Goal: Information Seeking & Learning: Compare options

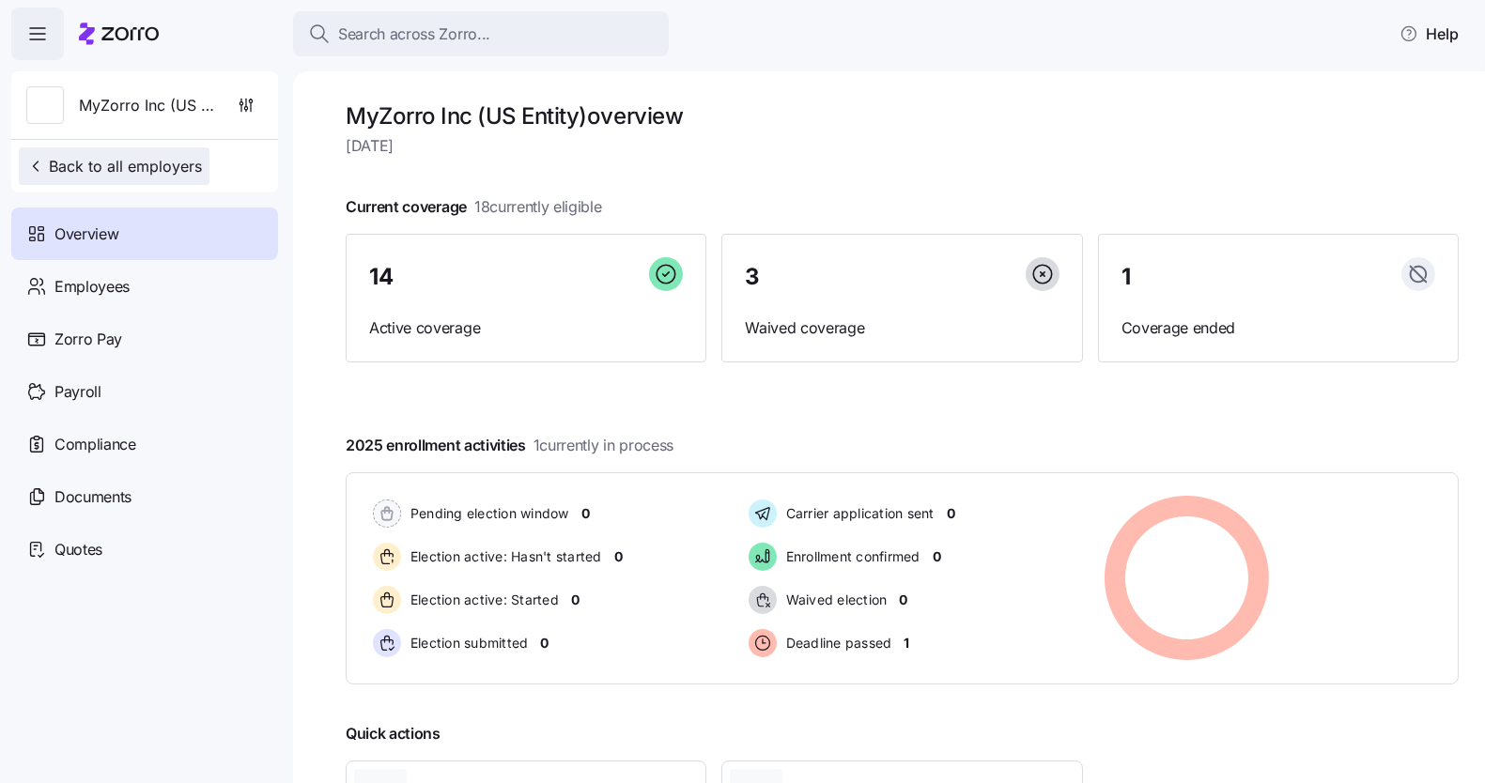
click at [170, 162] on span "Back to all employers" at bounding box center [114, 166] width 176 height 23
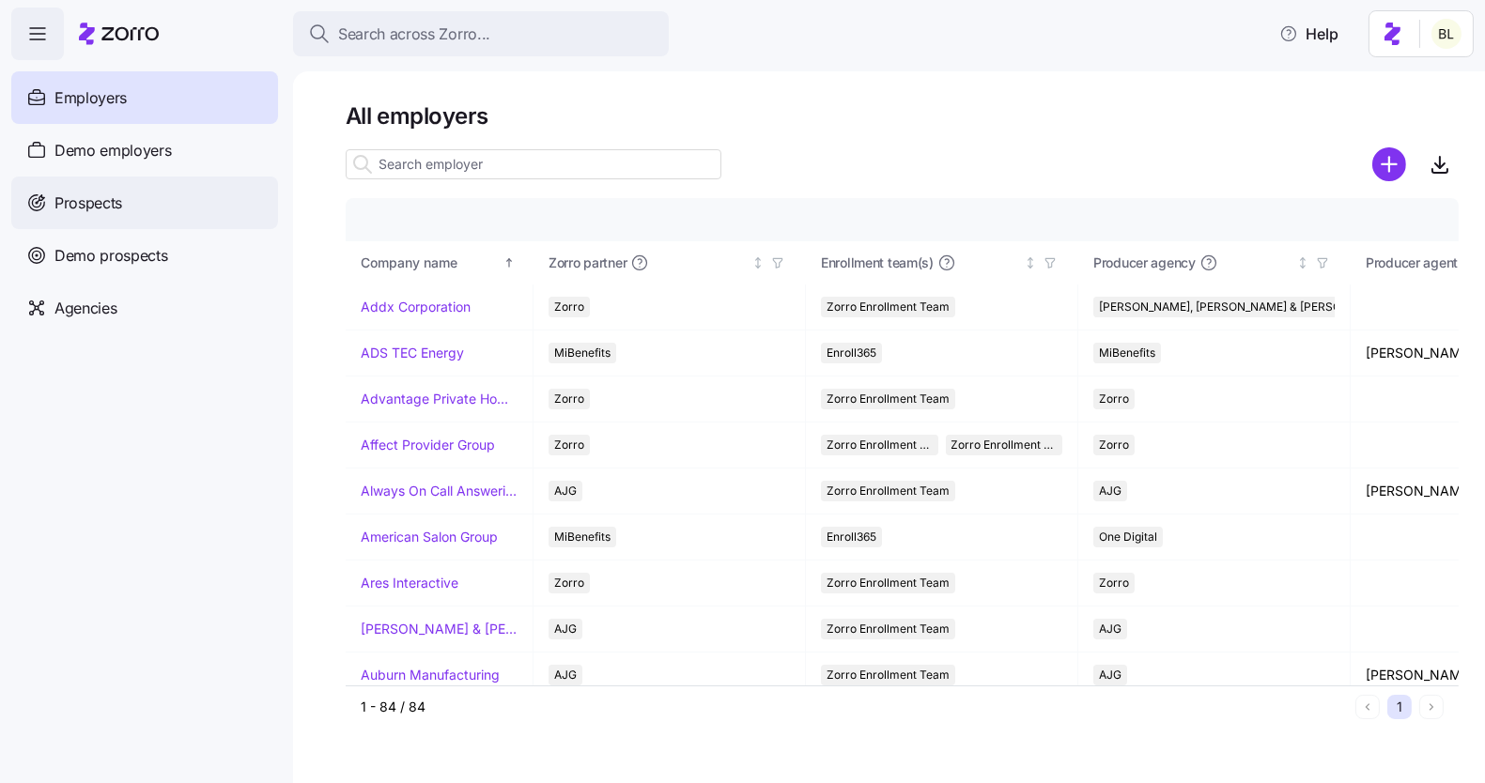
click at [131, 194] on div "Prospects" at bounding box center [144, 203] width 267 height 53
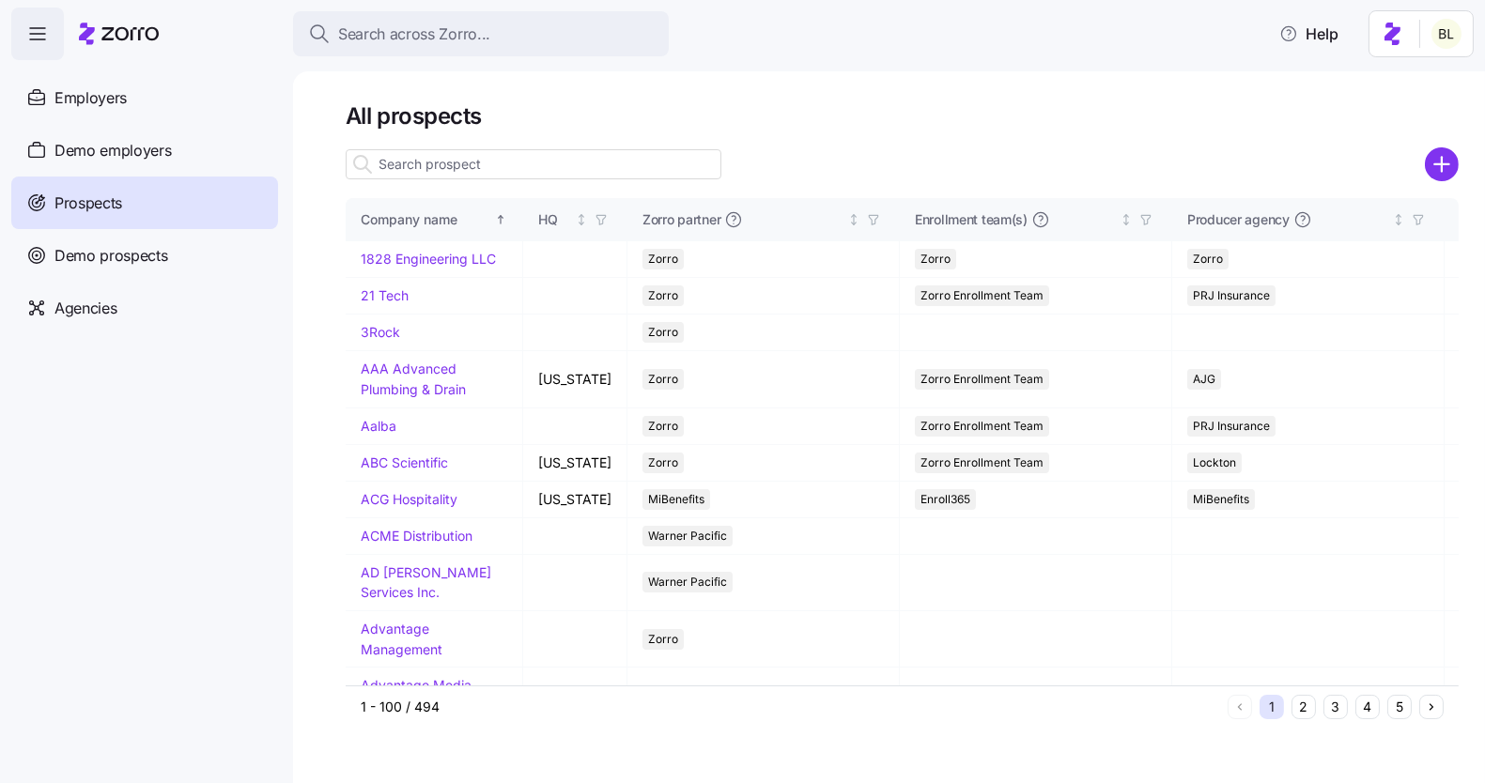
click at [501, 172] on input at bounding box center [534, 164] width 376 height 30
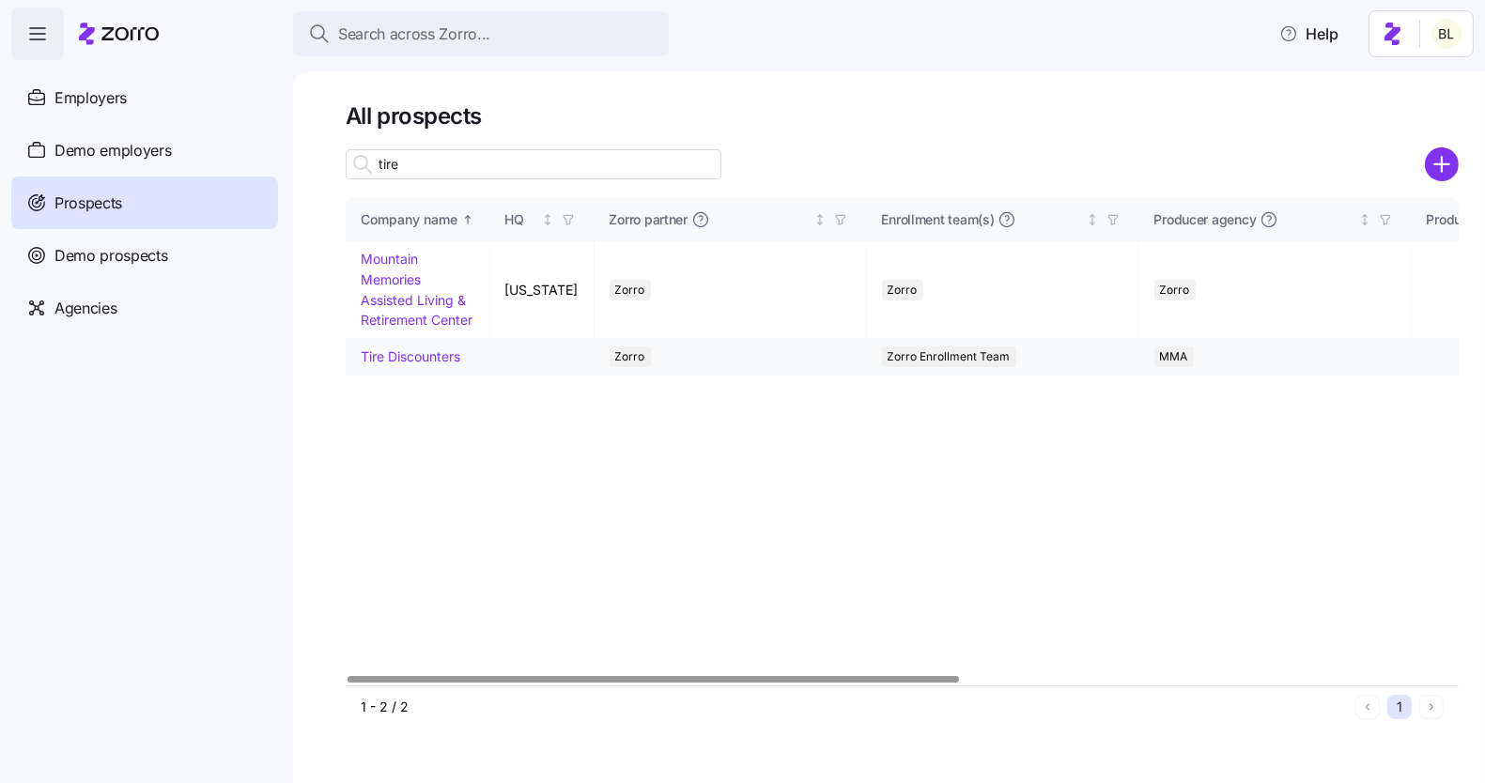
type input "tire"
click at [416, 347] on td "Tire Discounters" at bounding box center [418, 357] width 145 height 37
click at [415, 350] on link "Tire Discounters" at bounding box center [411, 356] width 100 height 16
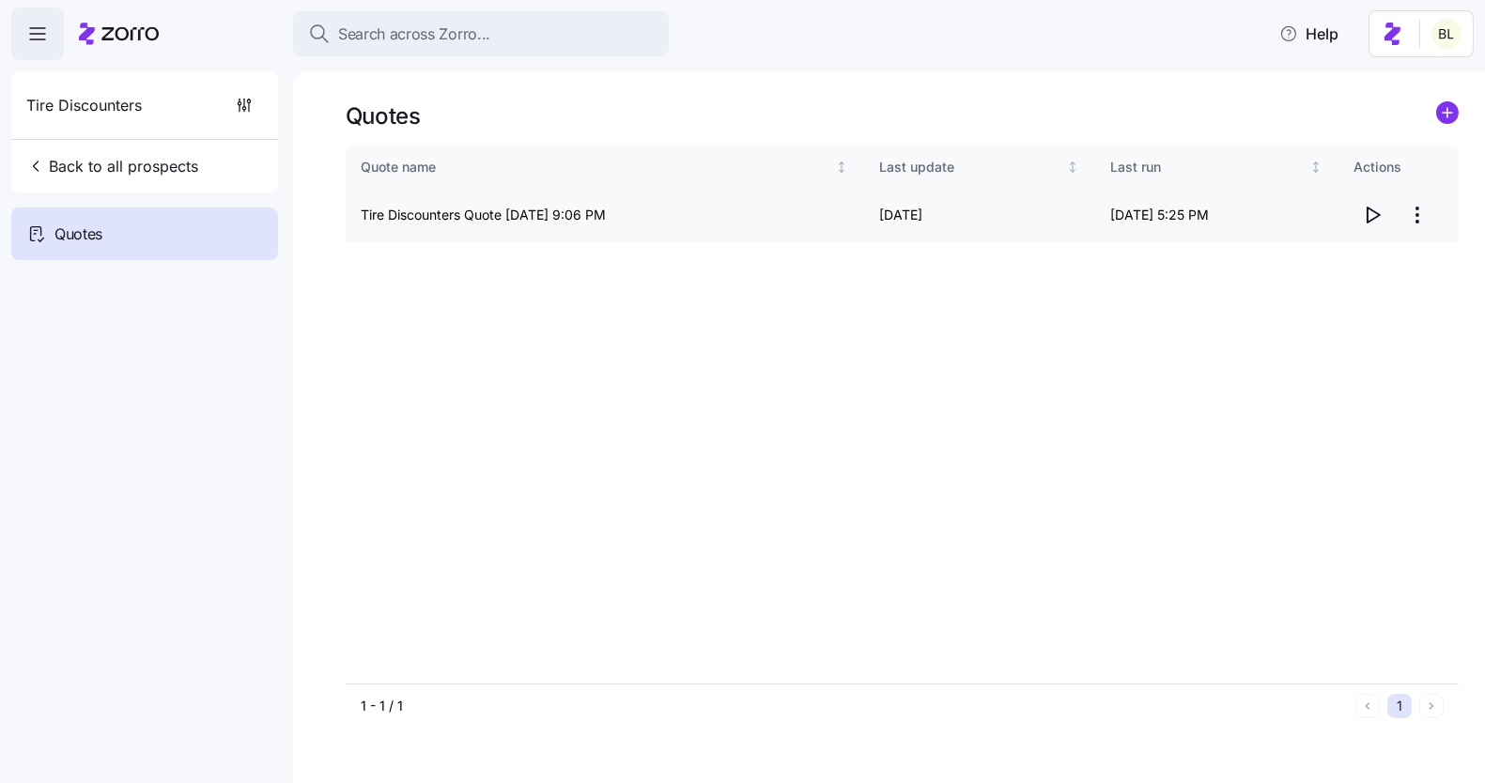
click at [1368, 205] on icon "button" at bounding box center [1372, 215] width 23 height 23
click at [171, 158] on span "Back to all prospects" at bounding box center [112, 166] width 172 height 23
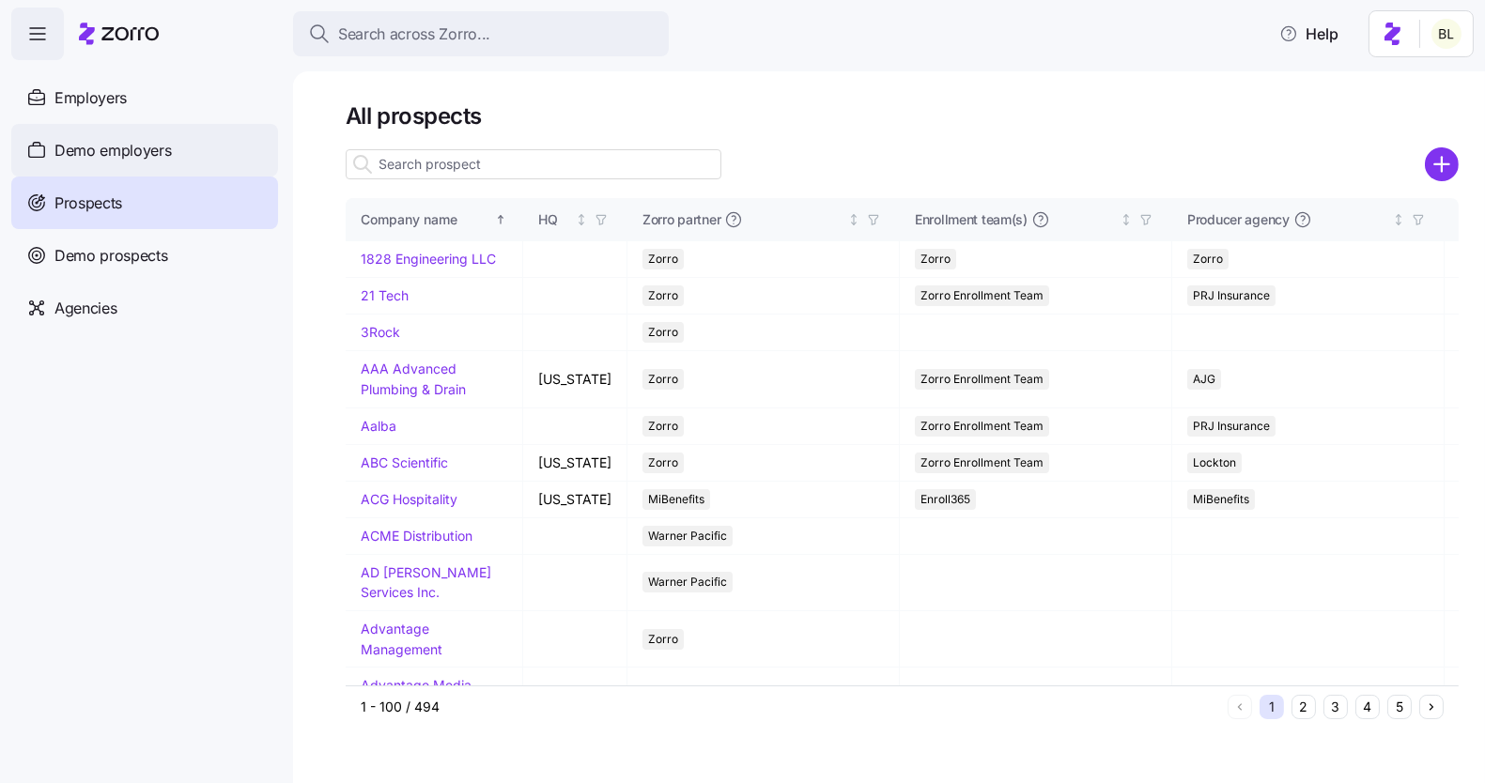
click at [145, 151] on span "Demo employers" at bounding box center [112, 150] width 117 height 23
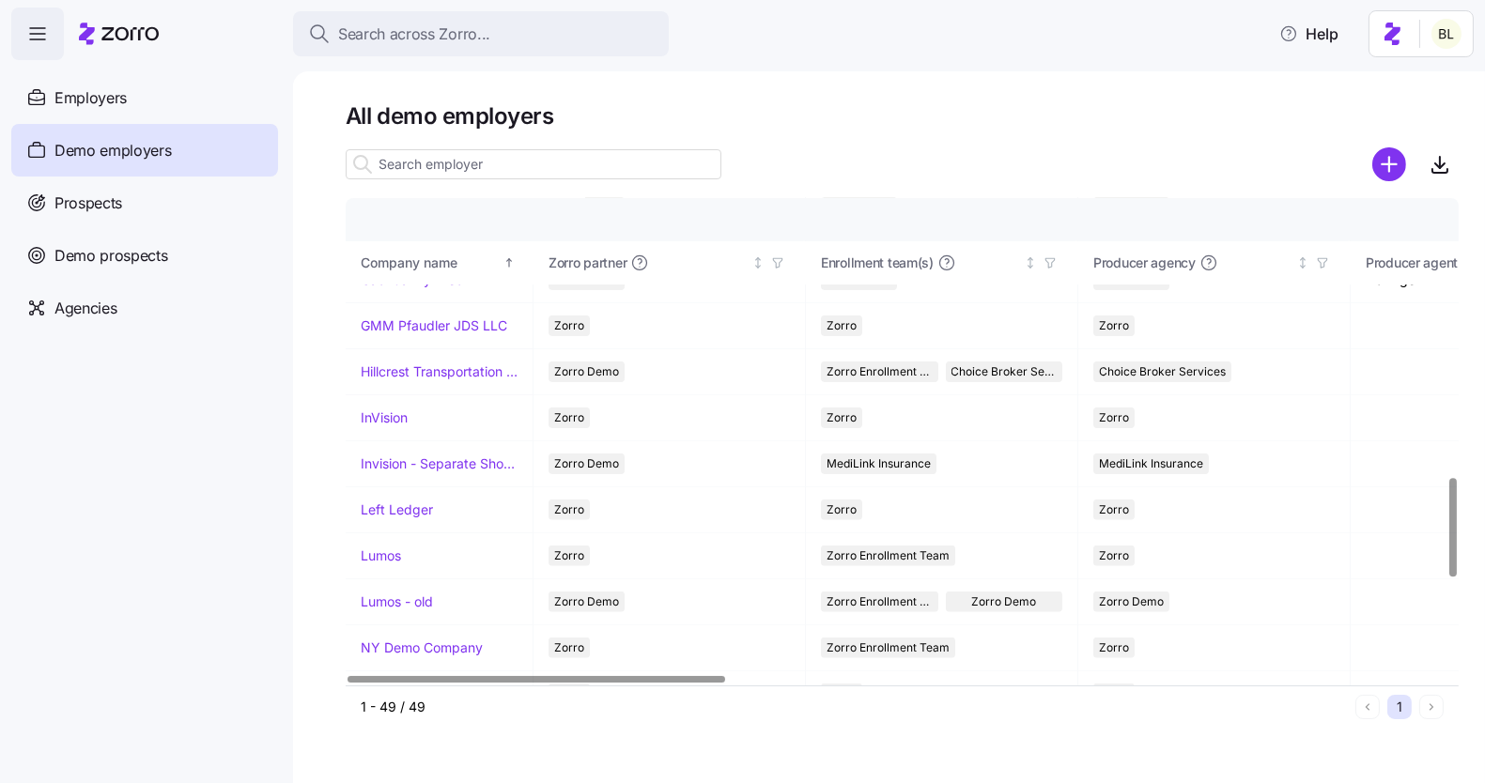
scroll to position [1536, 0]
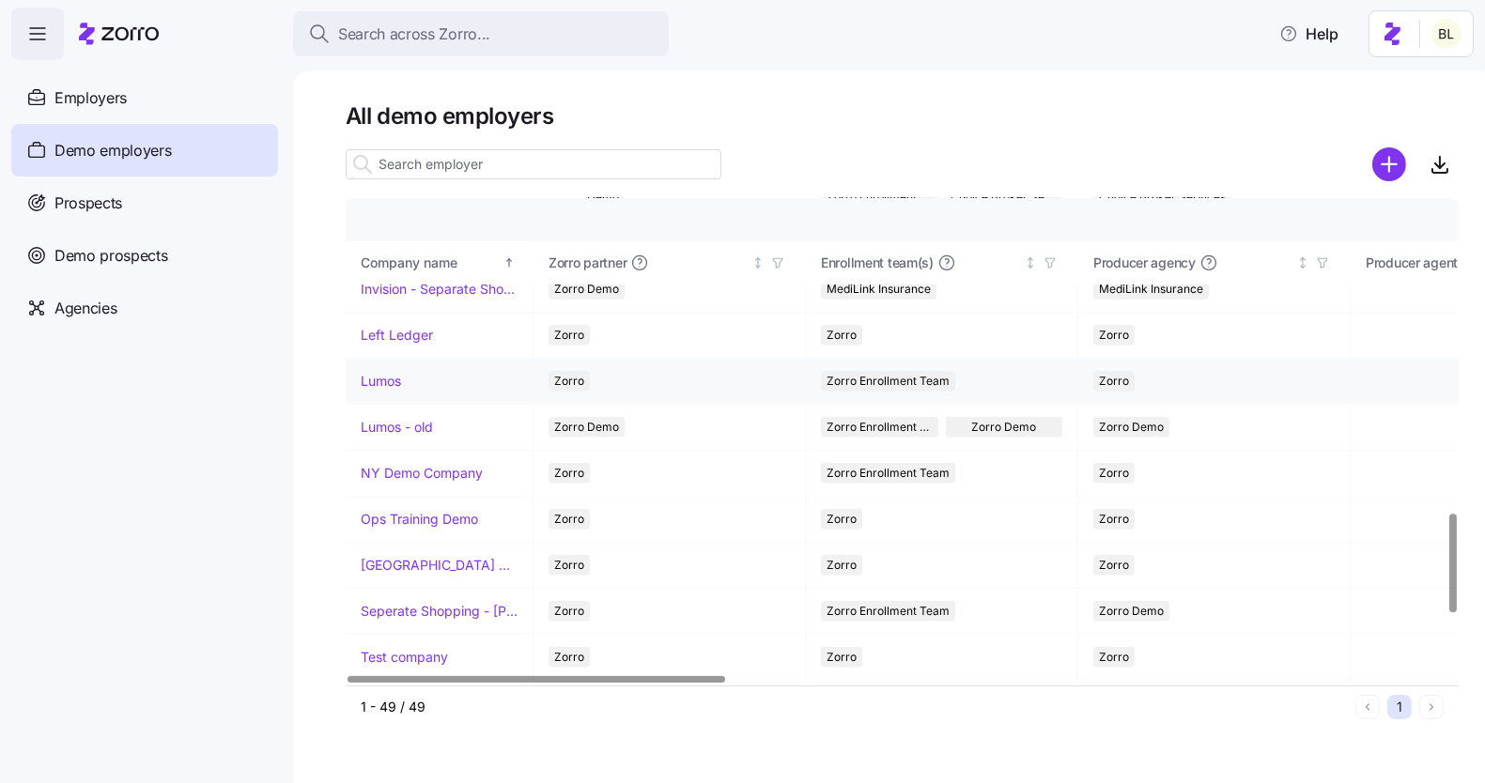
click at [366, 372] on link "Lumos" at bounding box center [381, 381] width 40 height 19
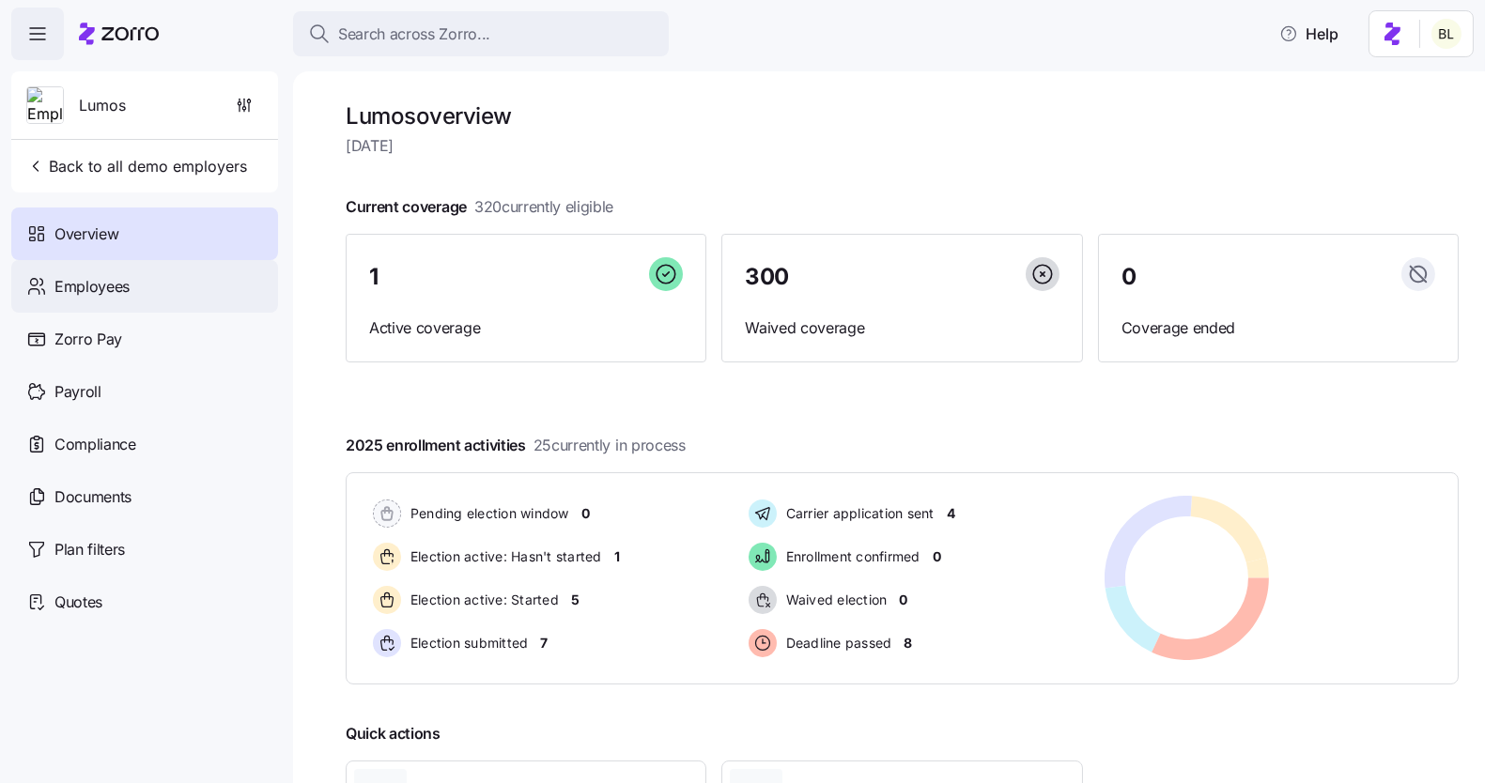
click at [88, 290] on span "Employees" at bounding box center [91, 286] width 75 height 23
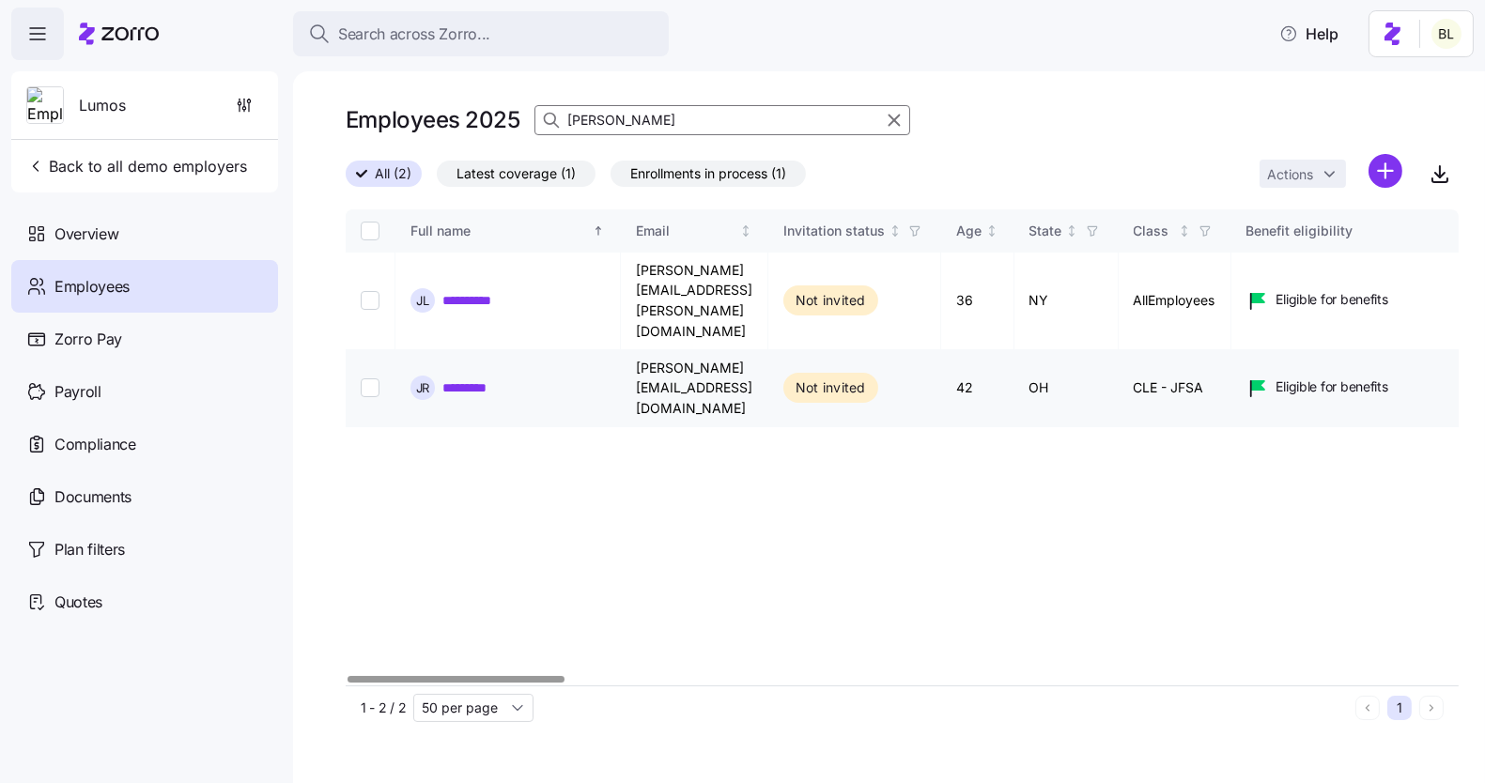
click at [484, 378] on link "*********" at bounding box center [474, 387] width 64 height 19
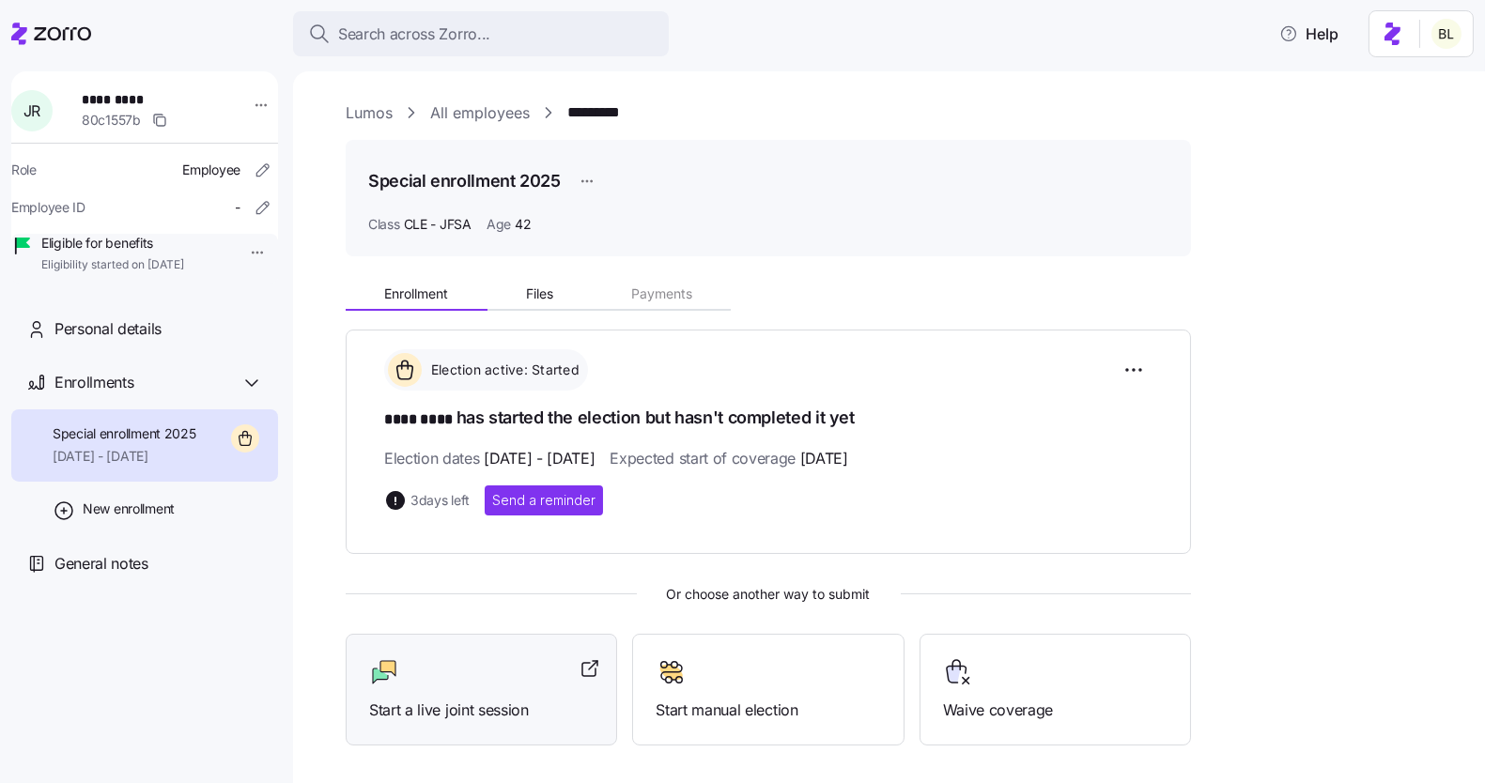
click at [446, 676] on div at bounding box center [481, 672] width 224 height 30
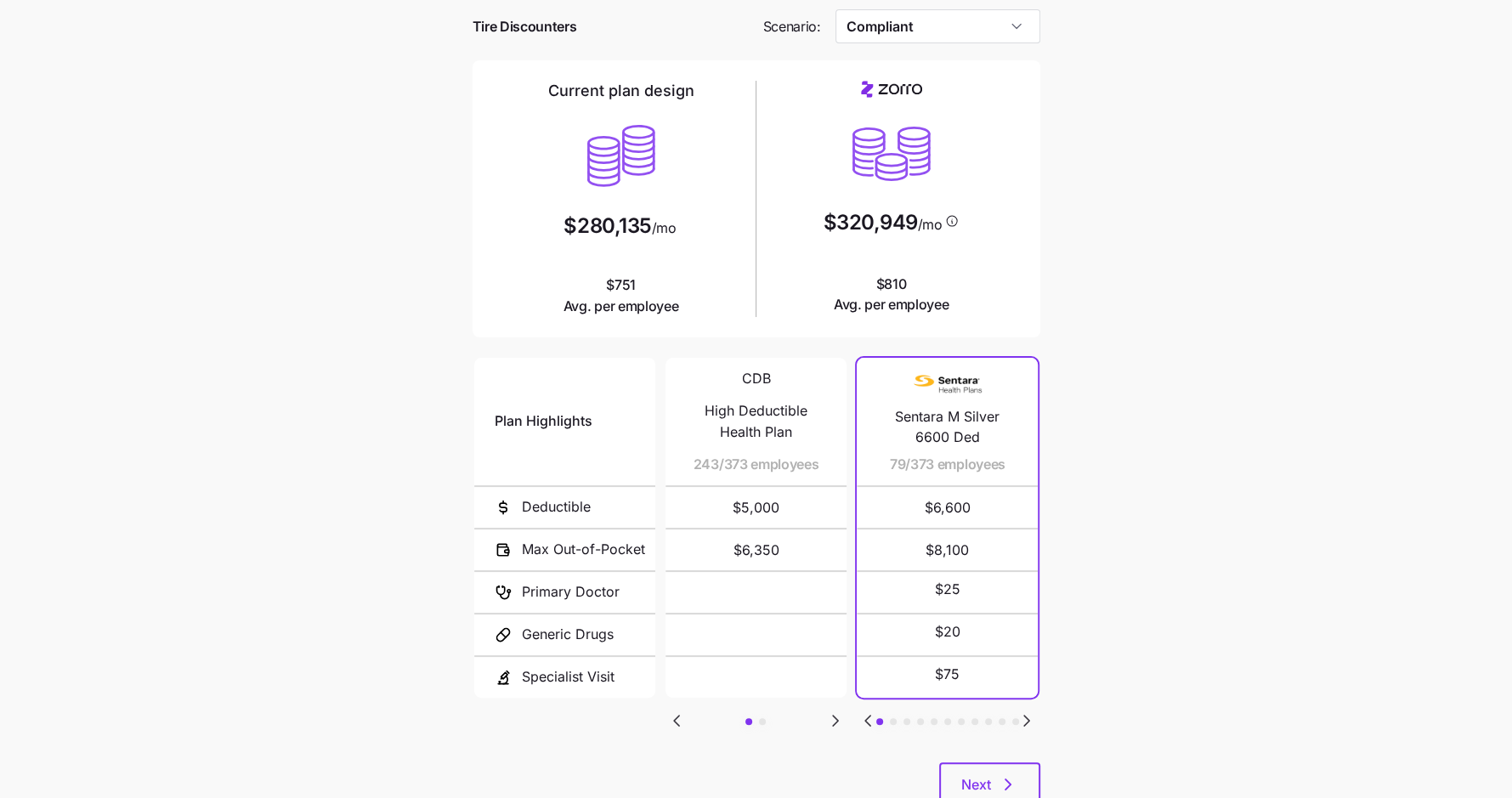
scroll to position [73, 0]
click at [832, 717] on icon "Go to next slide" at bounding box center [835, 719] width 21 height 21
click at [676, 715] on icon "Go to previous slide" at bounding box center [677, 719] width 5 height 10
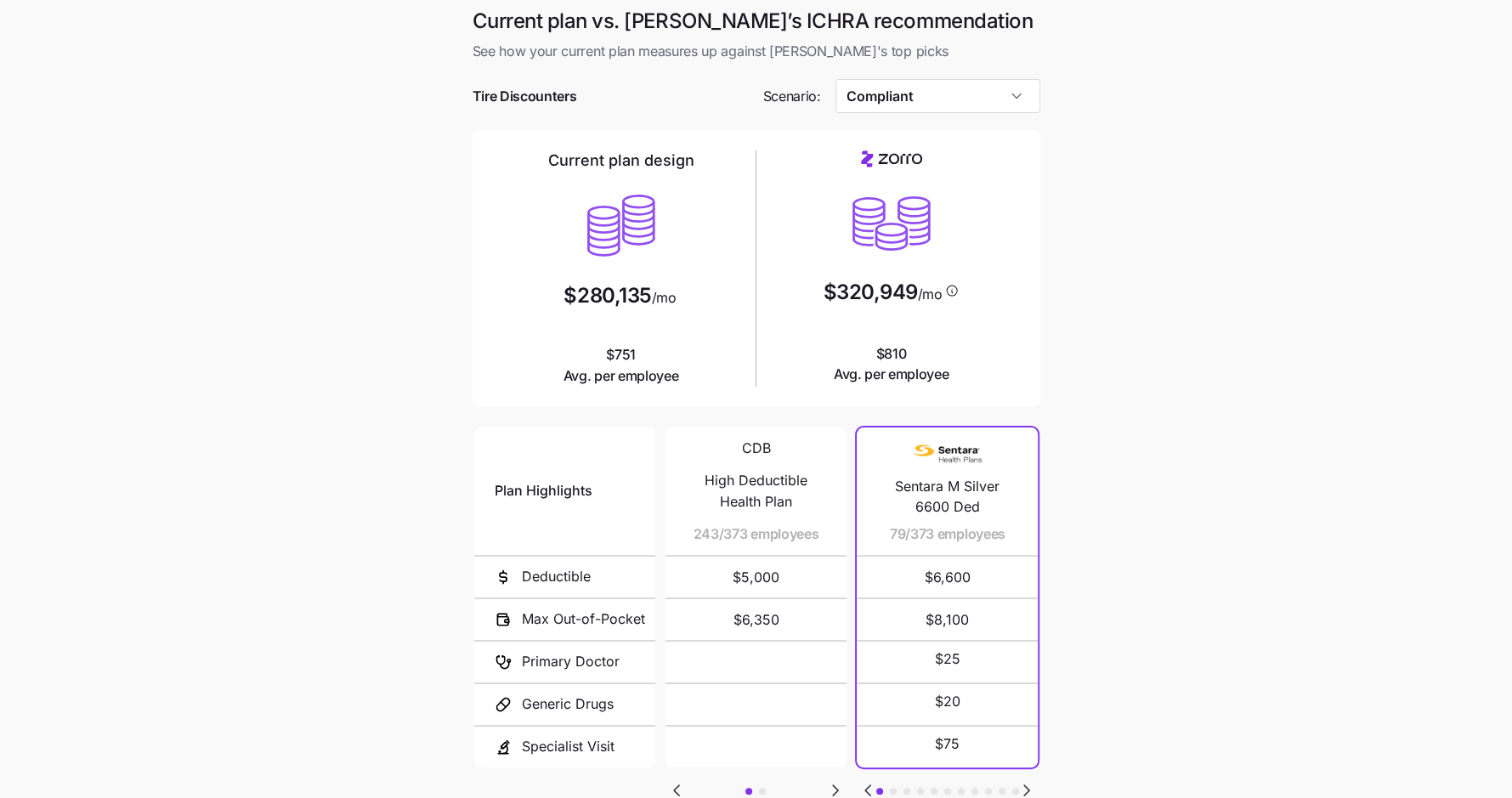
scroll to position [2, 0]
click at [937, 102] on input "Compliant" at bounding box center [937, 97] width 204 height 34
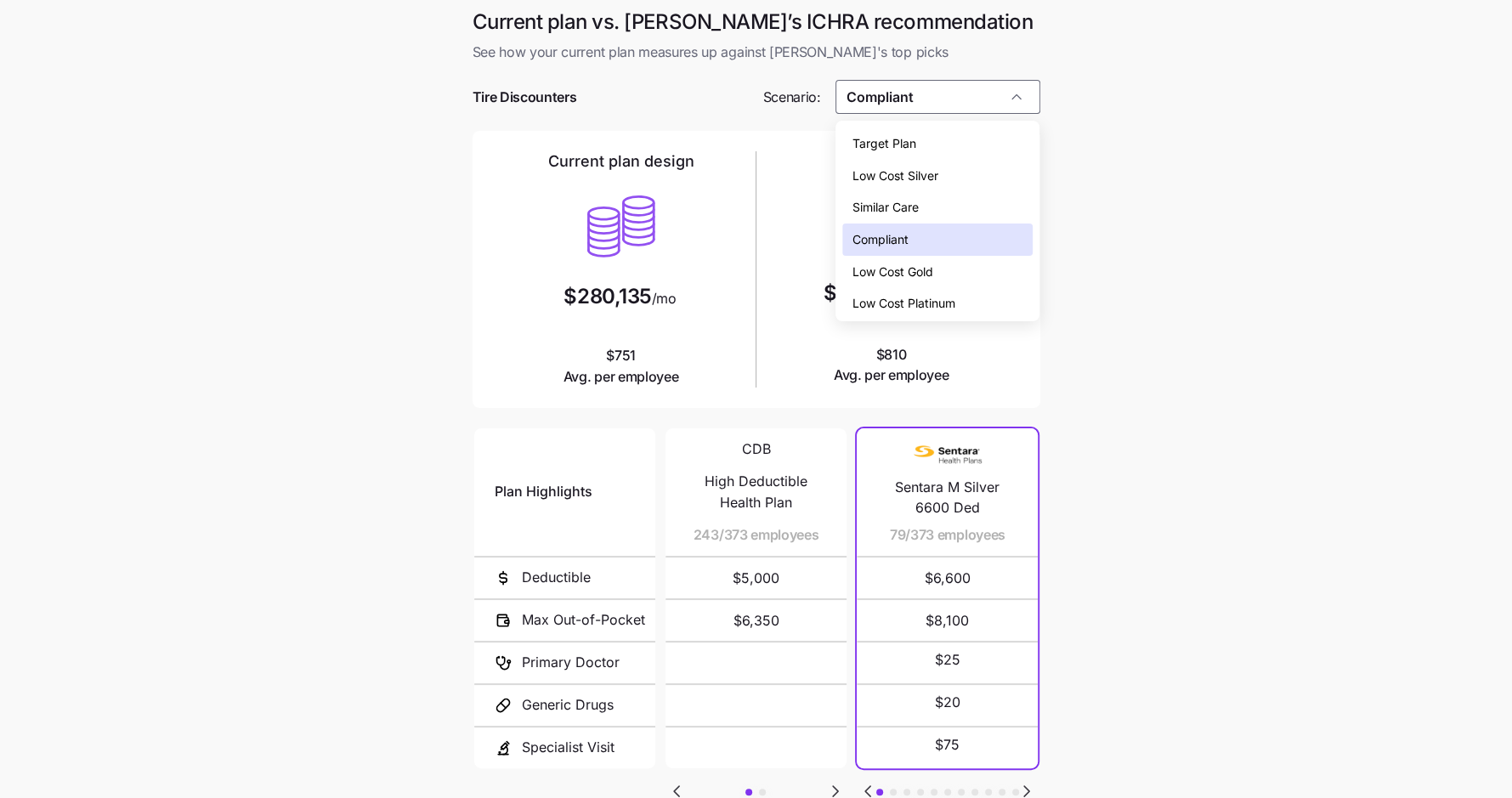
click at [943, 178] on div "Low Cost Silver" at bounding box center [937, 176] width 190 height 33
type input "Low Cost Silver"
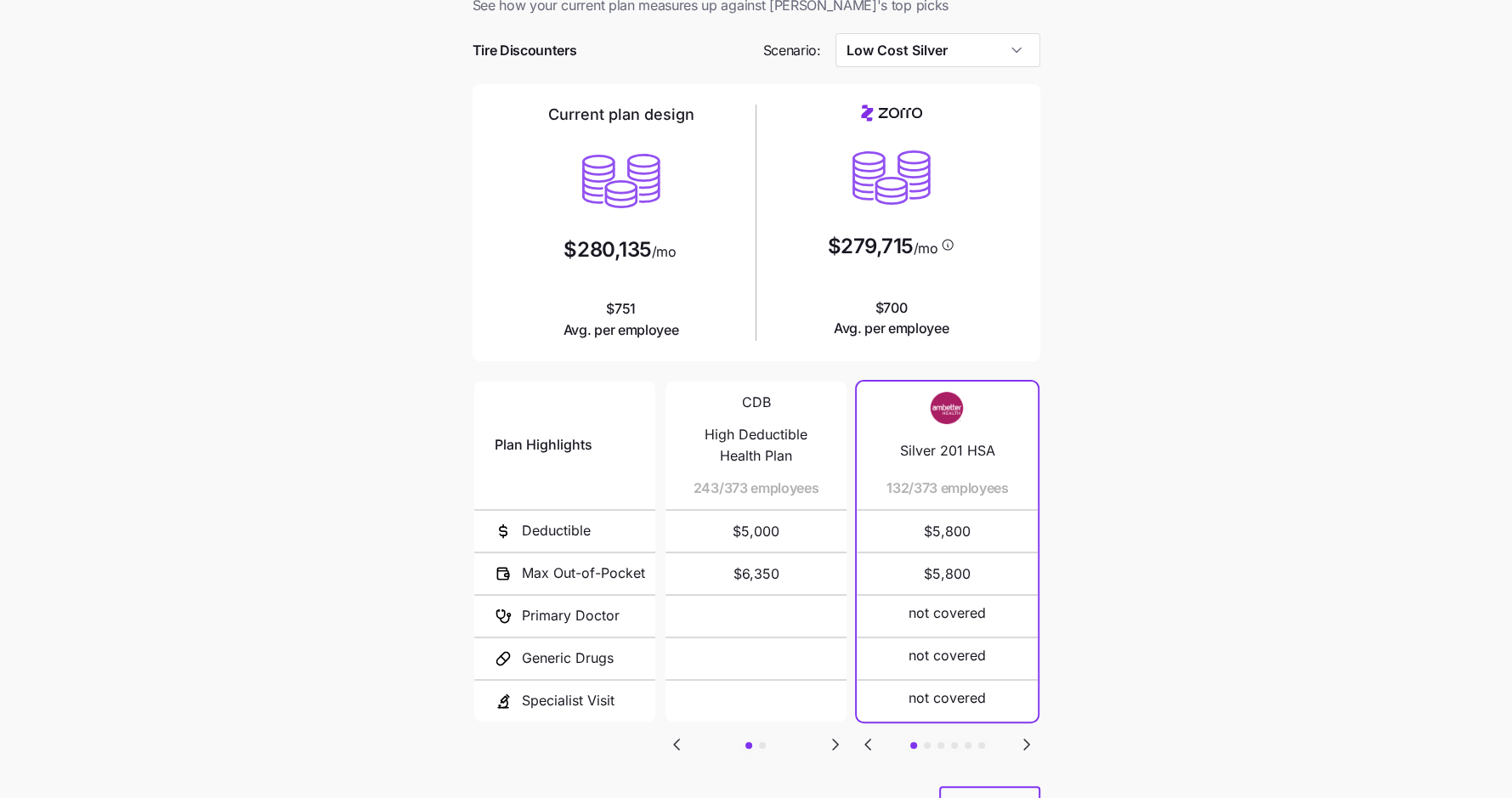
scroll to position [49, 0]
drag, startPoint x: 888, startPoint y: 486, endPoint x: 900, endPoint y: 487, distance: 12.0
click at [900, 487] on span "132/373 employees" at bounding box center [961, 487] width 122 height 21
click at [895, 504] on div "Silver 201 HSA 132/373 employees" at bounding box center [946, 444] width 140 height 128
click at [1027, 739] on icon "Go to next slide" at bounding box center [1027, 743] width 5 height 10
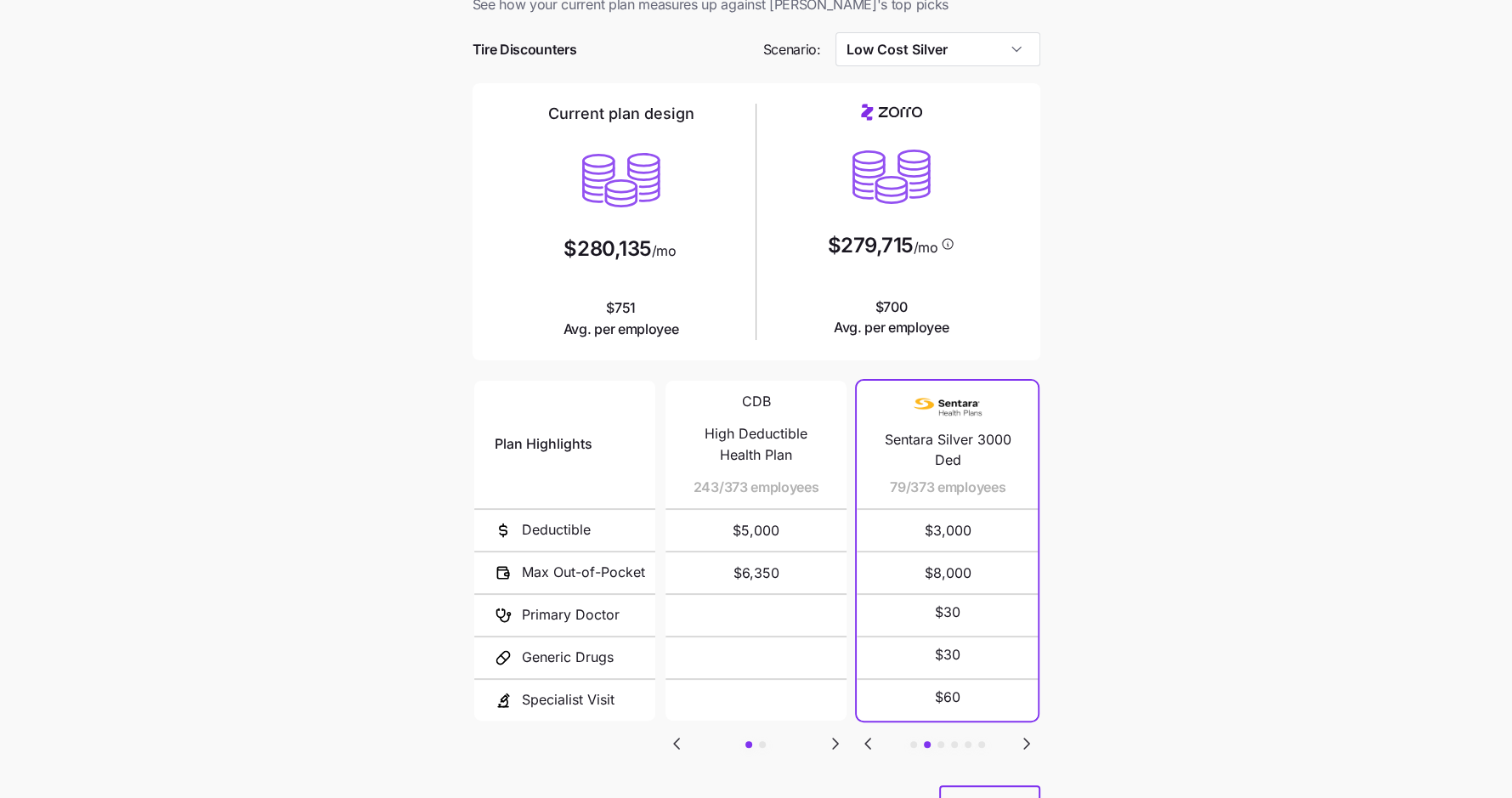
click at [1027, 733] on icon "Go to next slide" at bounding box center [1026, 743] width 21 height 21
click at [861, 733] on icon "Go to previous slide" at bounding box center [868, 743] width 21 height 21
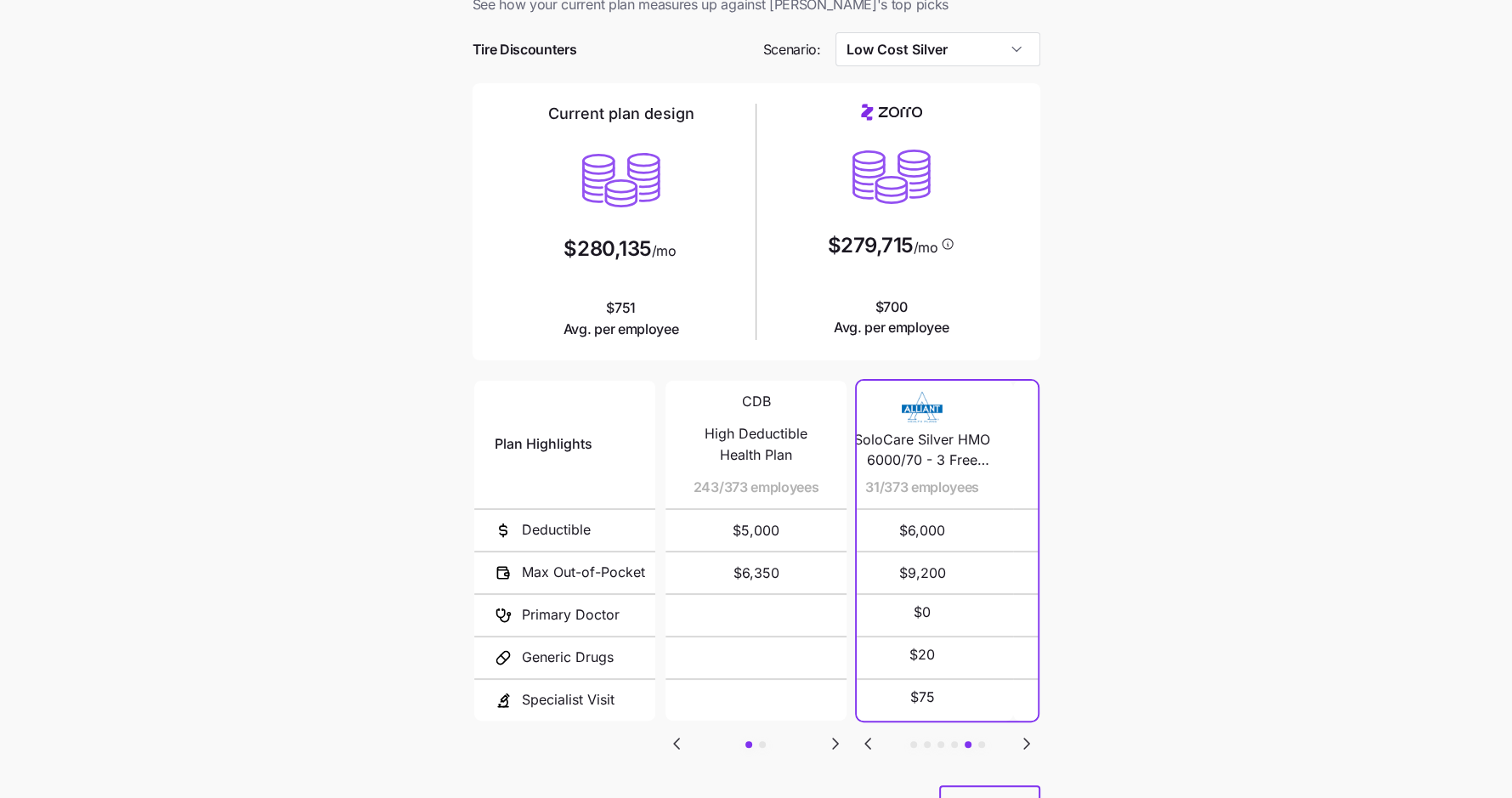
click at [861, 733] on icon "Go to previous slide" at bounding box center [868, 743] width 21 height 21
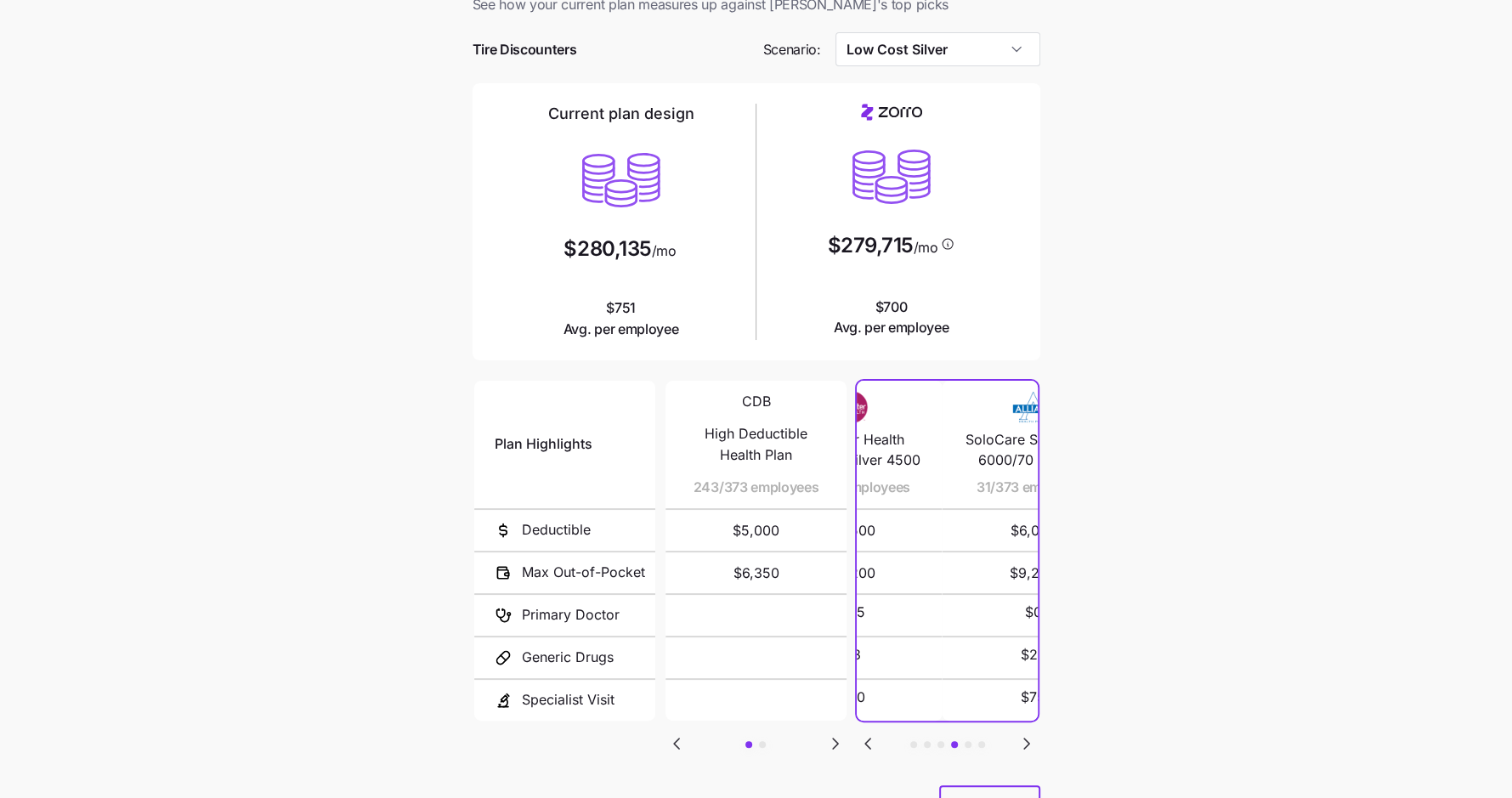
click at [861, 733] on icon "Go to previous slide" at bounding box center [868, 743] width 21 height 21
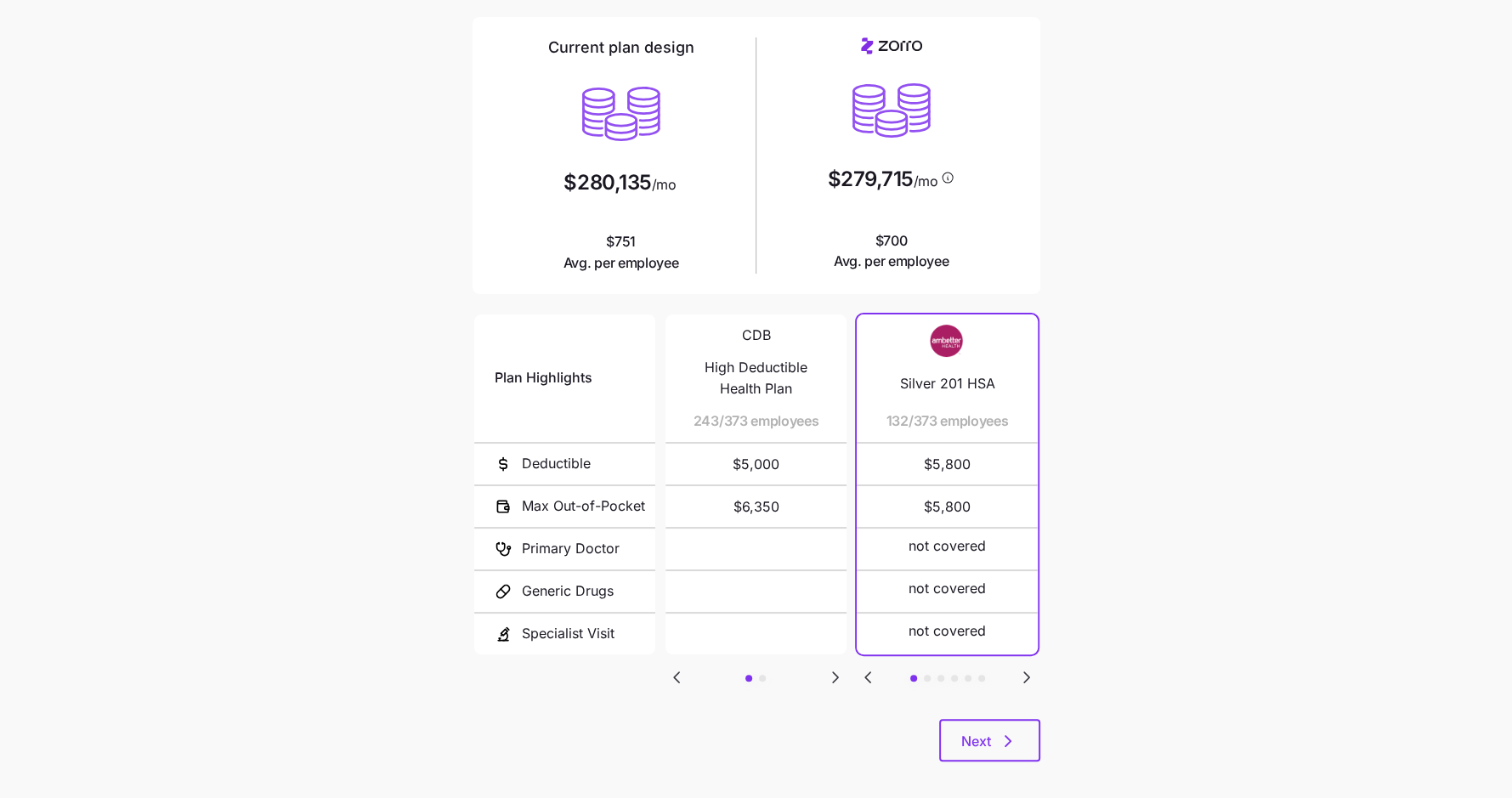
scroll to position [129, 0]
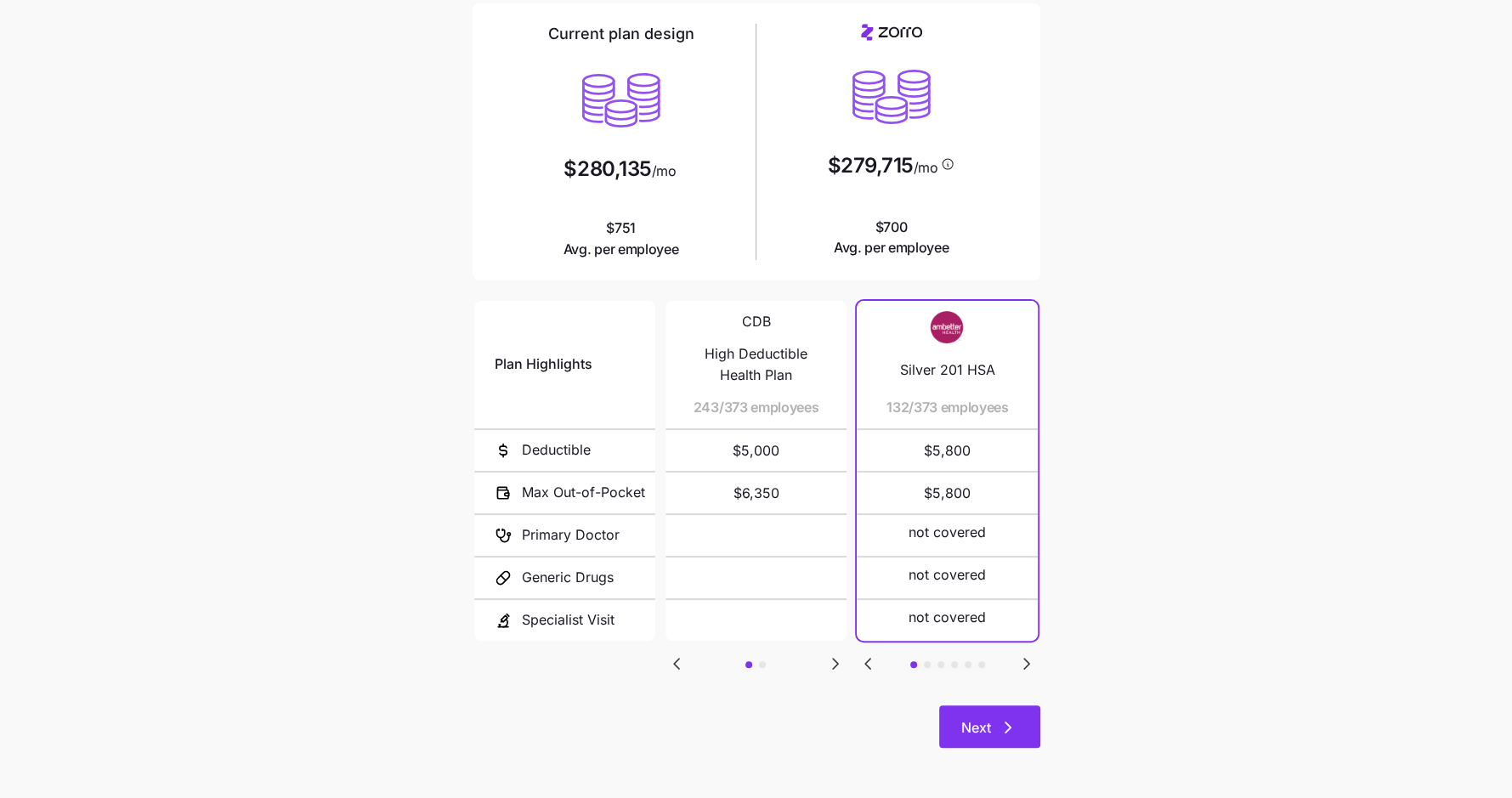
click at [994, 736] on button "Next" at bounding box center [990, 726] width 101 height 43
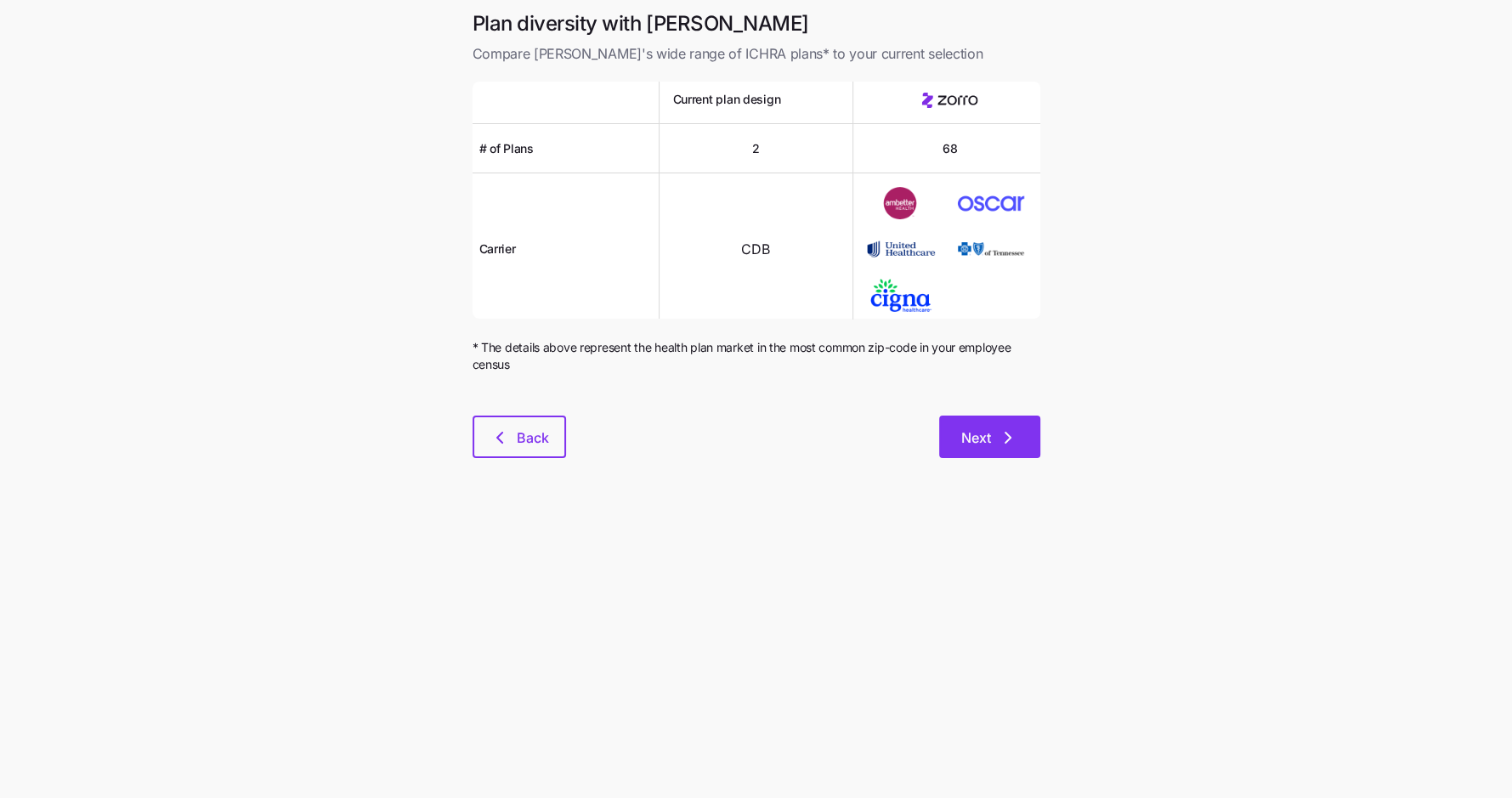
click at [1025, 425] on button "Next" at bounding box center [990, 436] width 101 height 43
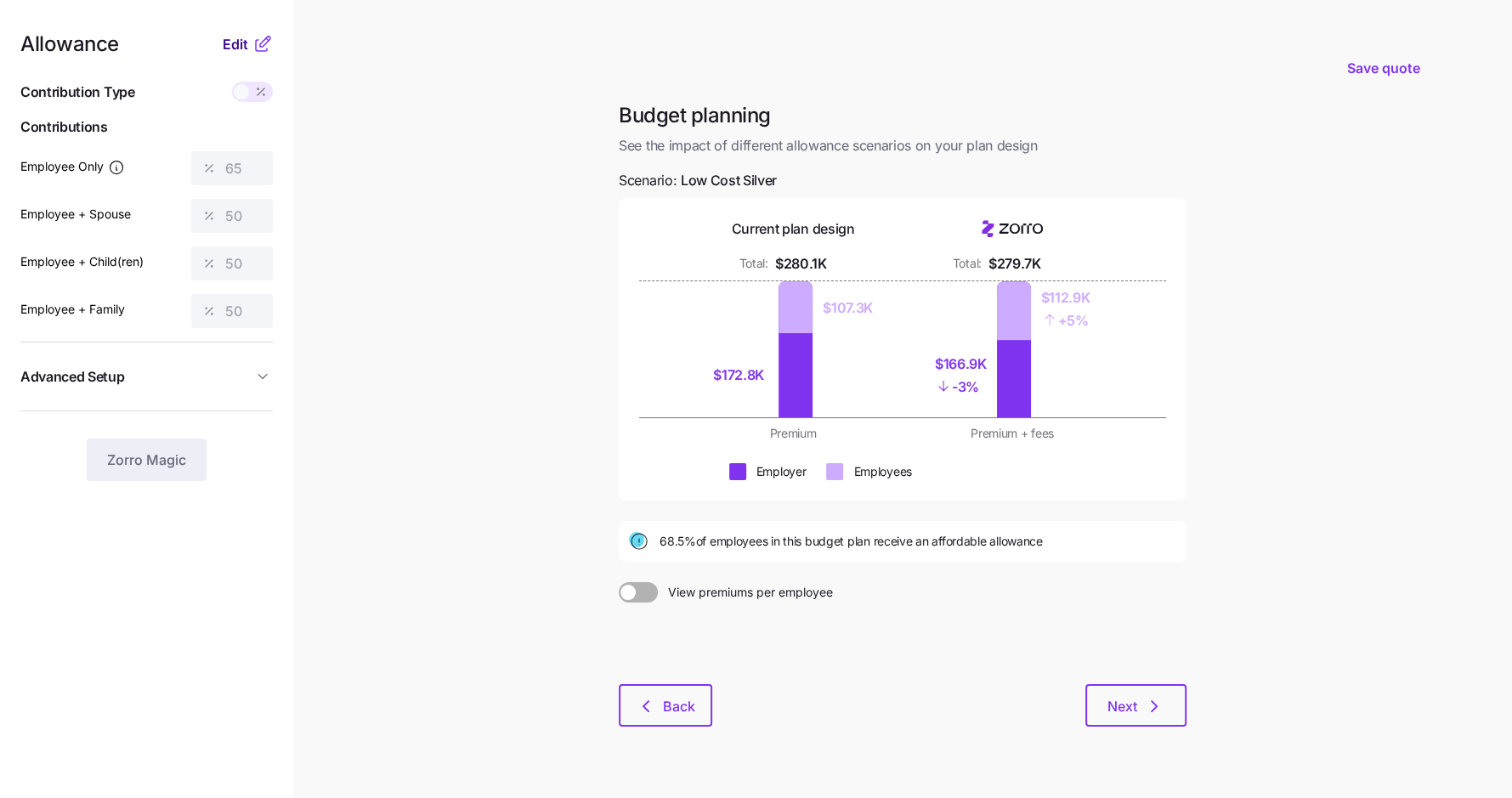
click at [230, 38] on span "Edit" at bounding box center [235, 44] width 25 height 21
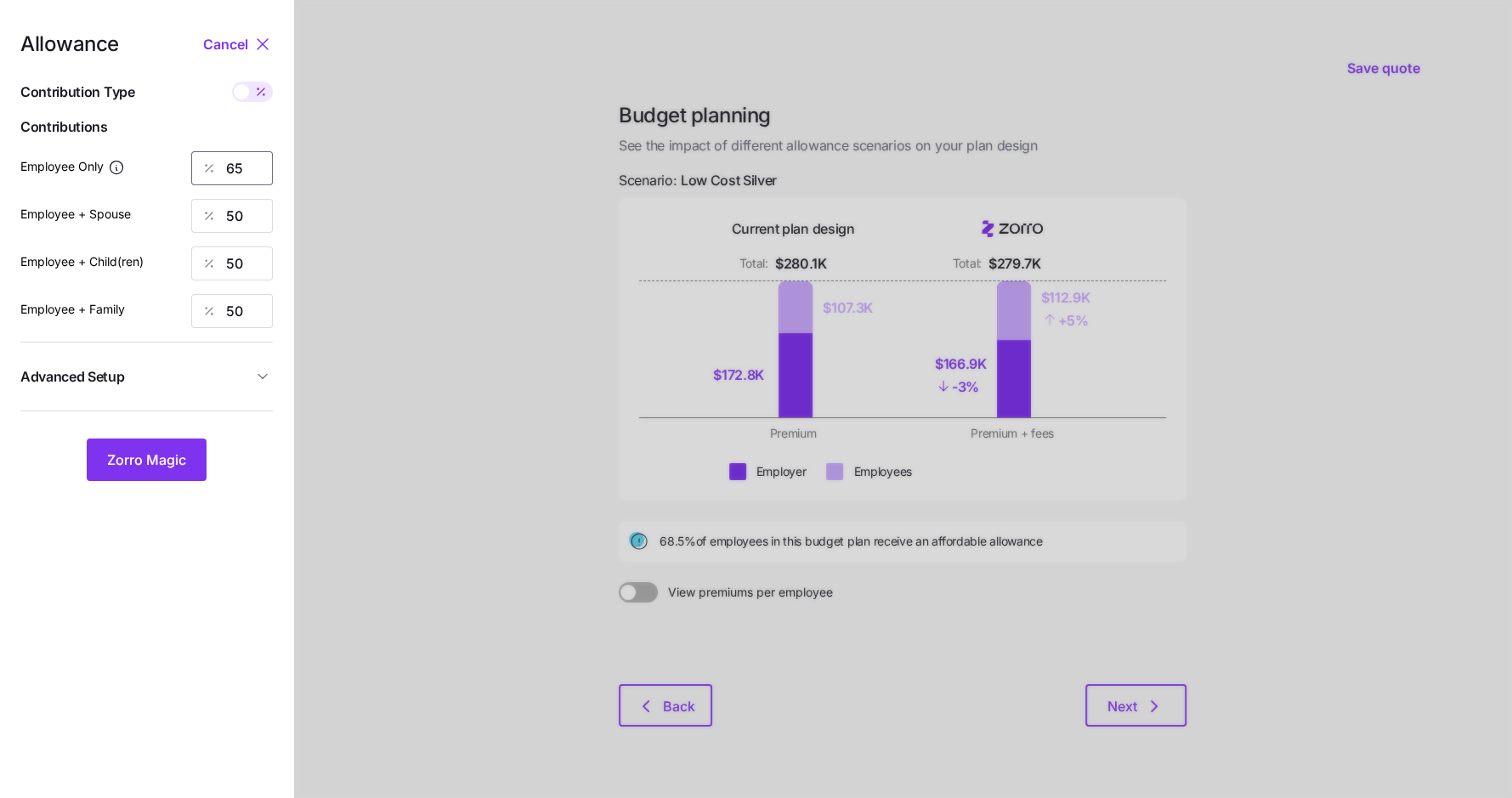
click at [229, 166] on input "65" at bounding box center [232, 168] width 81 height 34
type input "50"
type input "5"
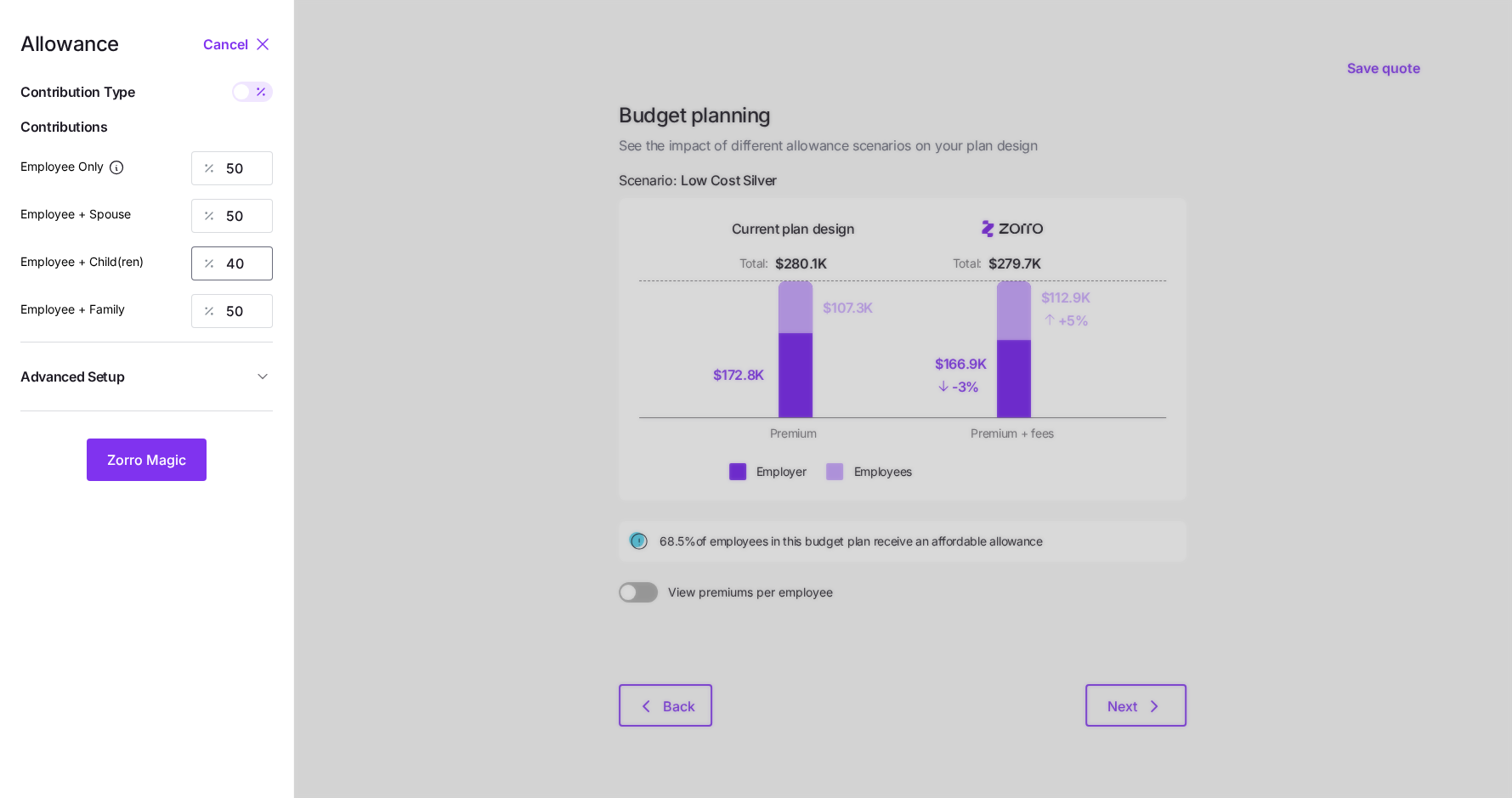
type input "40"
click at [160, 432] on div "Allowance Cancel Contribution Type Use classes Contributions Employee Only 50 E…" at bounding box center [147, 258] width 252 height 447
click at [160, 465] on span "Zorro Magic" at bounding box center [146, 460] width 79 height 21
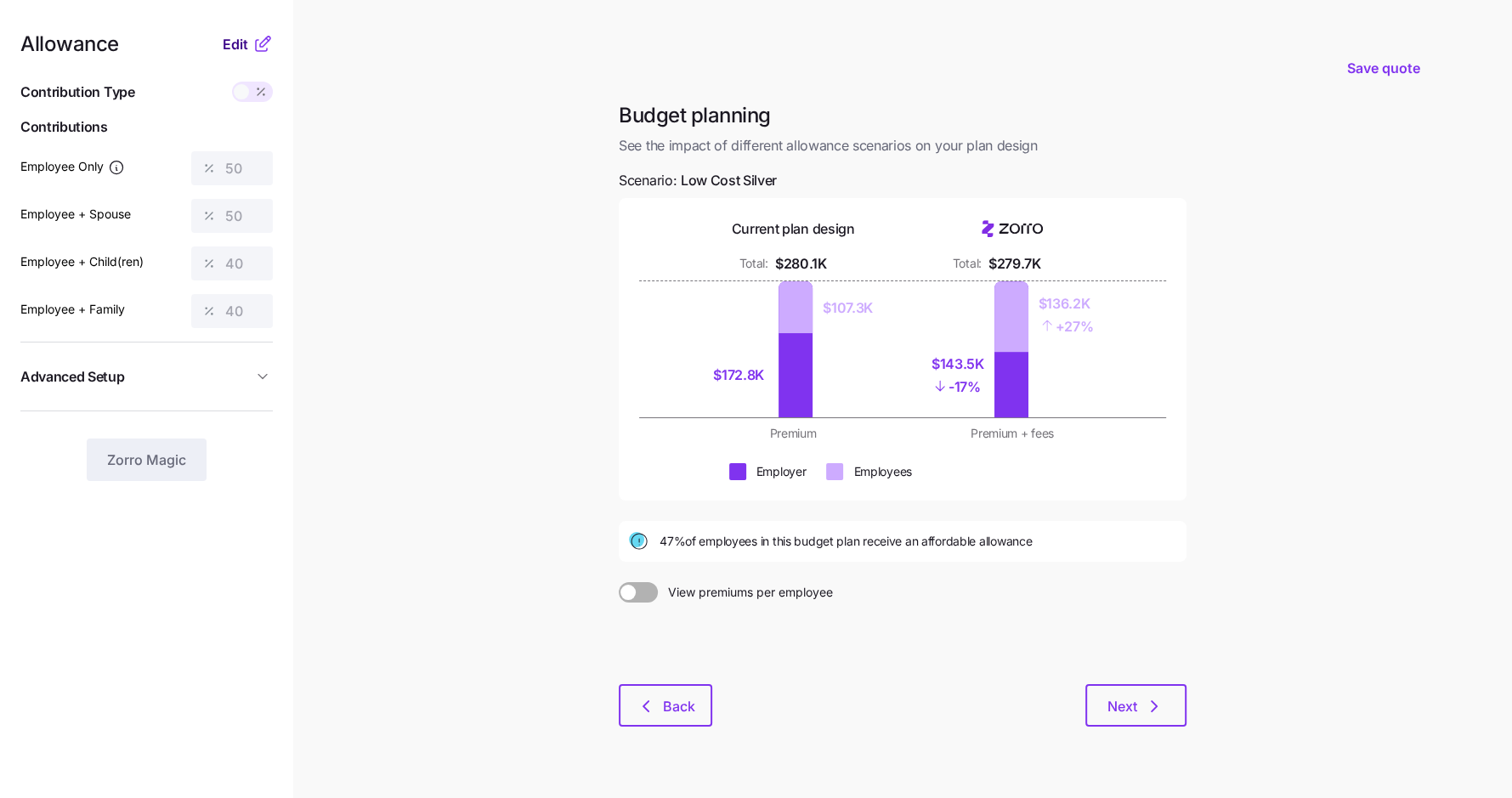
click at [239, 43] on span "Edit" at bounding box center [235, 44] width 25 height 21
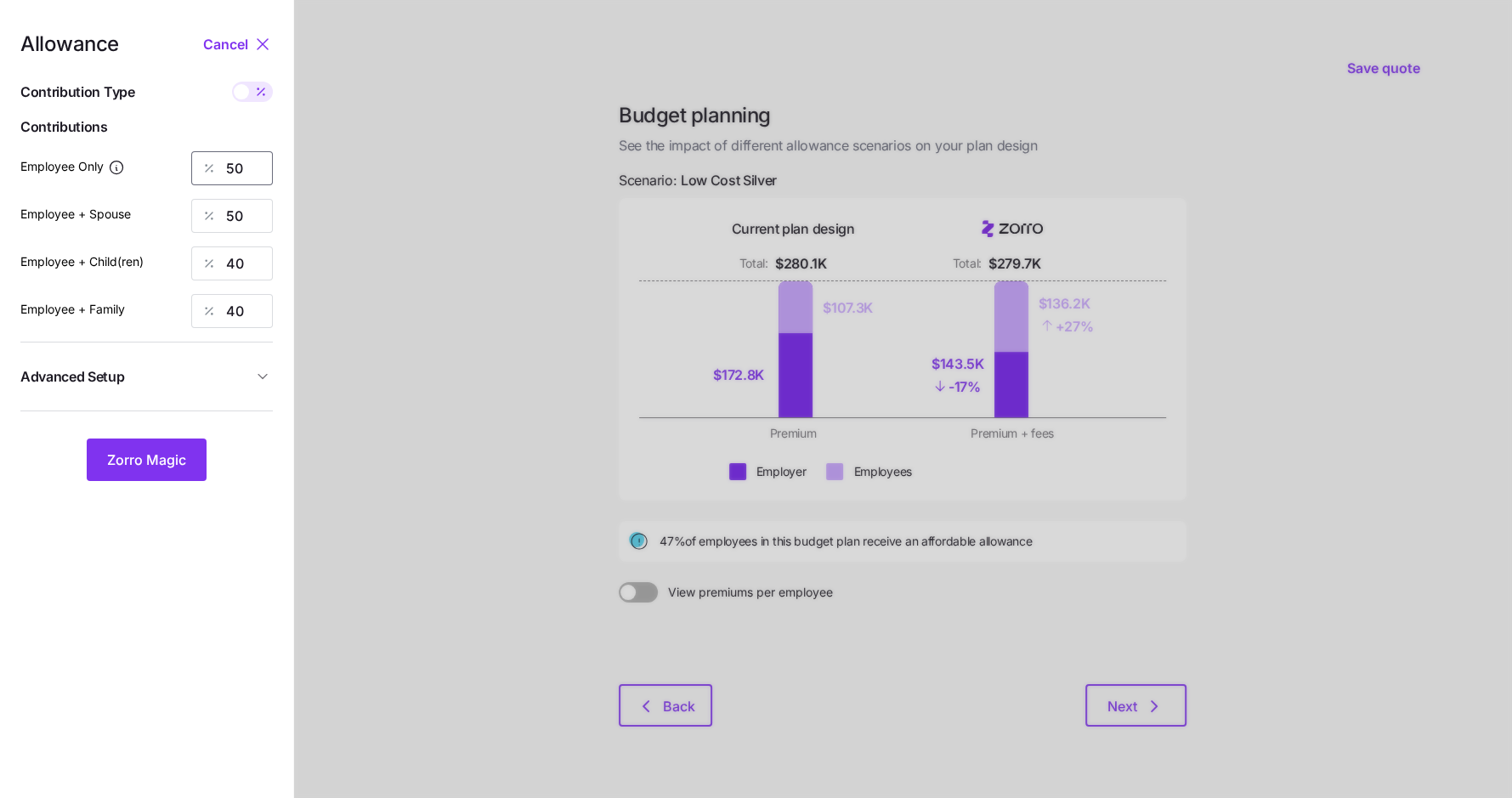
click at [232, 174] on input "50" at bounding box center [232, 168] width 81 height 34
type input "70"
type input "50"
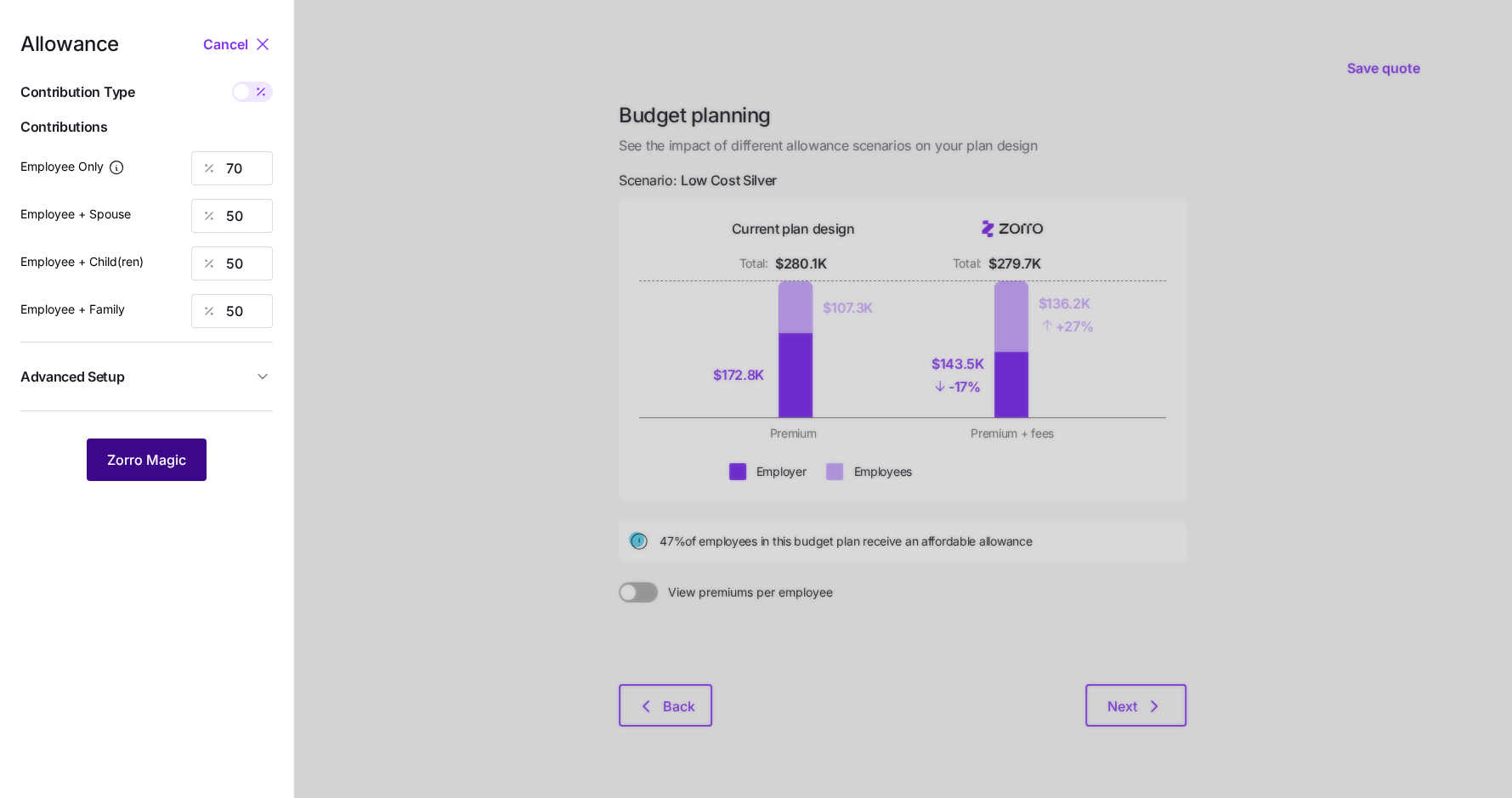
click at [153, 463] on span "Zorro Magic" at bounding box center [146, 460] width 79 height 21
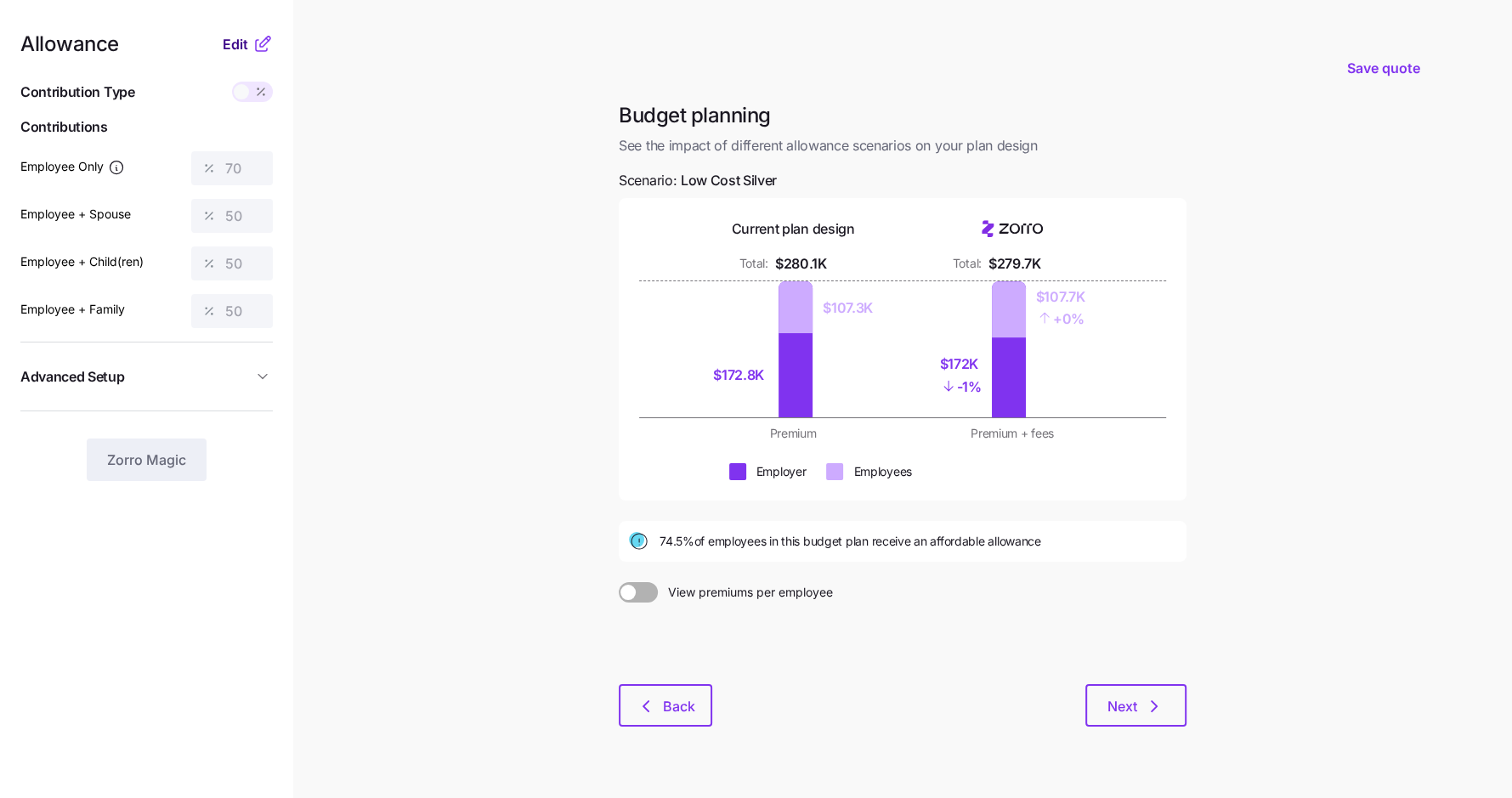
click at [238, 49] on span "Edit" at bounding box center [235, 44] width 25 height 21
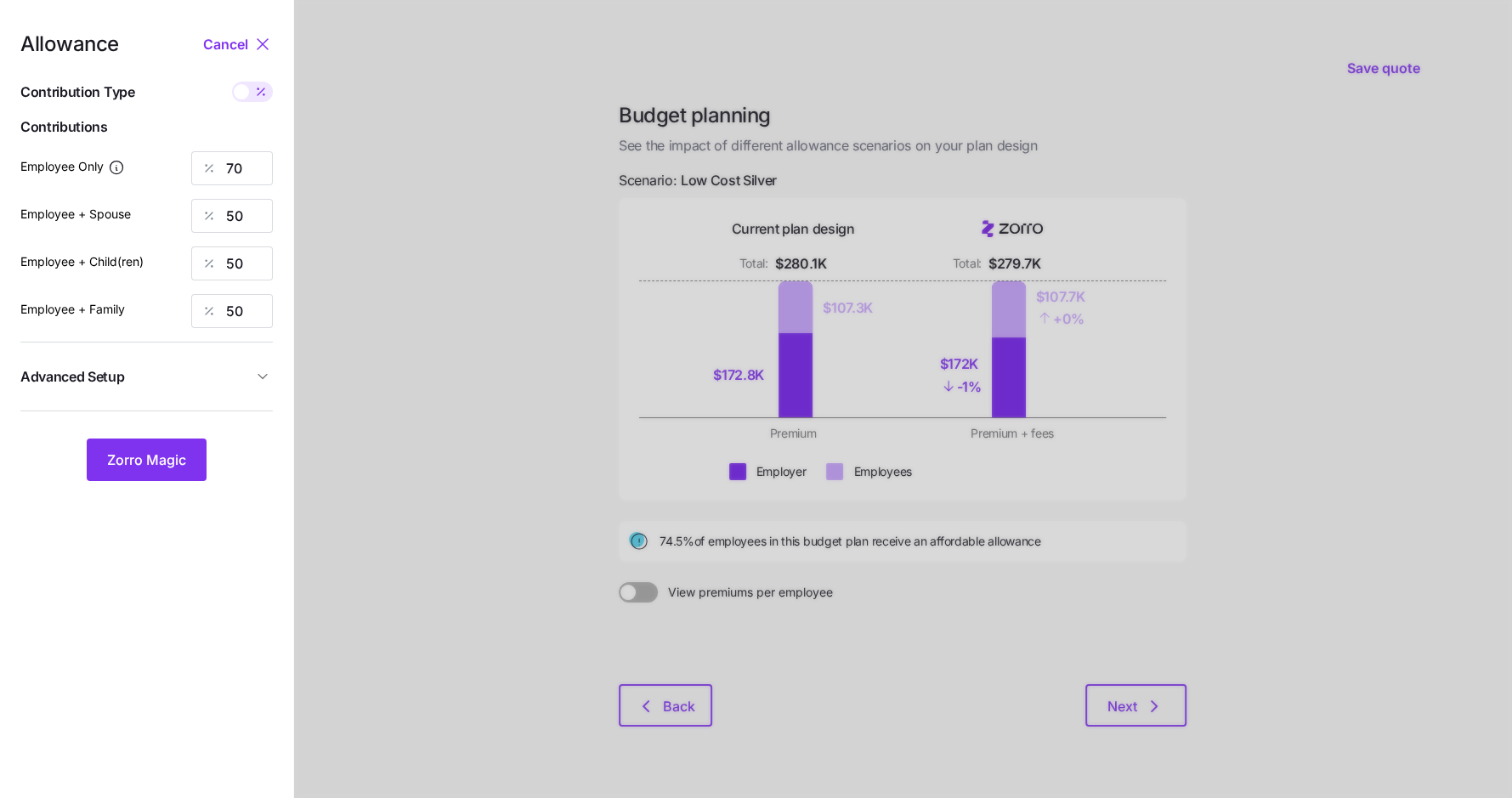
click at [233, 374] on span "Advanced Setup" at bounding box center [137, 376] width 232 height 21
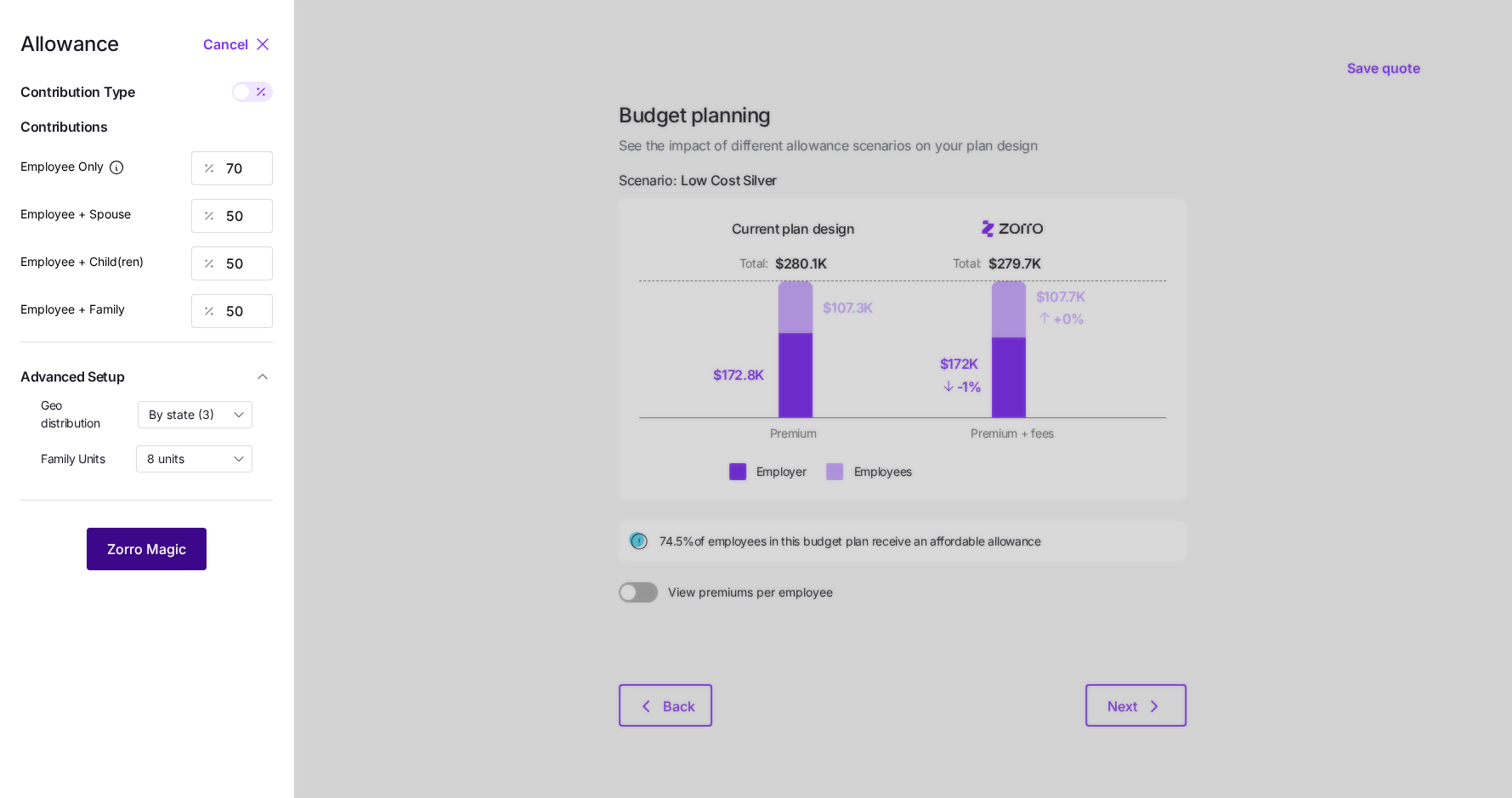
click at [156, 543] on span "Zorro Magic" at bounding box center [146, 548] width 79 height 21
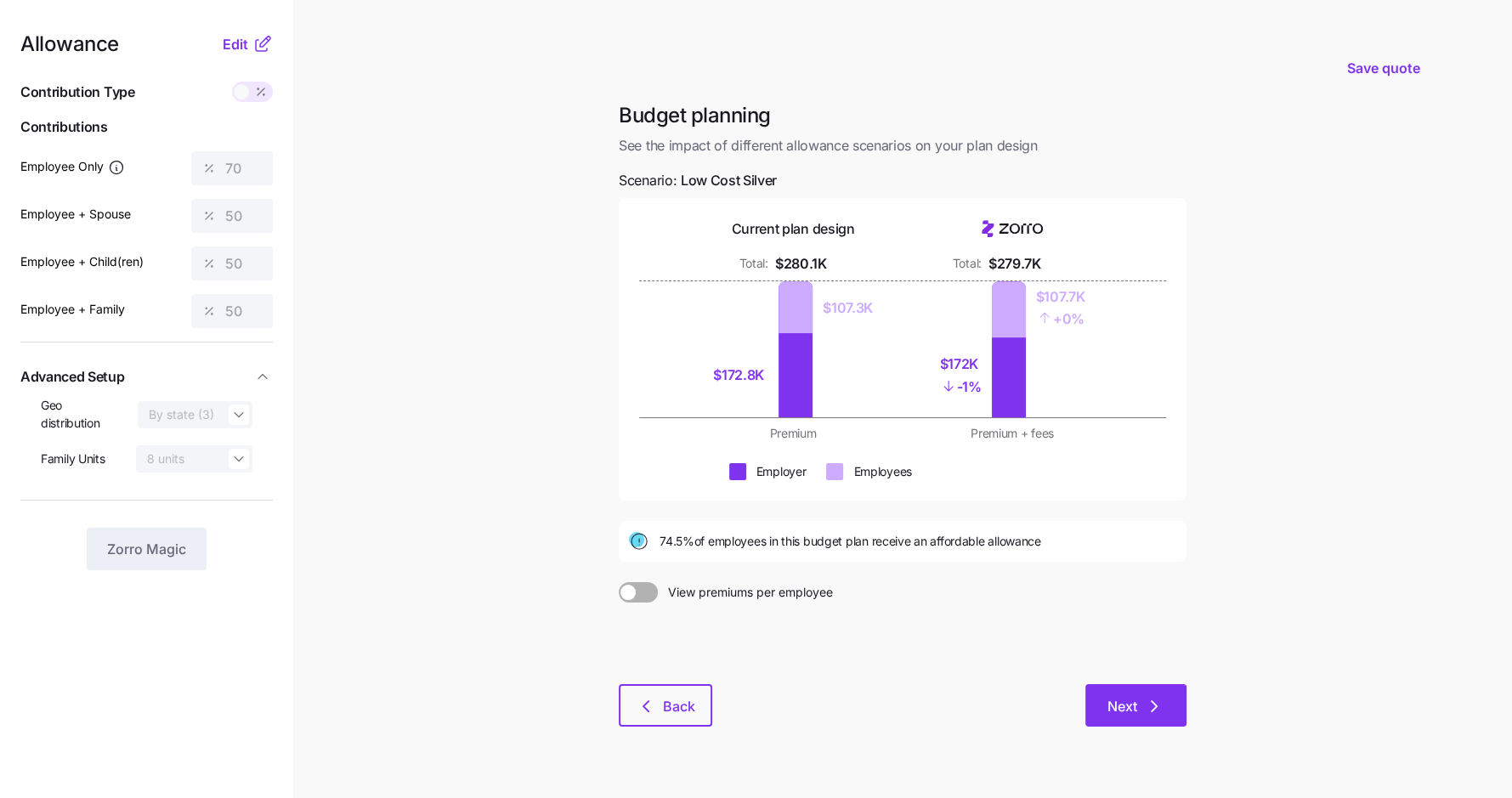
click at [1154, 704] on icon "button" at bounding box center [1154, 706] width 5 height 10
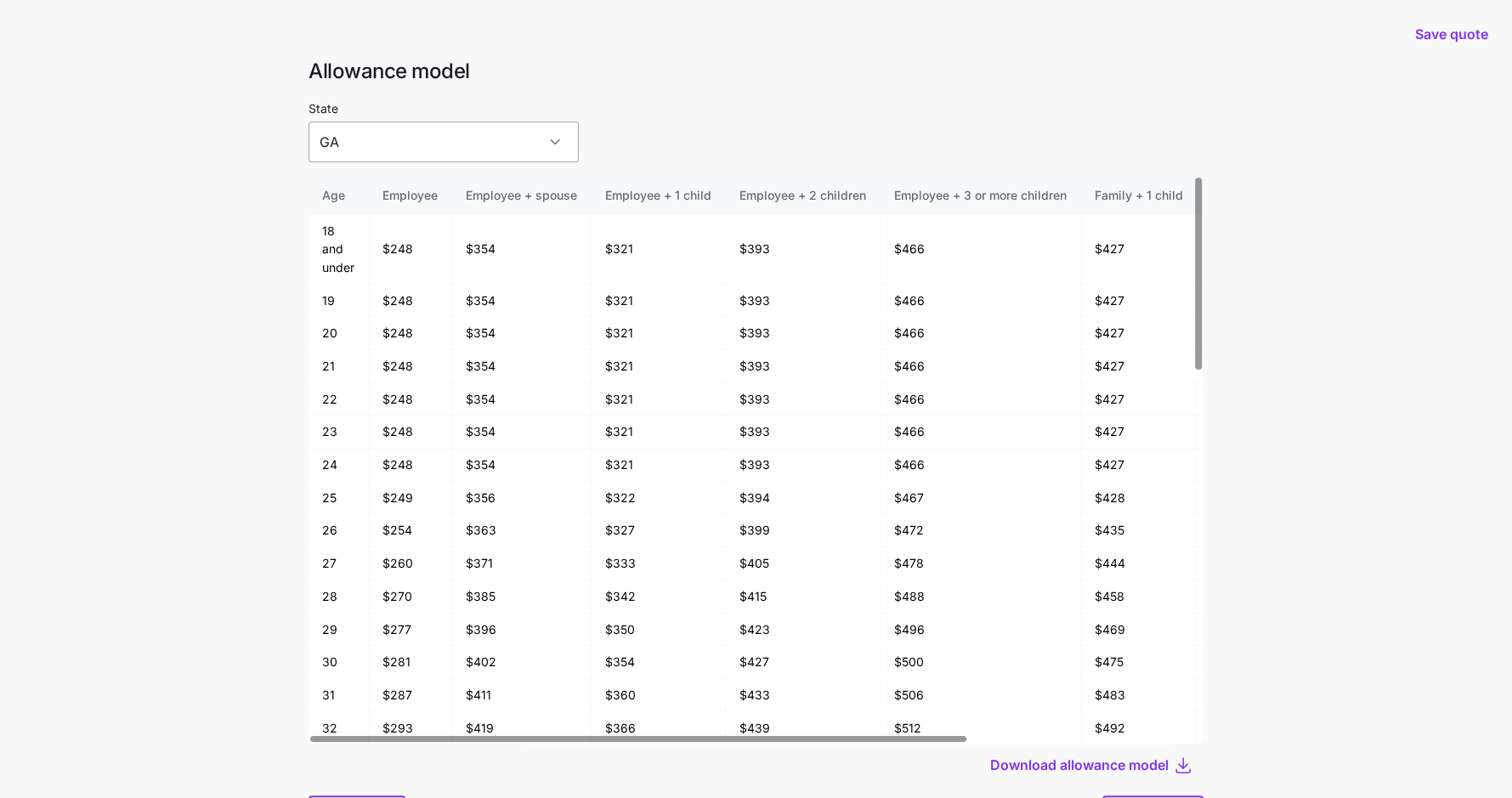
click at [452, 147] on input "GA" at bounding box center [443, 141] width 271 height 41
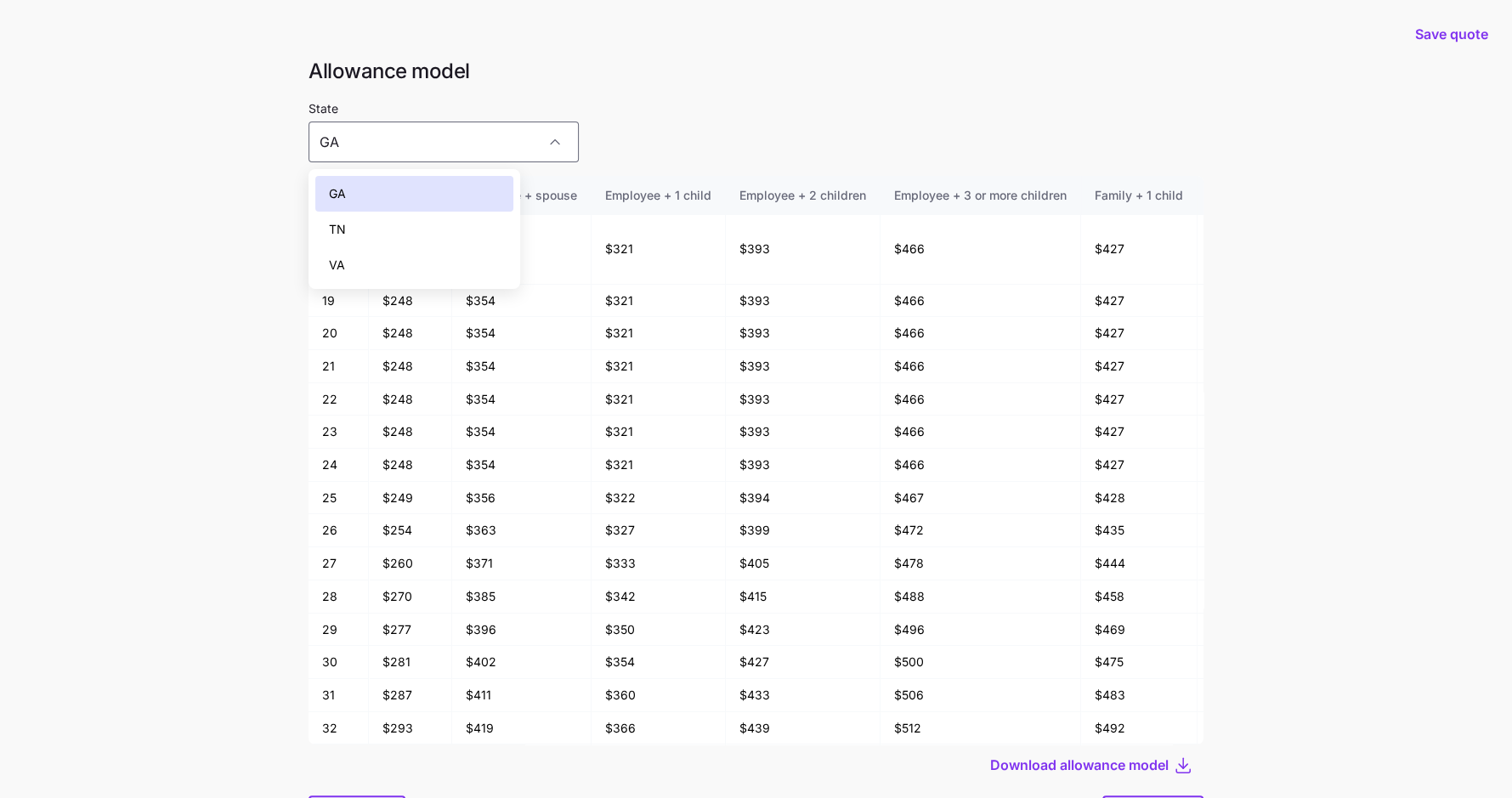
click at [425, 224] on div "TN" at bounding box center [414, 229] width 198 height 35
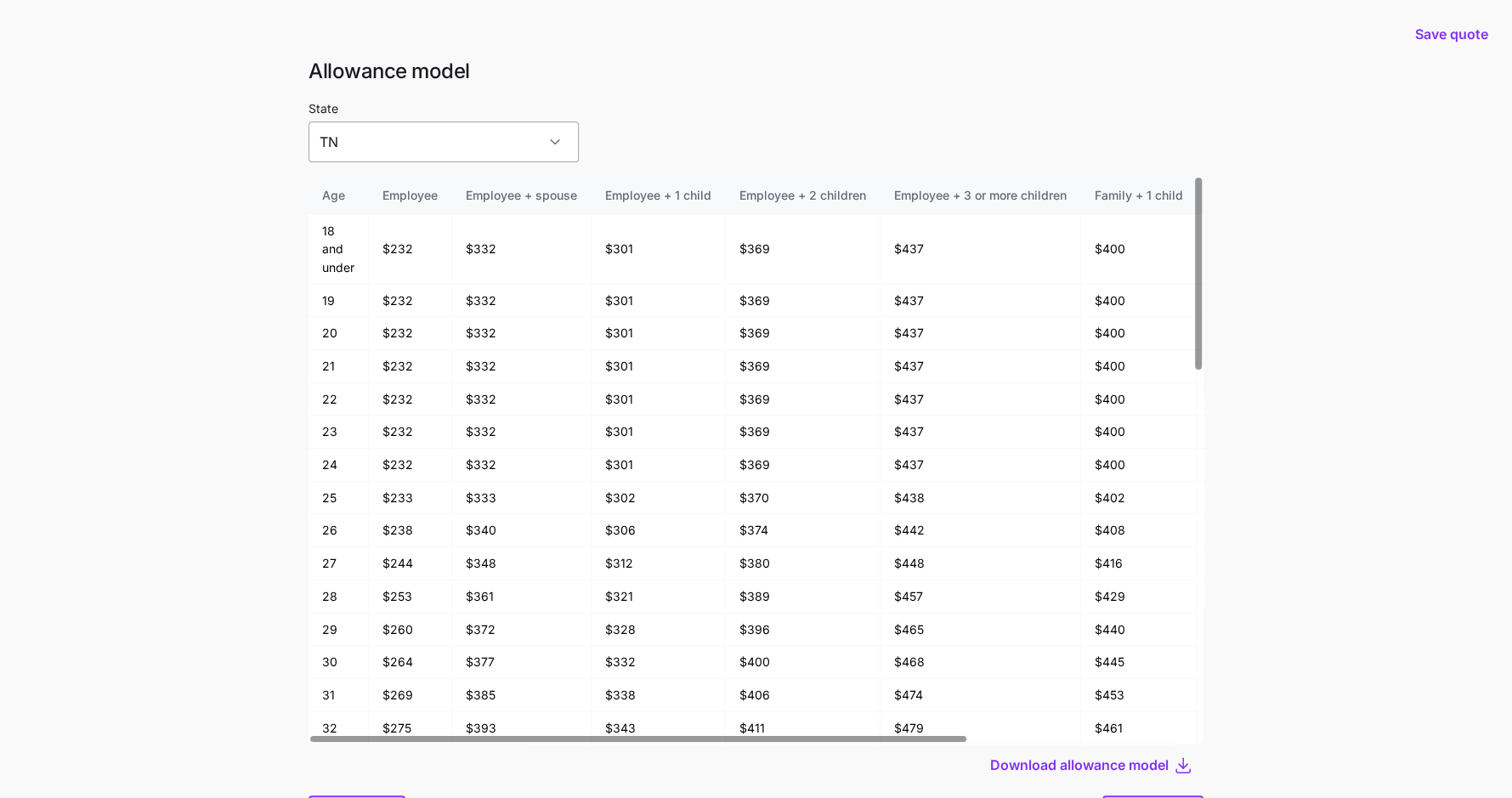
click at [438, 140] on input "TN" at bounding box center [443, 141] width 271 height 41
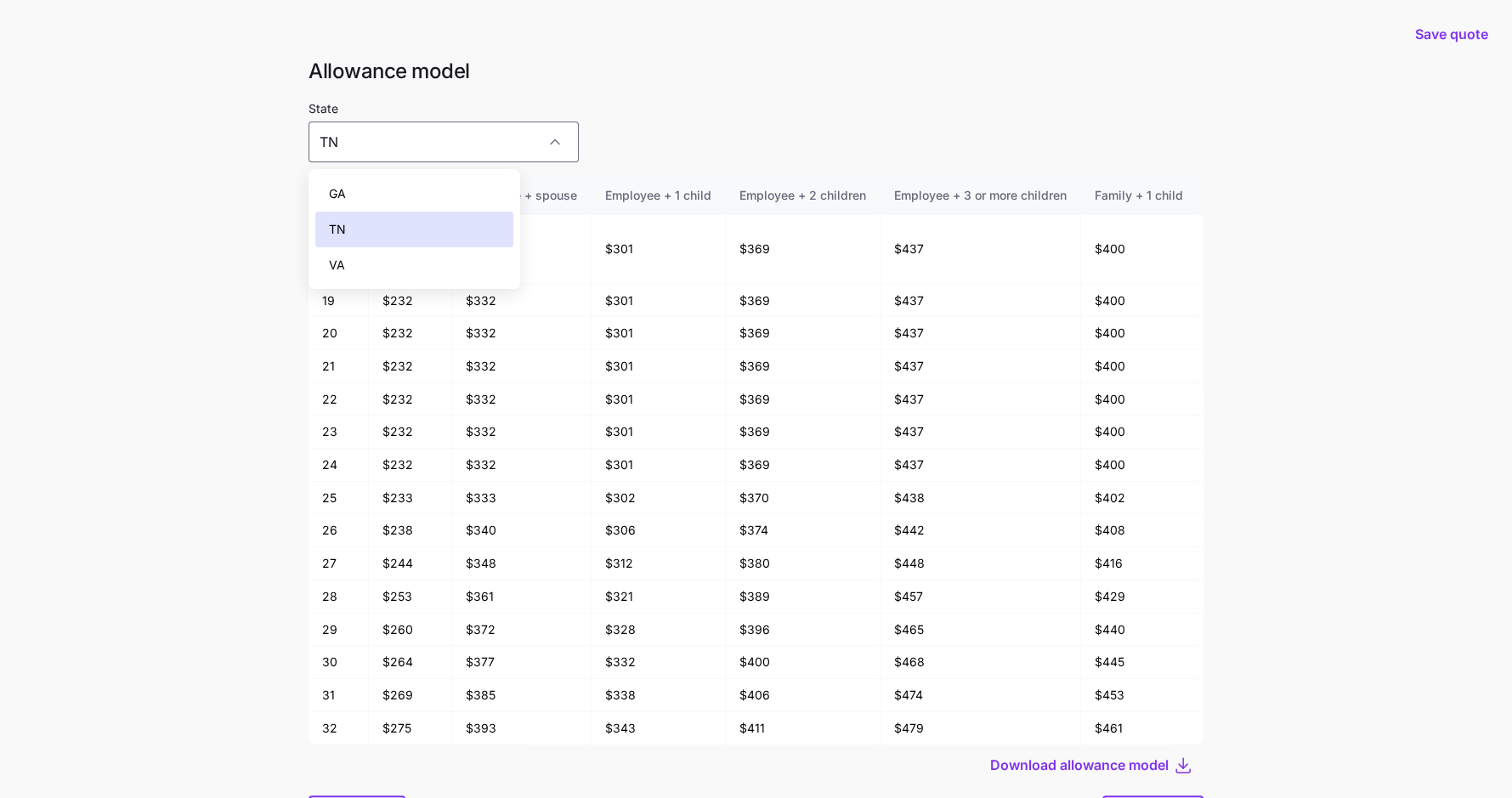
click at [412, 259] on div "VA" at bounding box center [414, 264] width 198 height 35
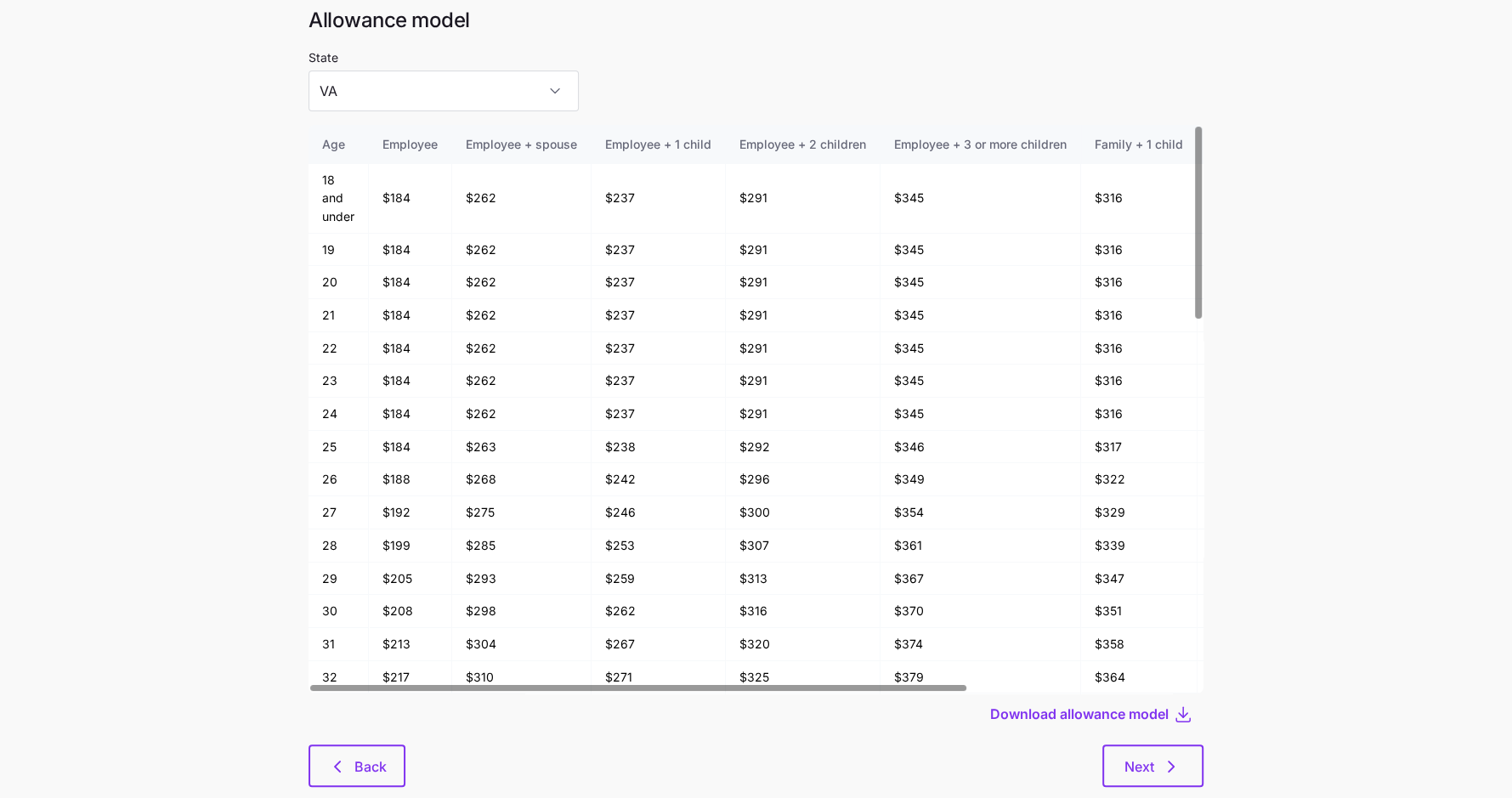
scroll to position [72, 0]
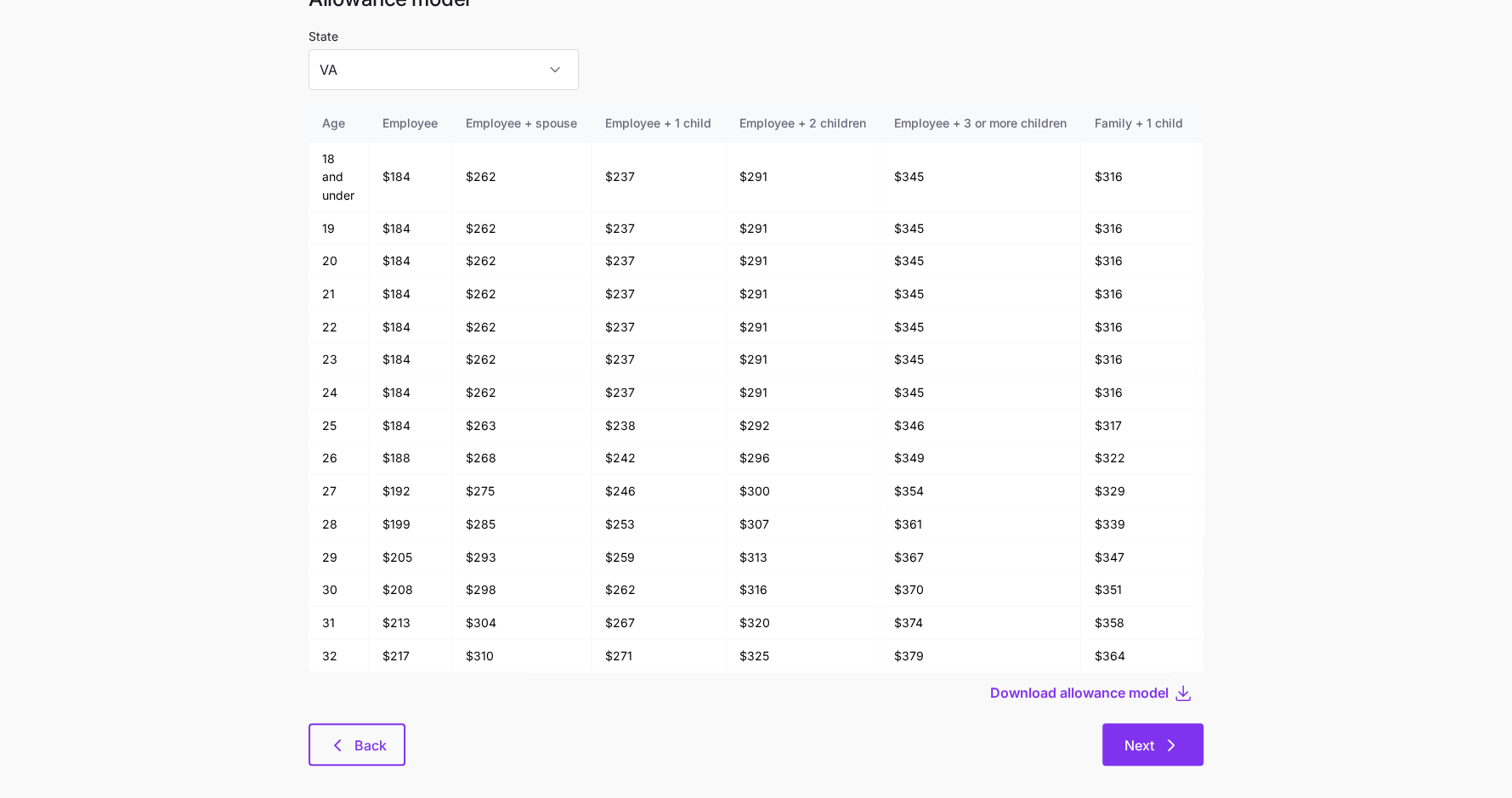
click at [1183, 741] on button "Next" at bounding box center [1153, 744] width 101 height 43
type input "GA"
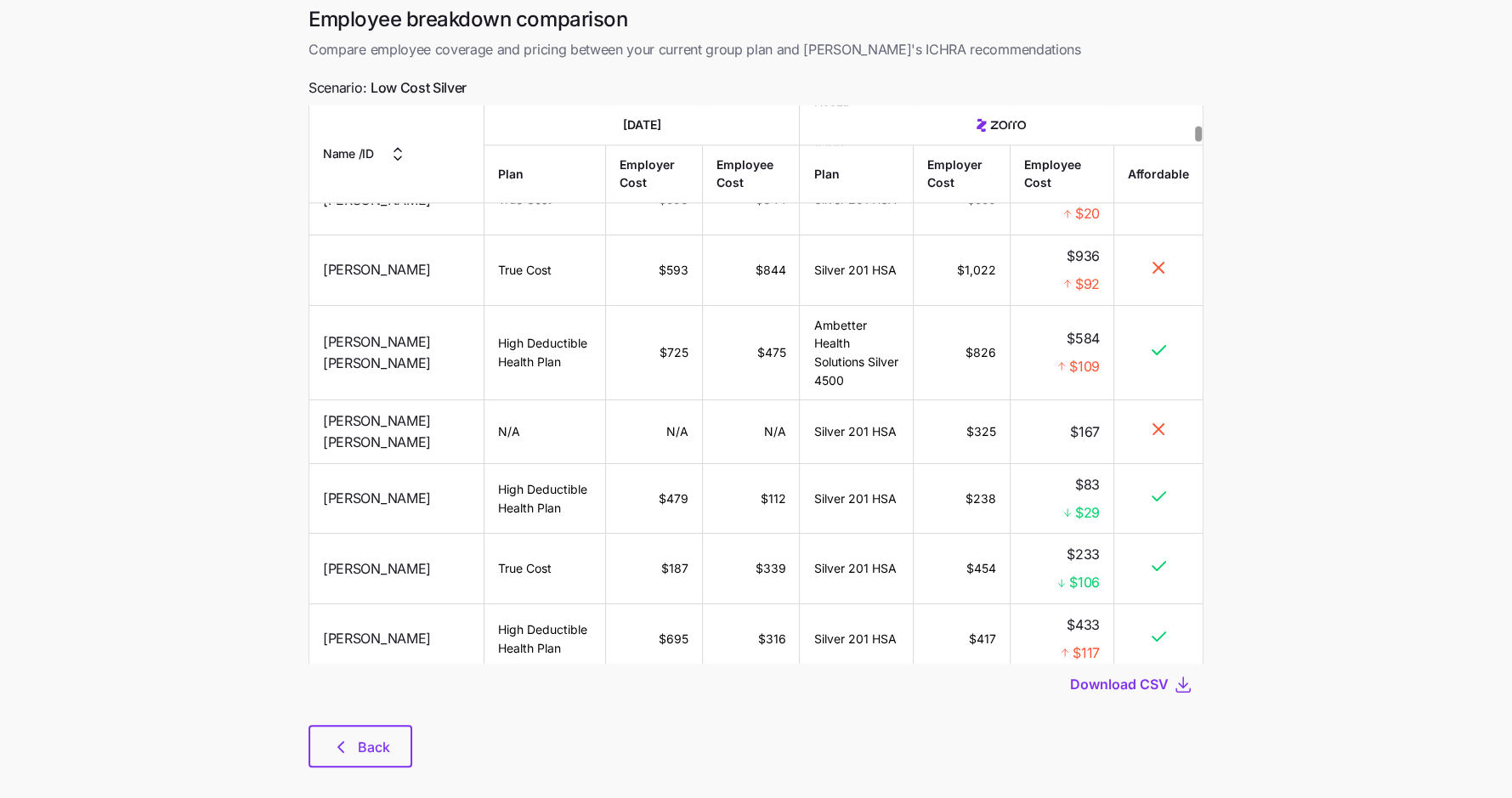
scroll to position [92, 0]
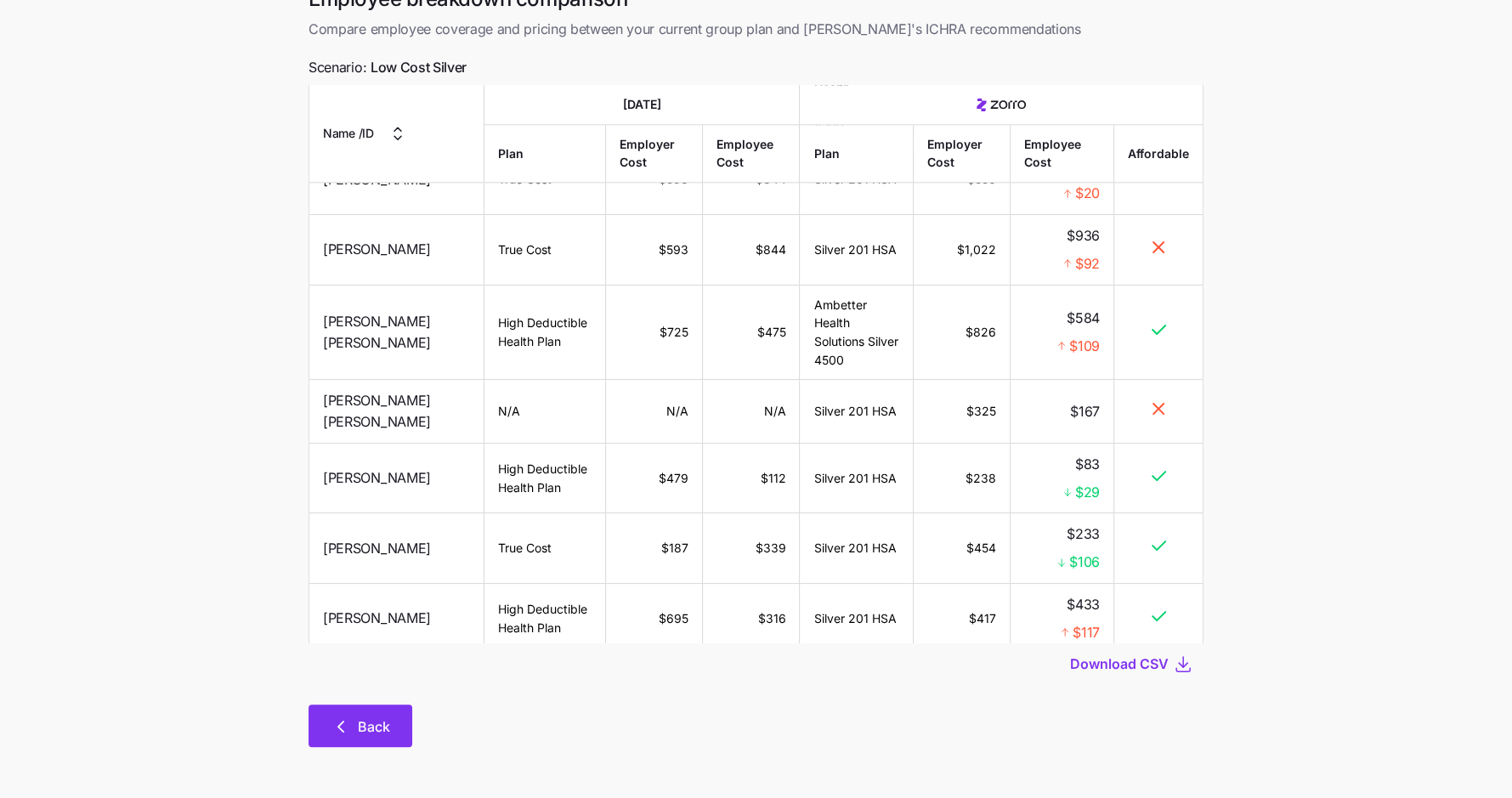
click at [362, 731] on span "Back" at bounding box center [374, 727] width 33 height 21
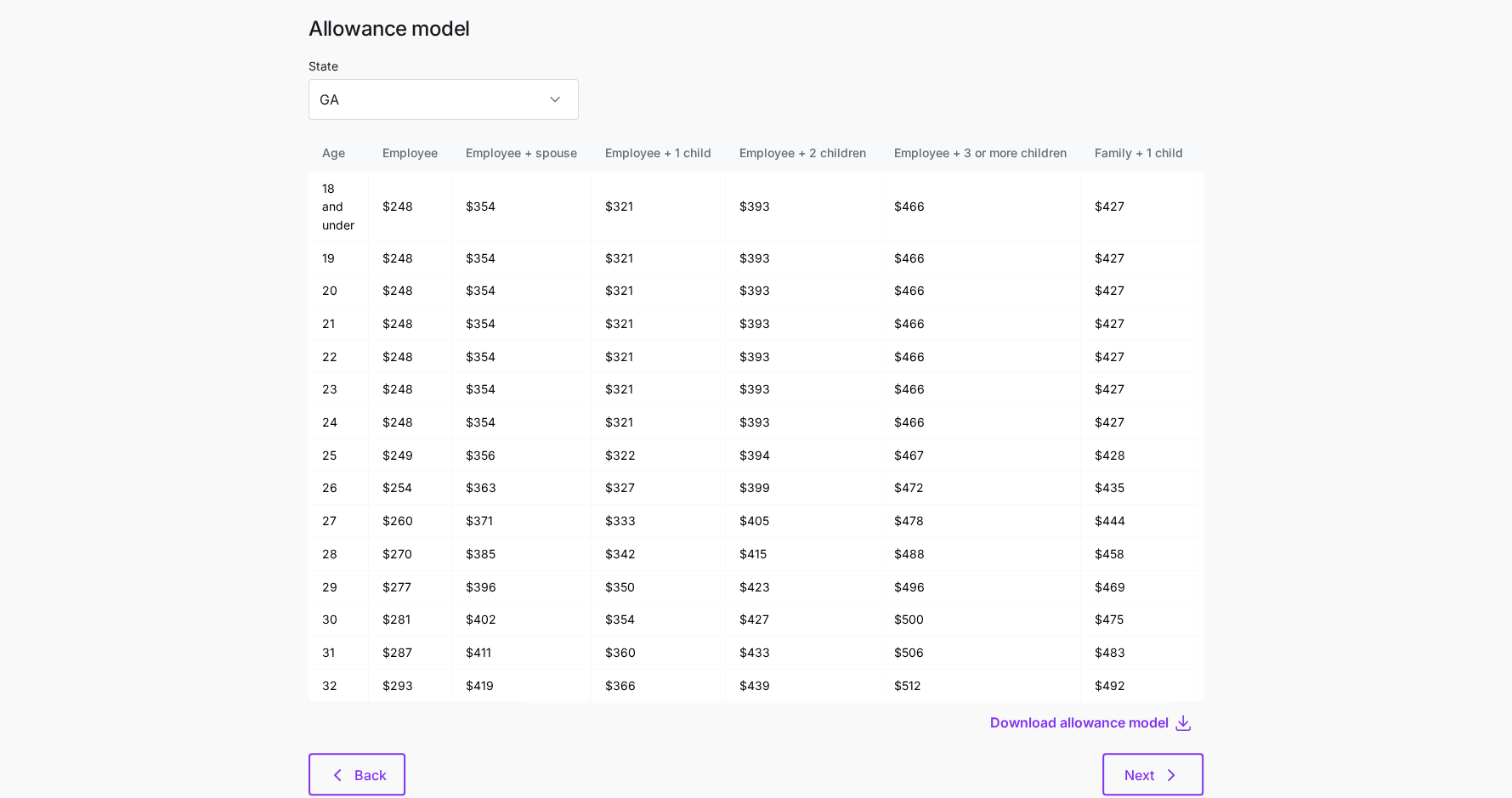
scroll to position [90, 0]
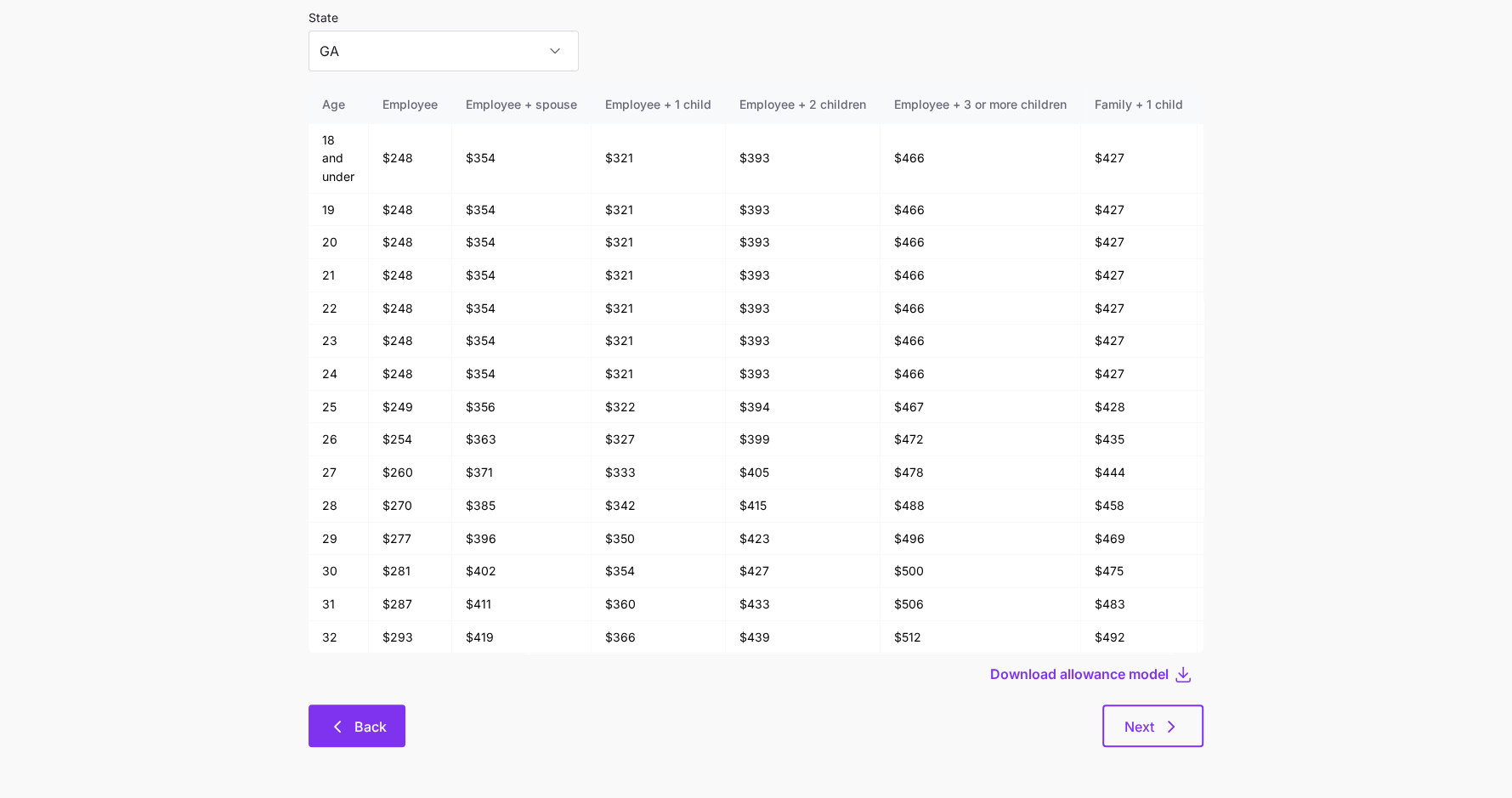
click at [343, 716] on button "Back" at bounding box center [357, 725] width 97 height 43
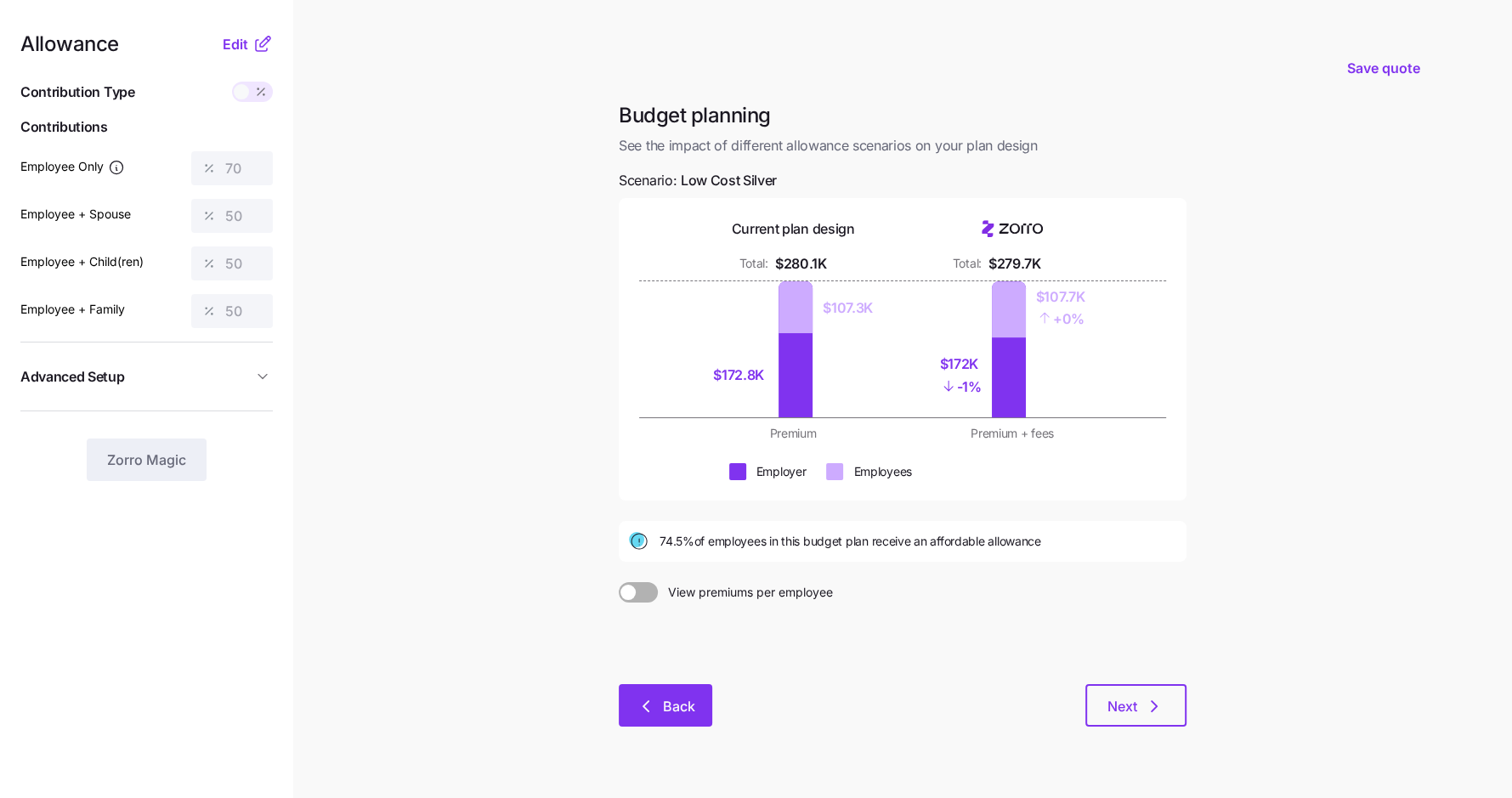
click at [661, 705] on span "Back" at bounding box center [665, 706] width 49 height 21
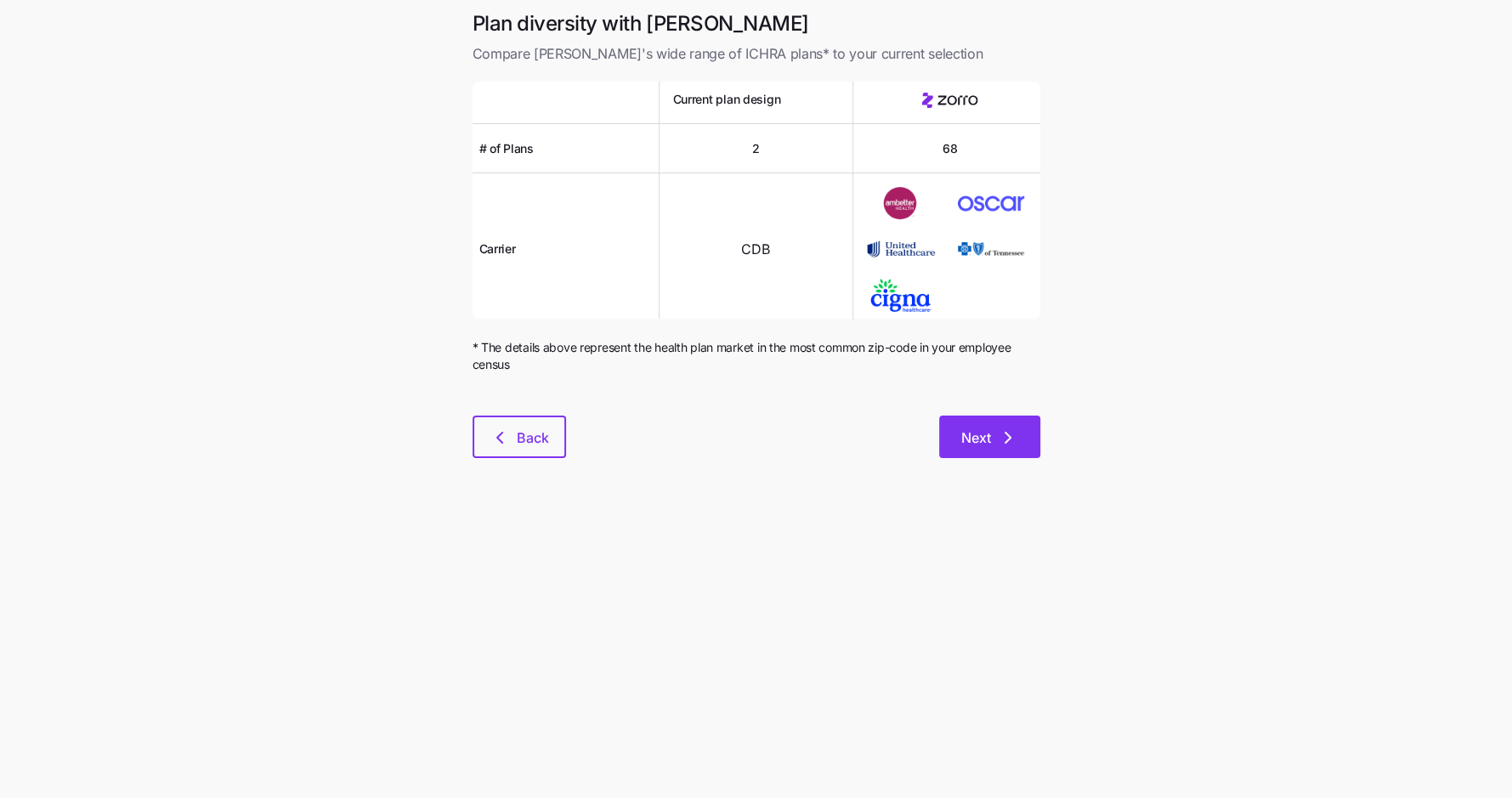
click at [1009, 430] on icon "button" at bounding box center [1007, 437] width 21 height 21
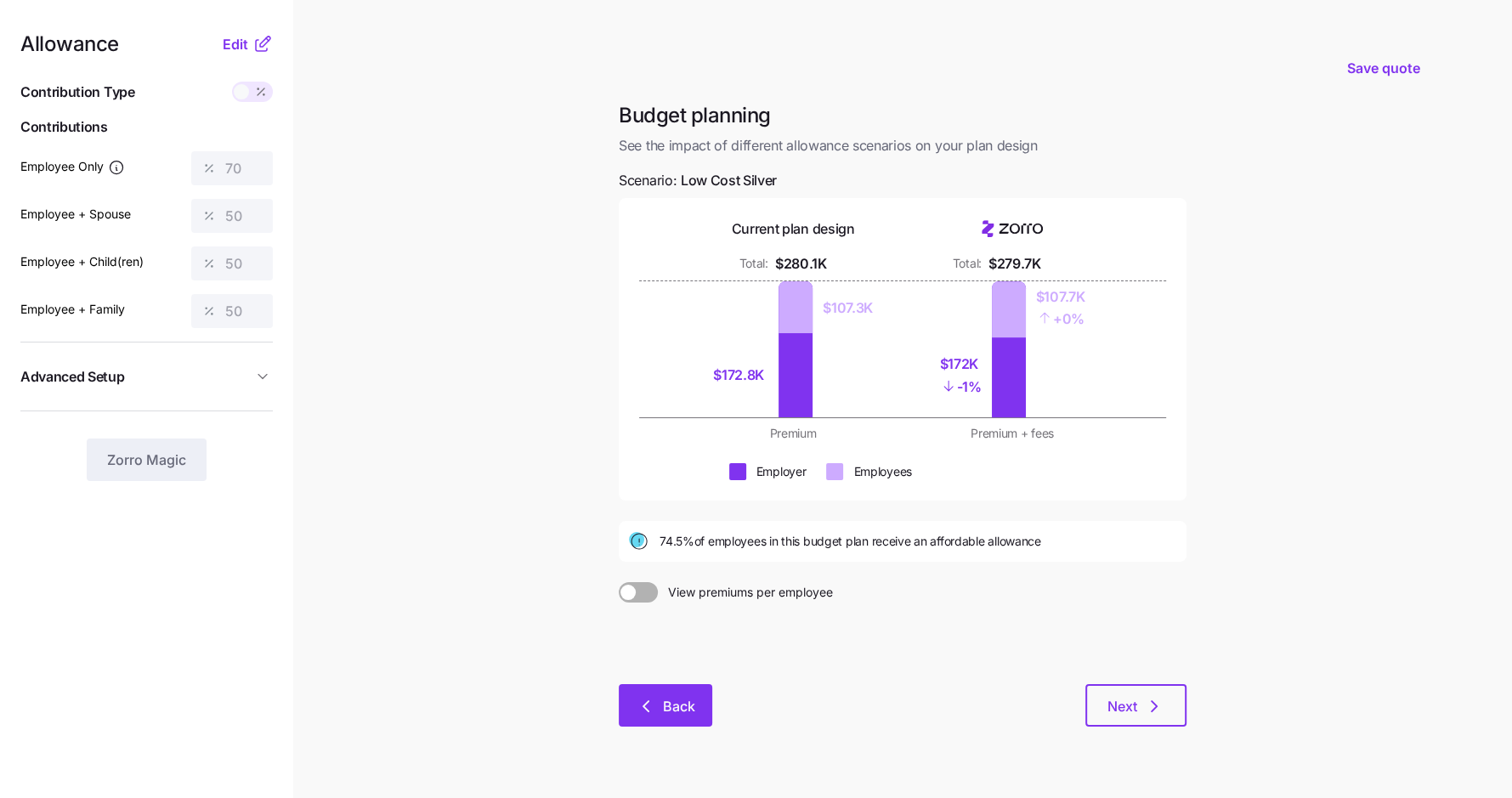
click at [680, 714] on span "Back" at bounding box center [679, 706] width 33 height 21
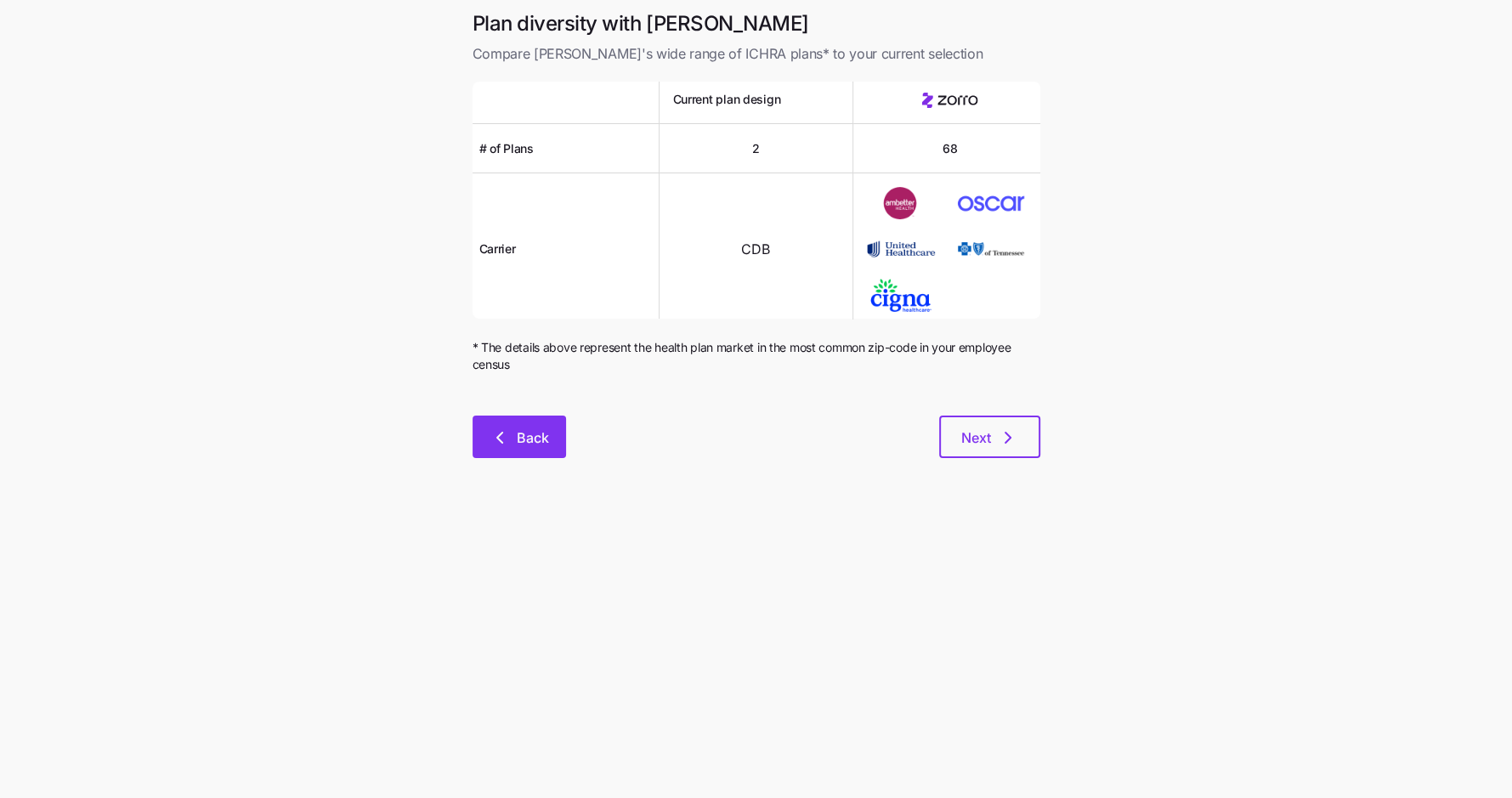
click at [527, 442] on span "Back" at bounding box center [533, 437] width 33 height 21
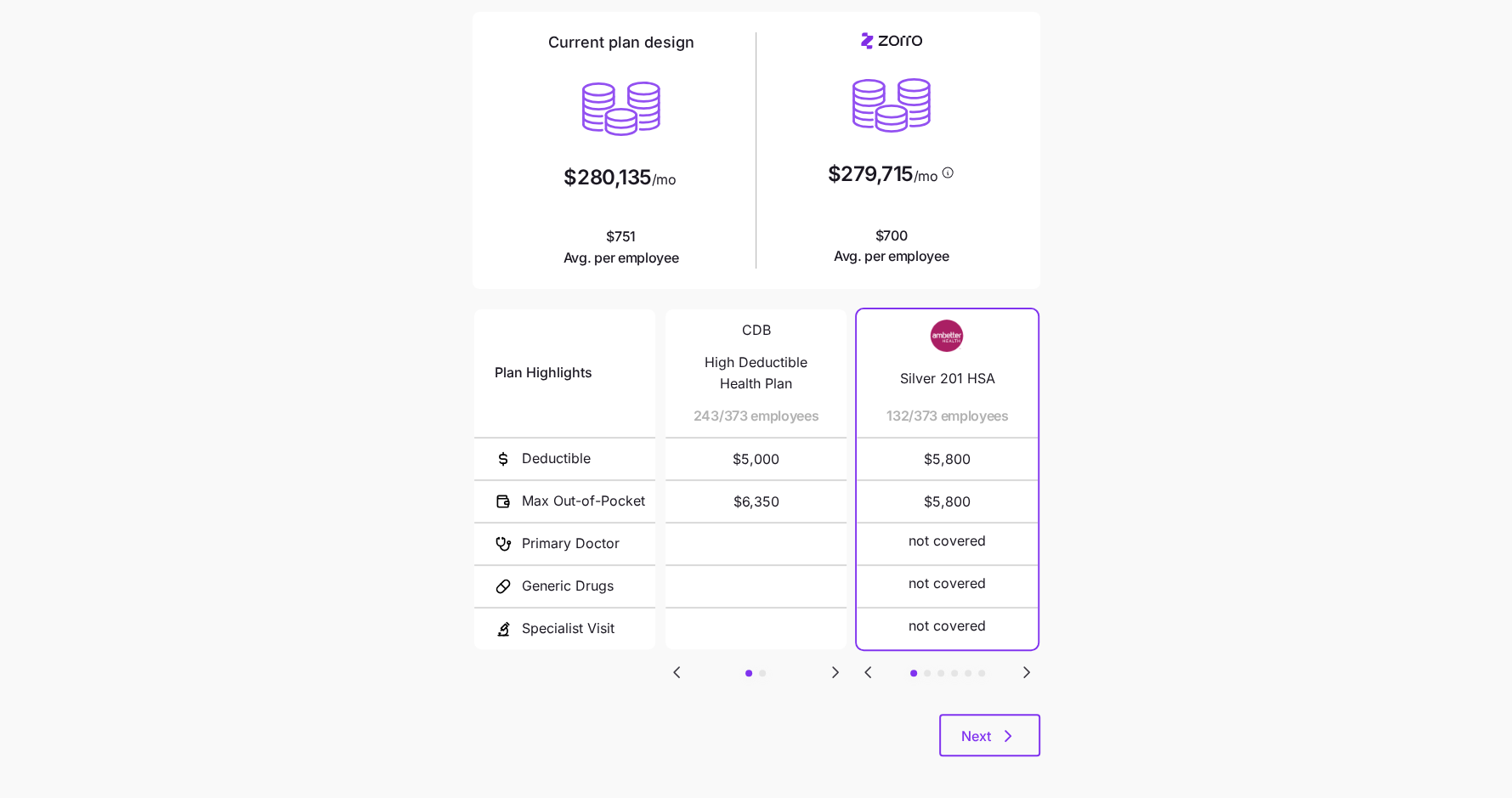
scroll to position [129, 0]
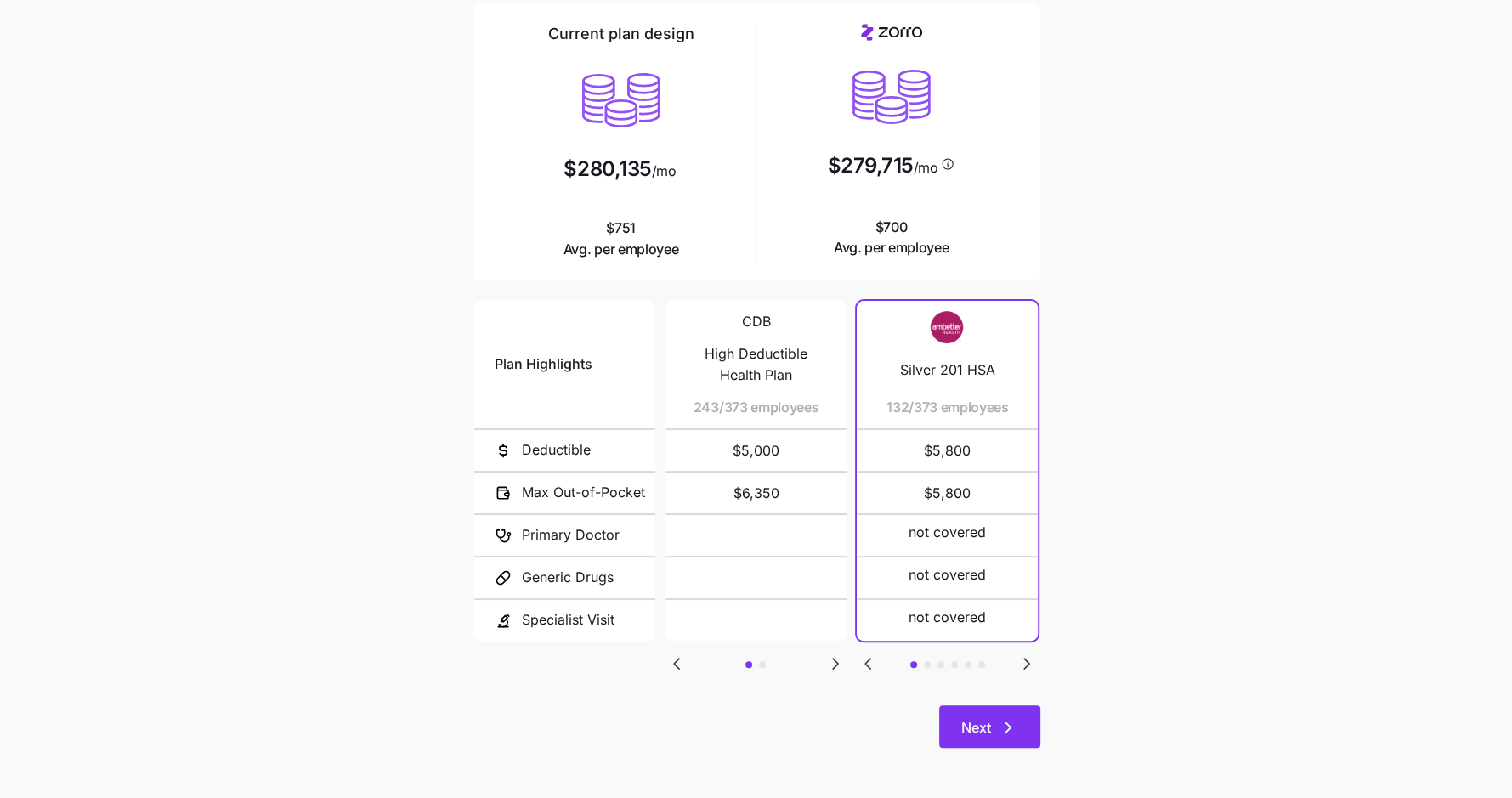
click at [958, 727] on button "Next" at bounding box center [990, 726] width 101 height 43
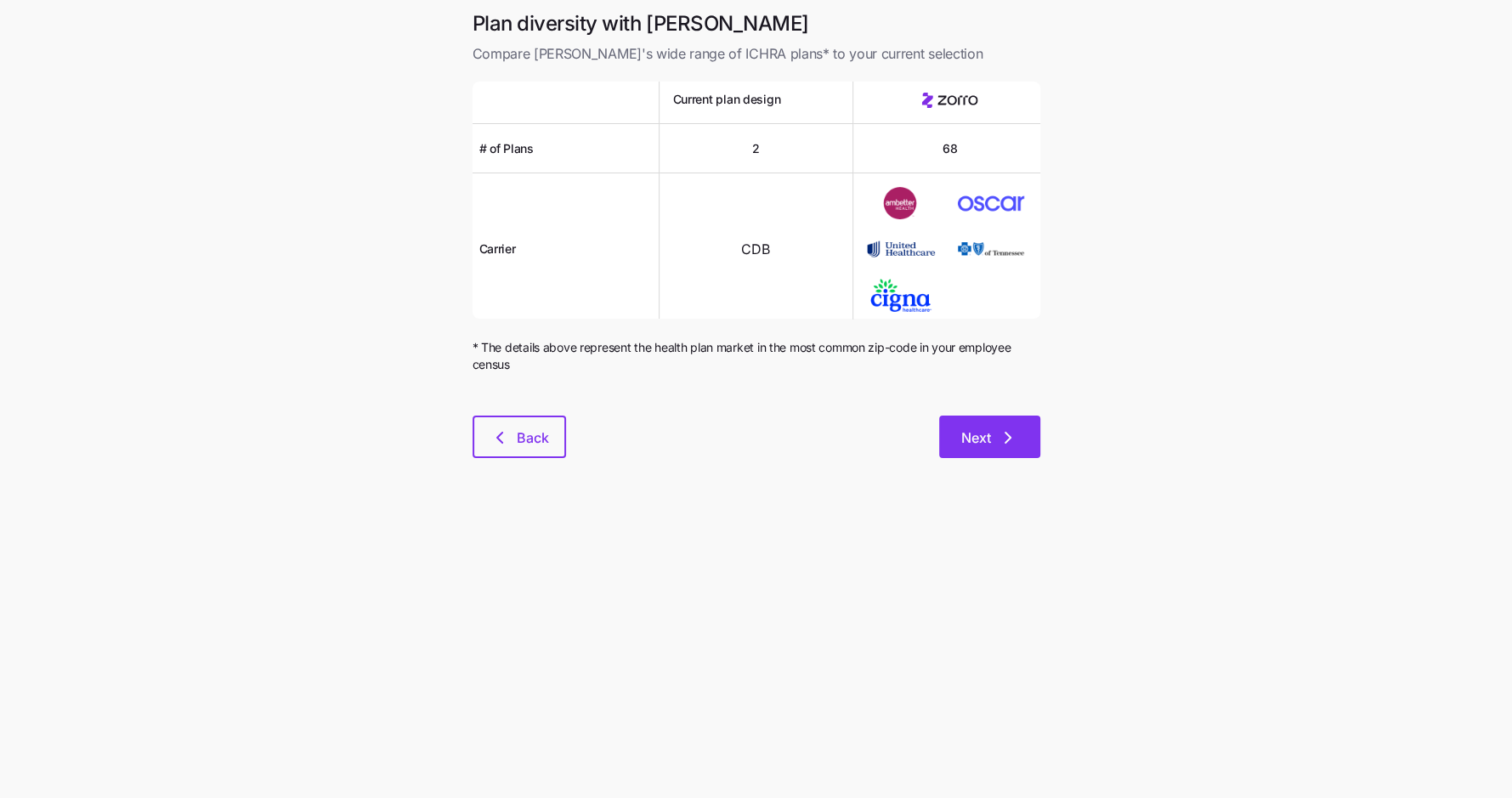
click at [1019, 451] on button "Next" at bounding box center [990, 436] width 101 height 43
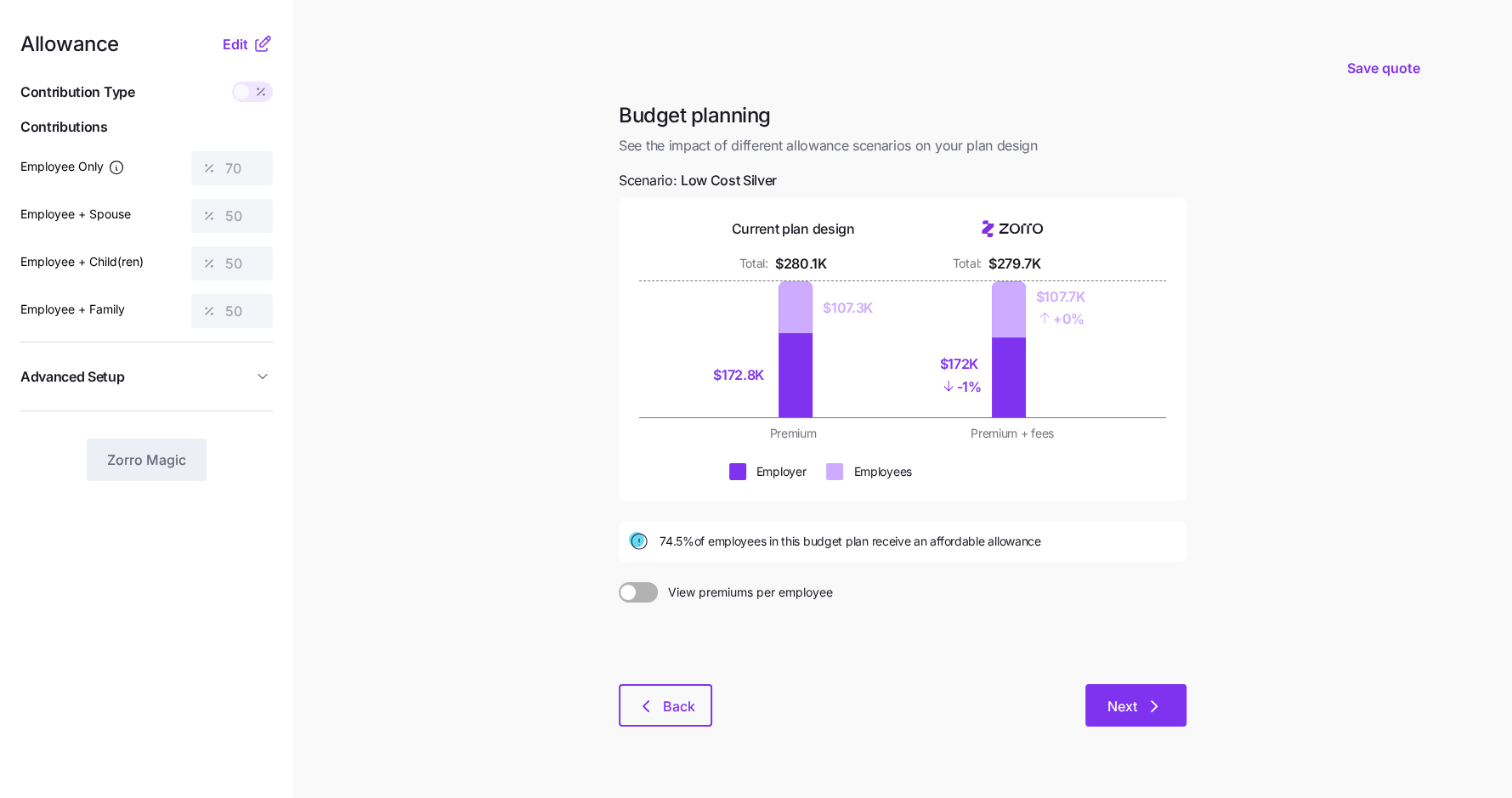
click at [1150, 699] on button "Next" at bounding box center [1136, 705] width 101 height 43
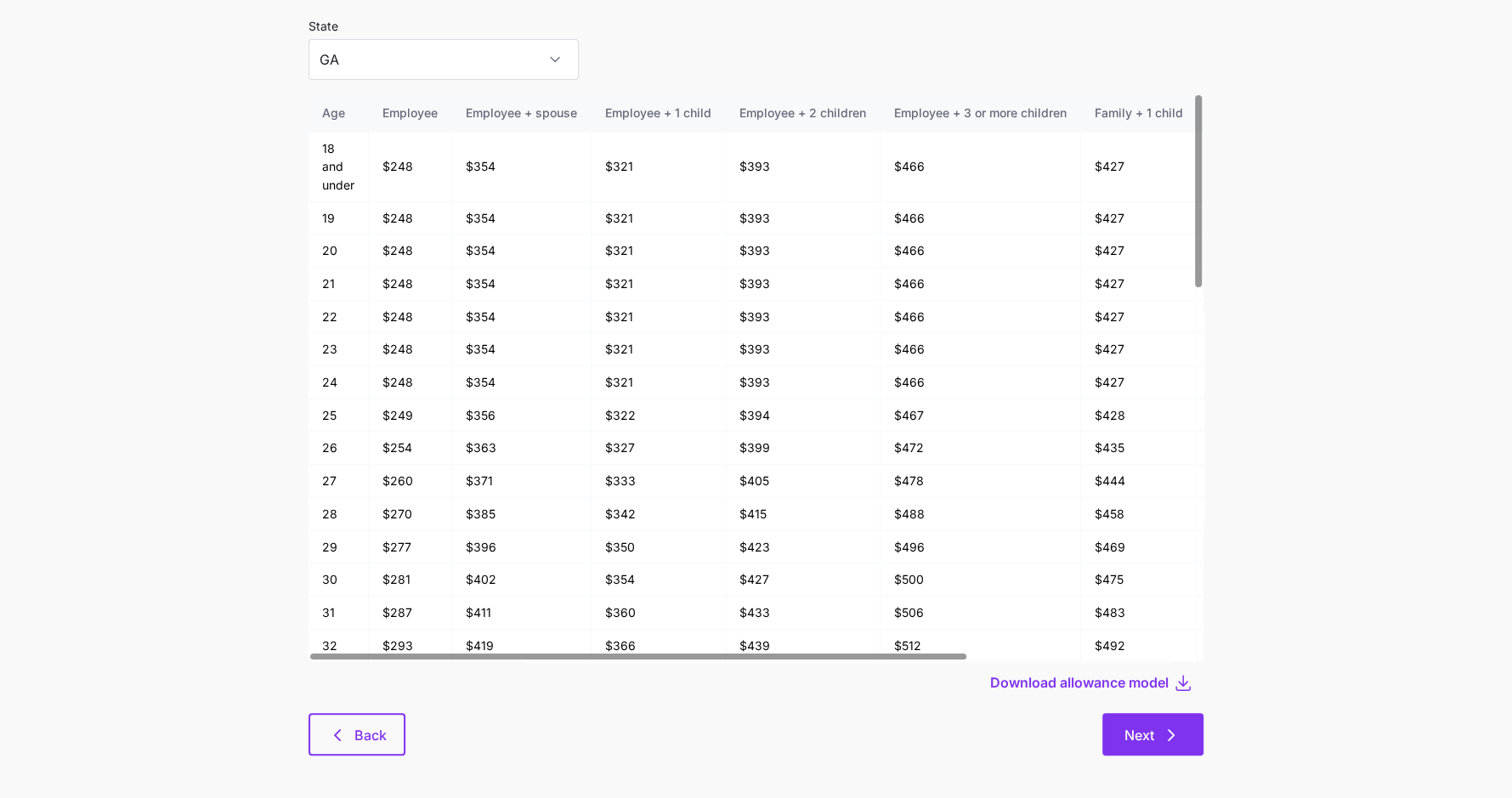
scroll to position [90, 0]
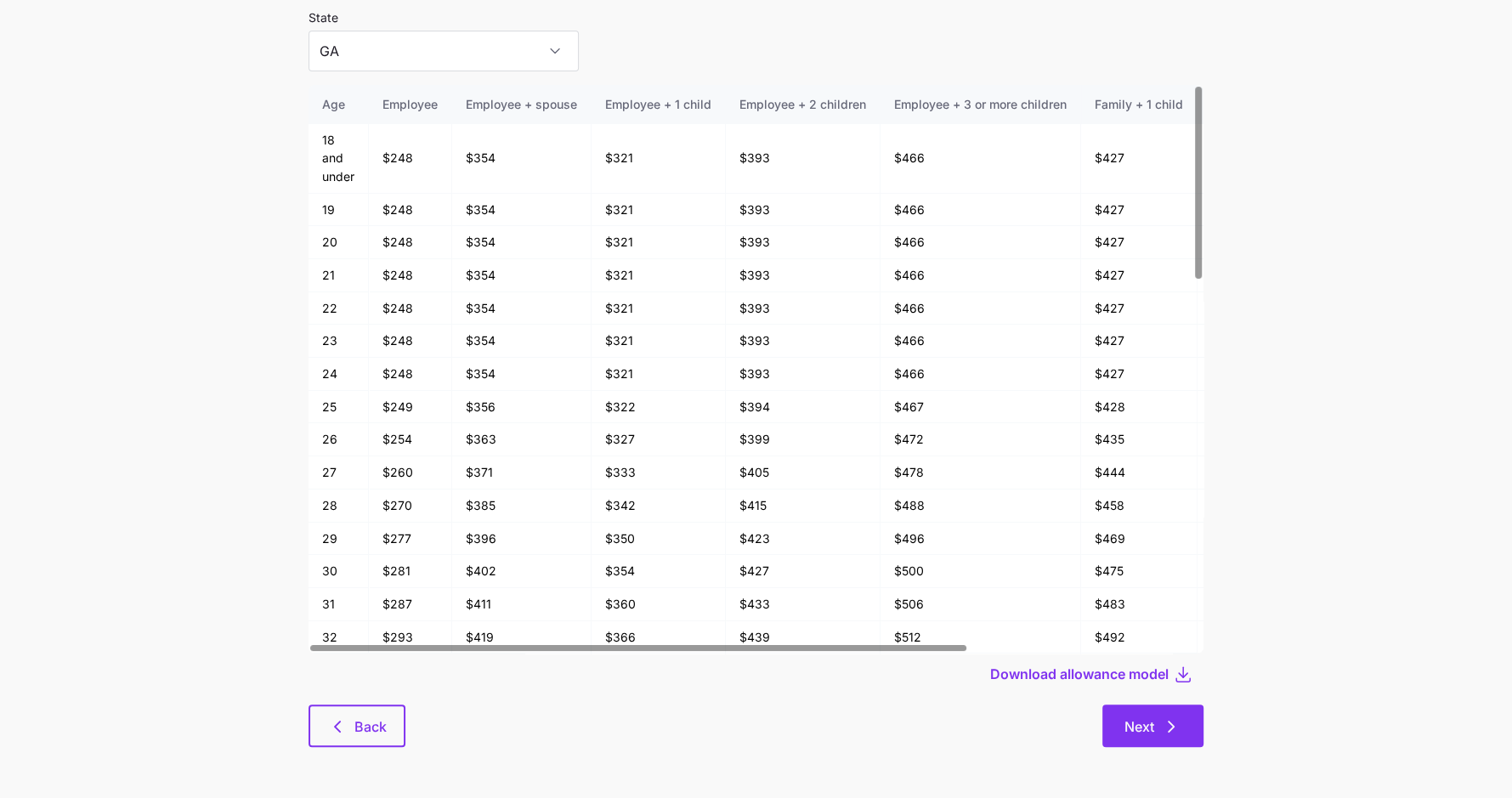
click at [1163, 732] on icon "button" at bounding box center [1171, 727] width 21 height 21
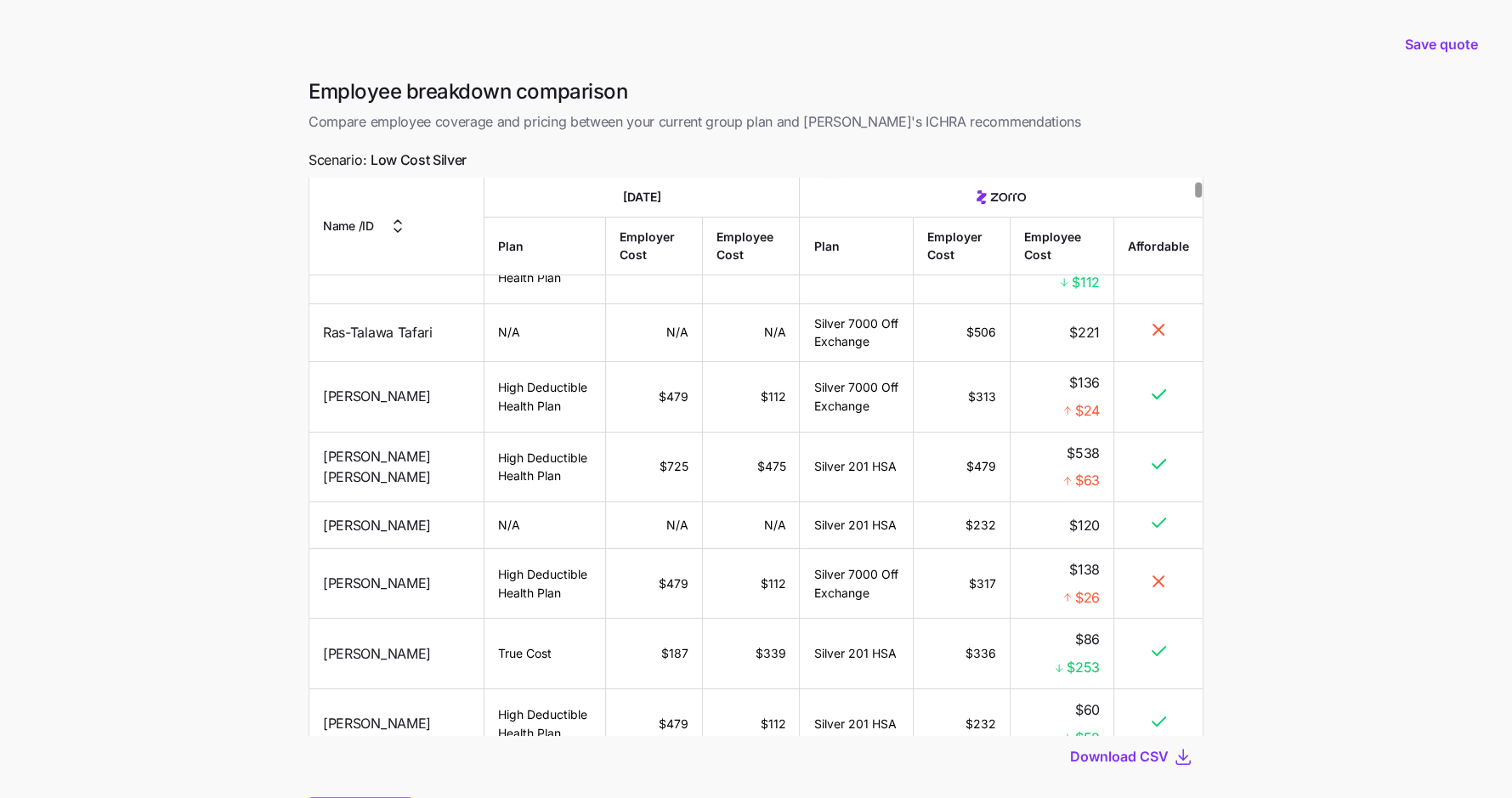
scroll to position [291, 0]
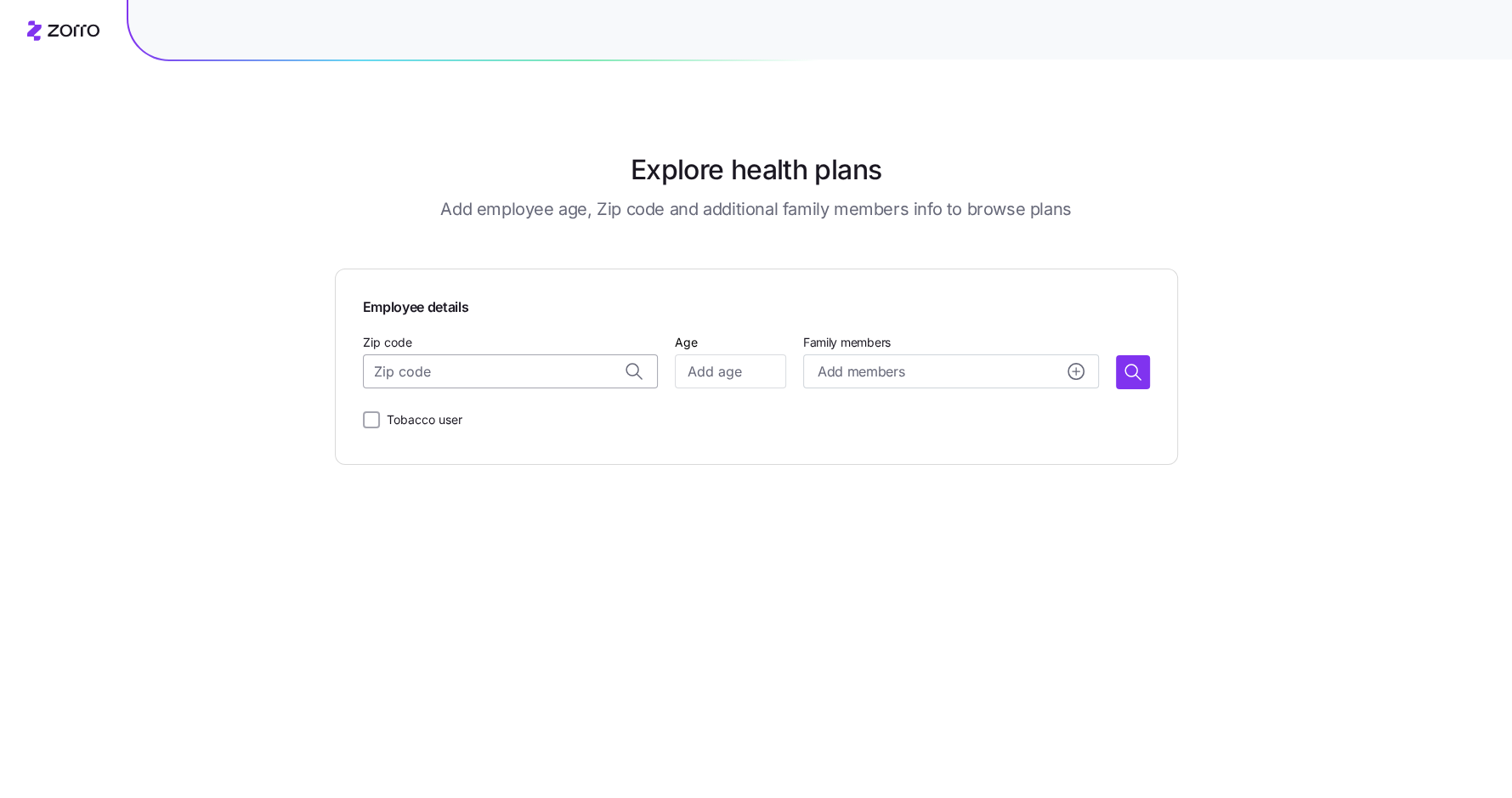
click at [523, 373] on input "Zip code" at bounding box center [510, 372] width 296 height 34
click at [527, 412] on span "37013, Davidson County, TN" at bounding box center [528, 416] width 238 height 21
type input "37013, Davidson County, TN"
click at [717, 375] on input "Age" at bounding box center [730, 372] width 110 height 34
type input "35"
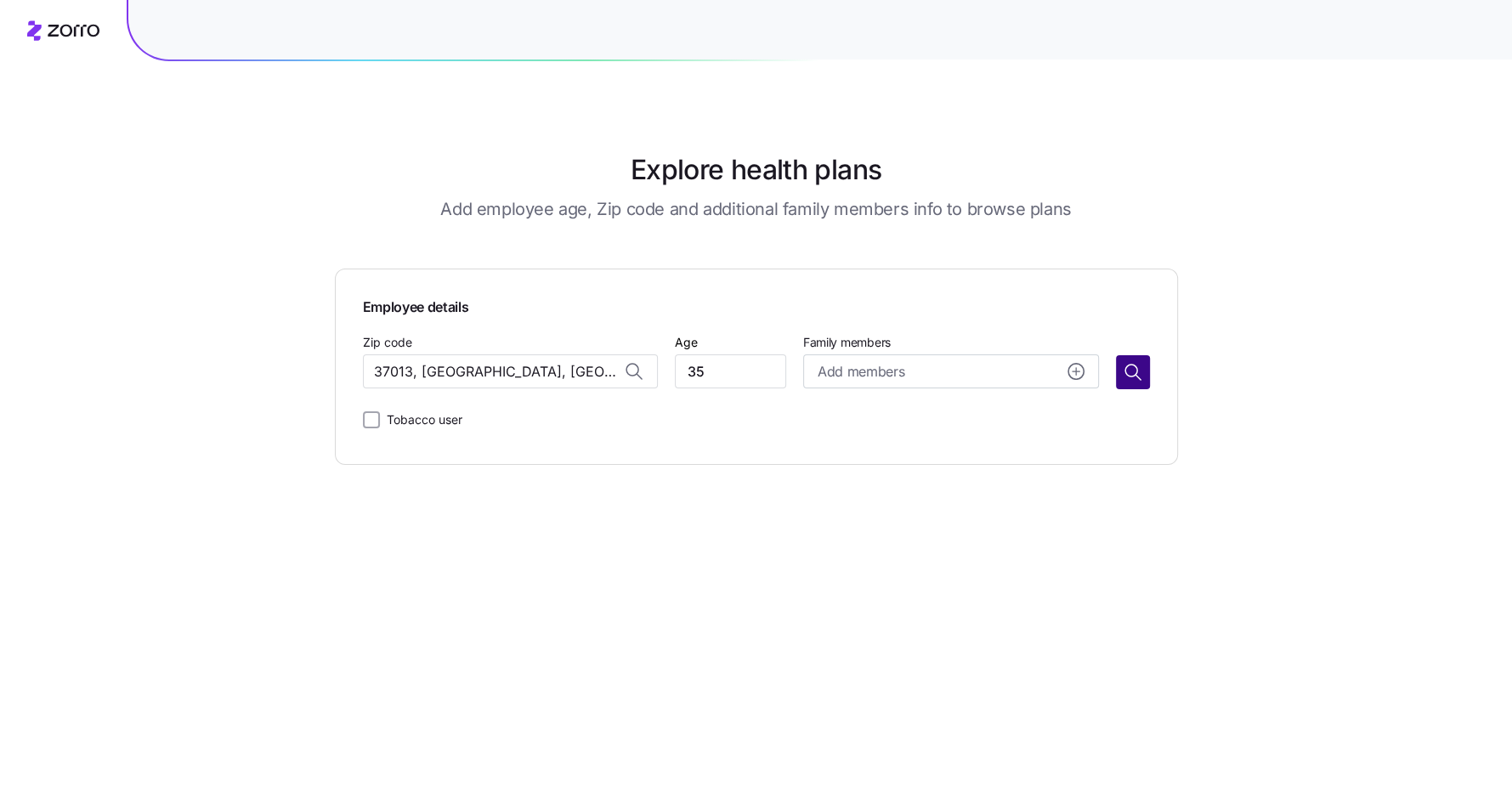
click at [1124, 376] on icon "button" at bounding box center [1132, 372] width 21 height 21
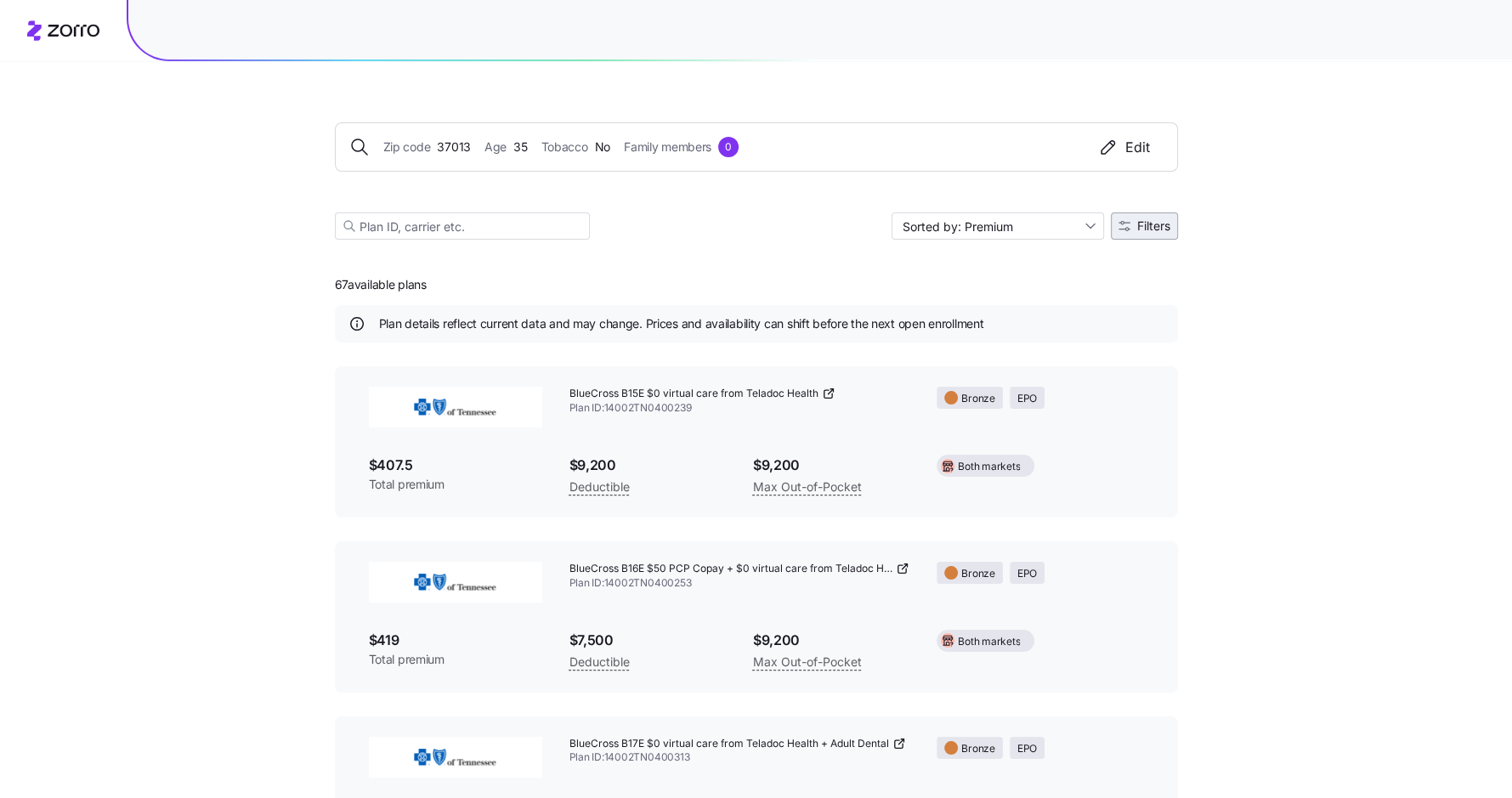
click at [1149, 220] on span "Filters" at bounding box center [1153, 225] width 33 height 12
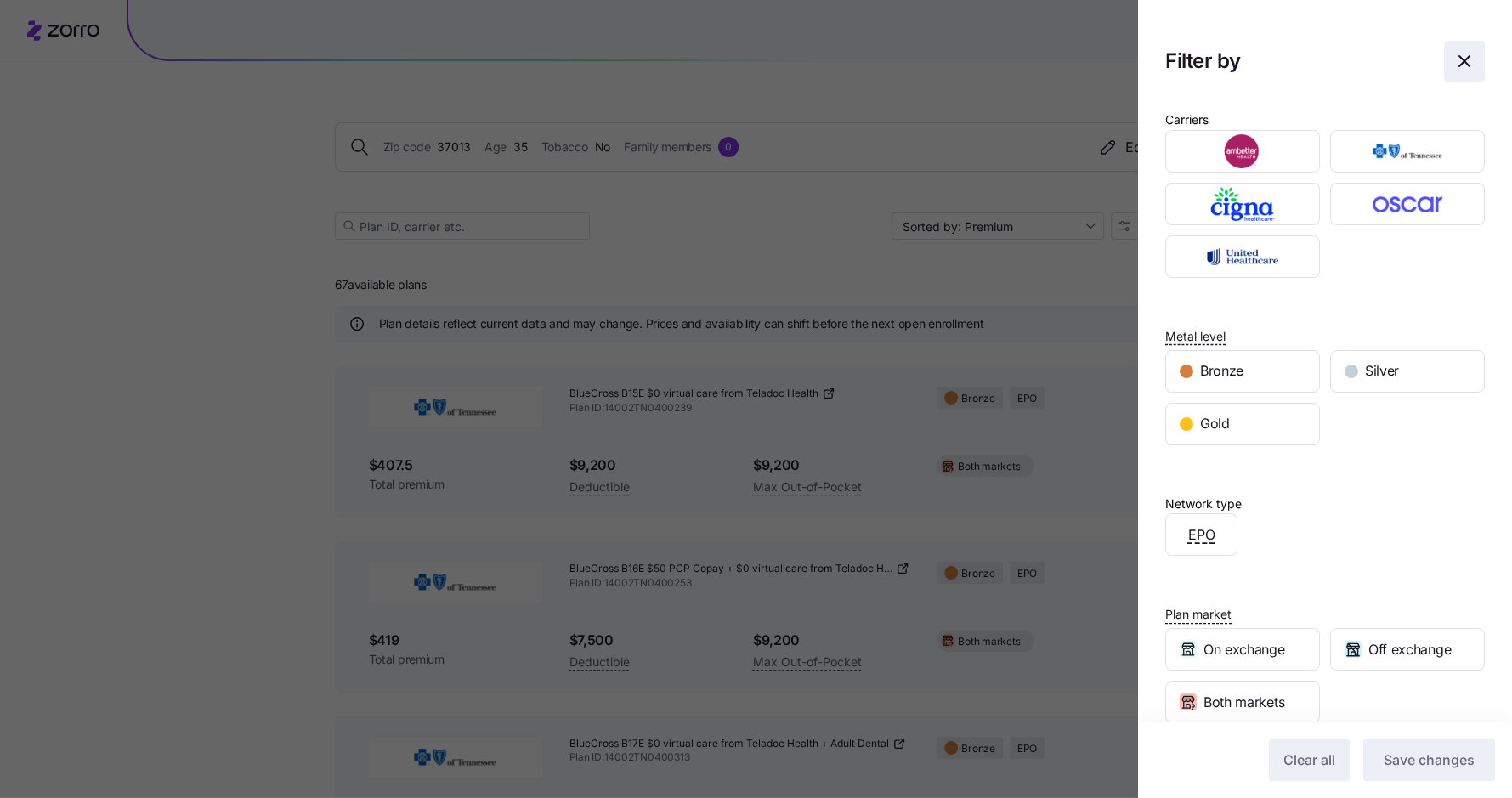
click at [1463, 62] on icon "button" at bounding box center [1463, 61] width 10 height 10
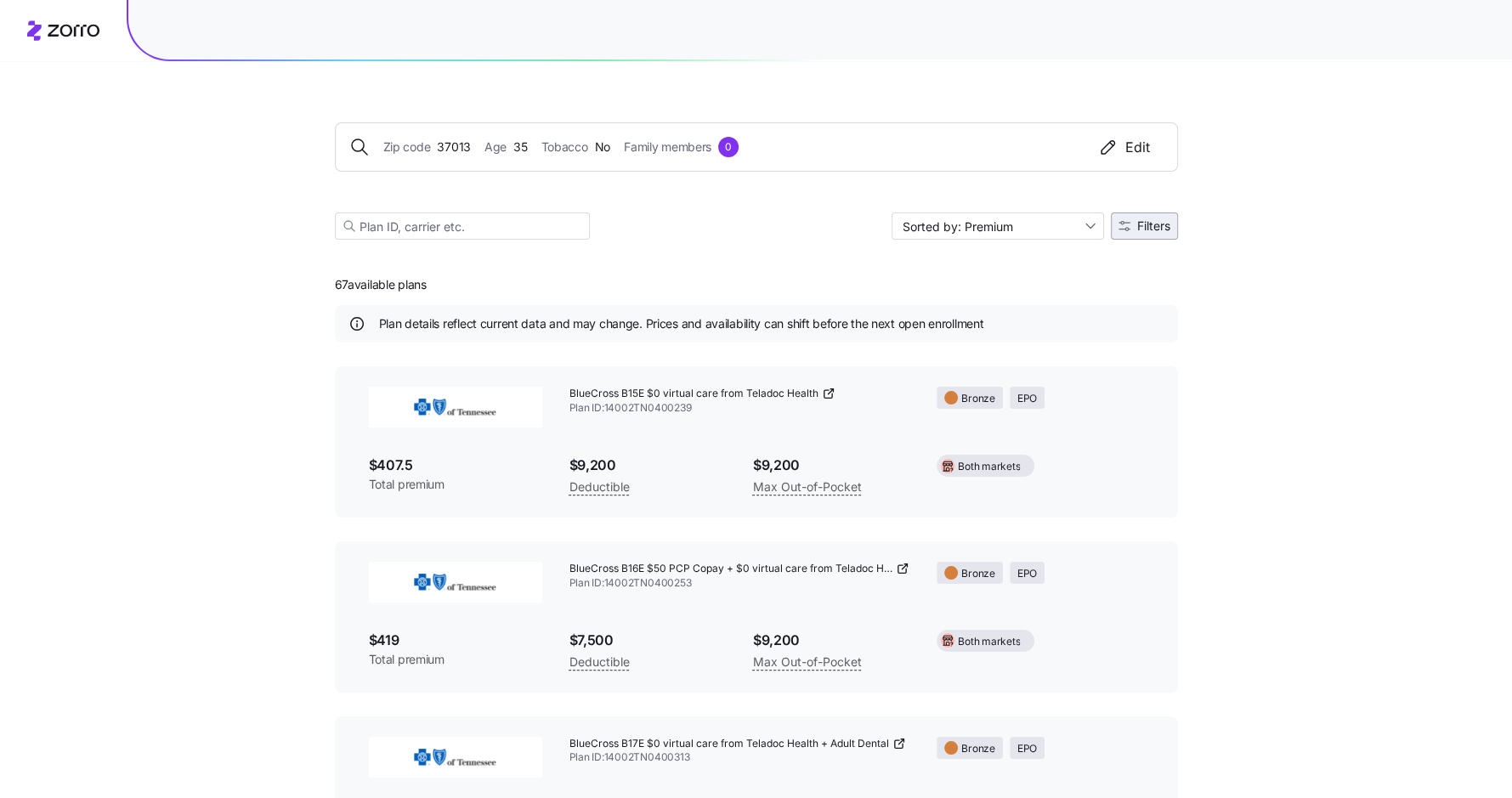
click at [1138, 230] on span "Filters" at bounding box center [1153, 225] width 33 height 12
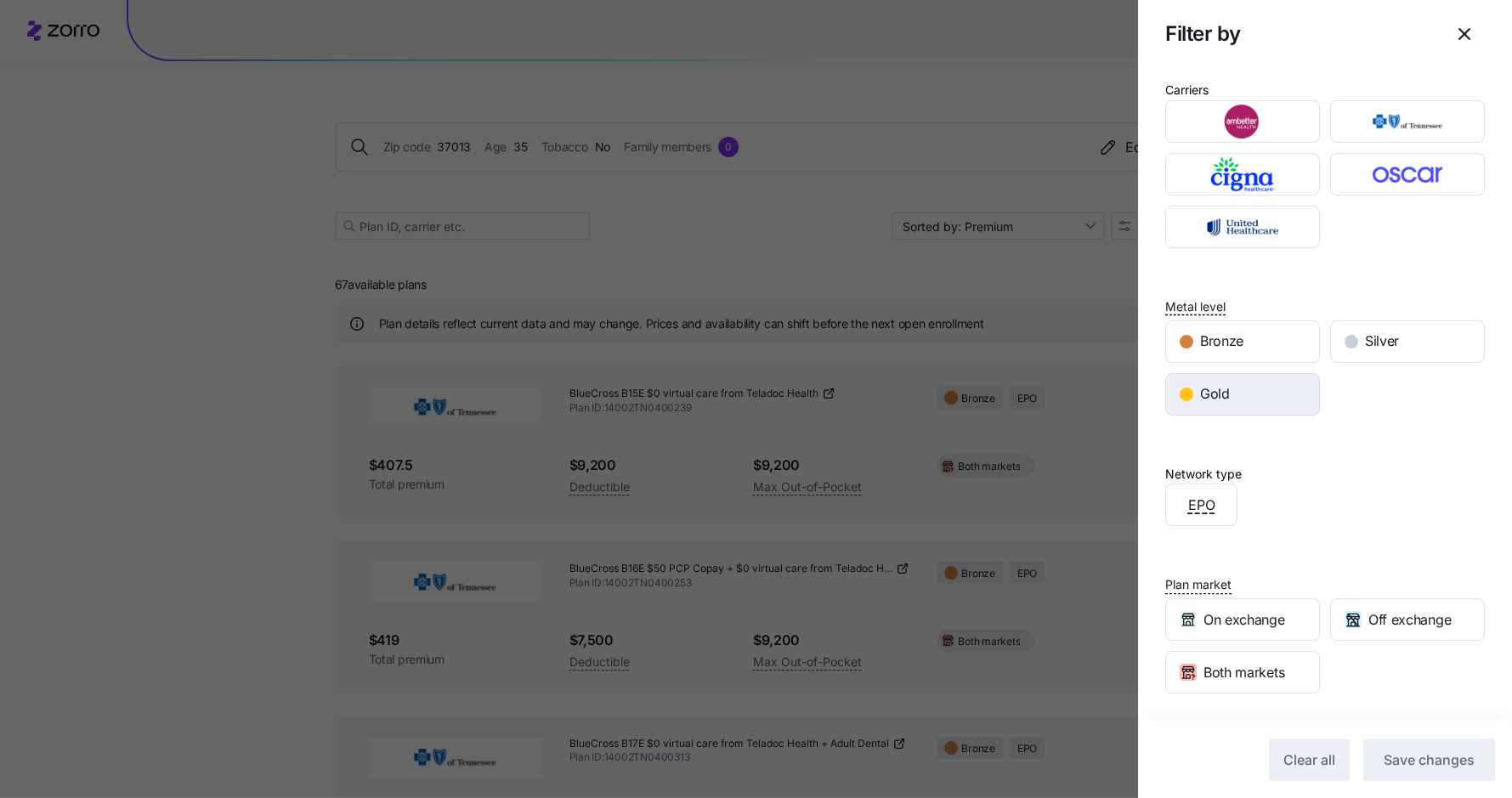
scroll to position [31, 0]
click at [1467, 35] on icon "button" at bounding box center [1464, 33] width 21 height 21
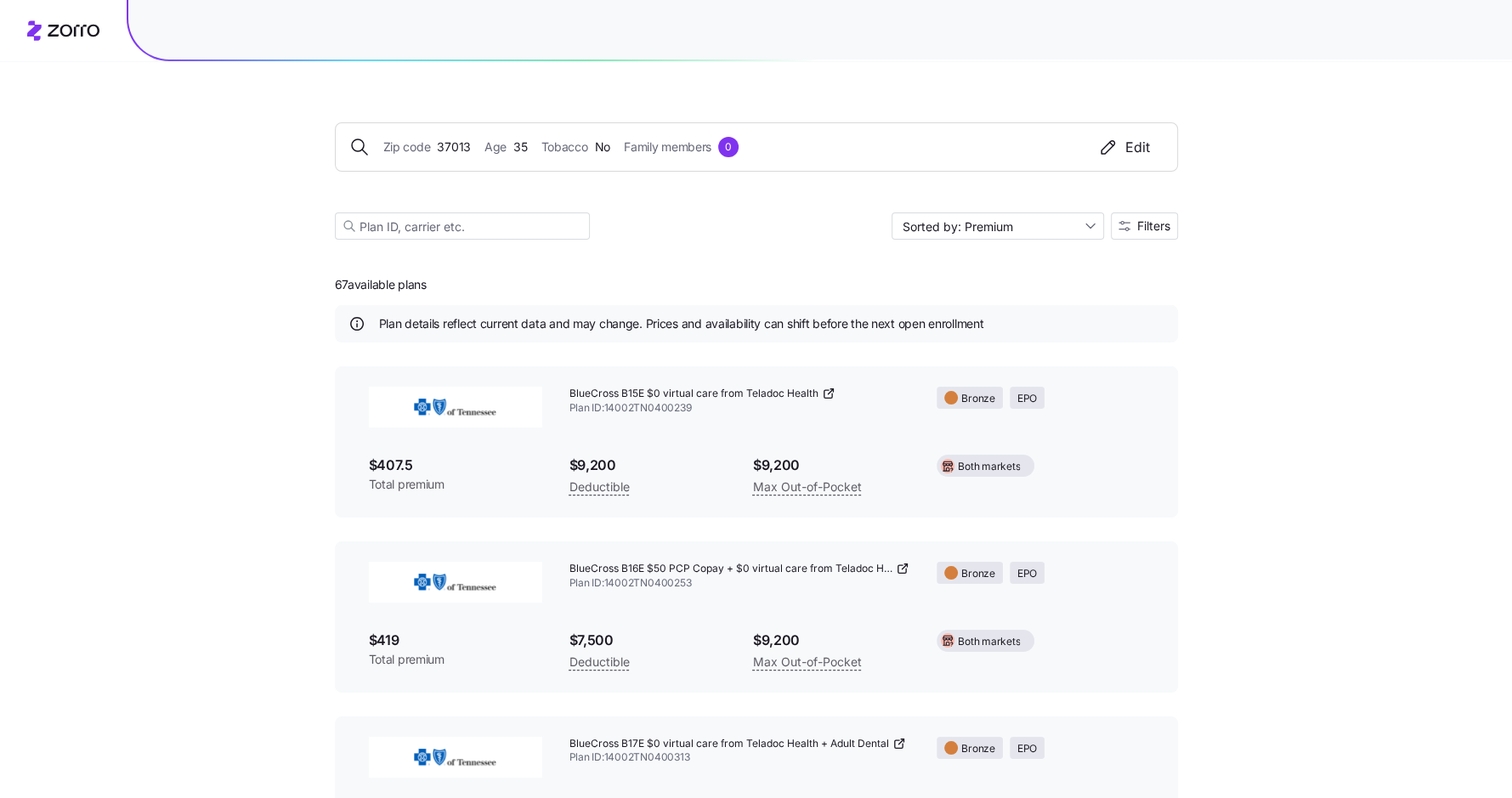
scroll to position [23, 0]
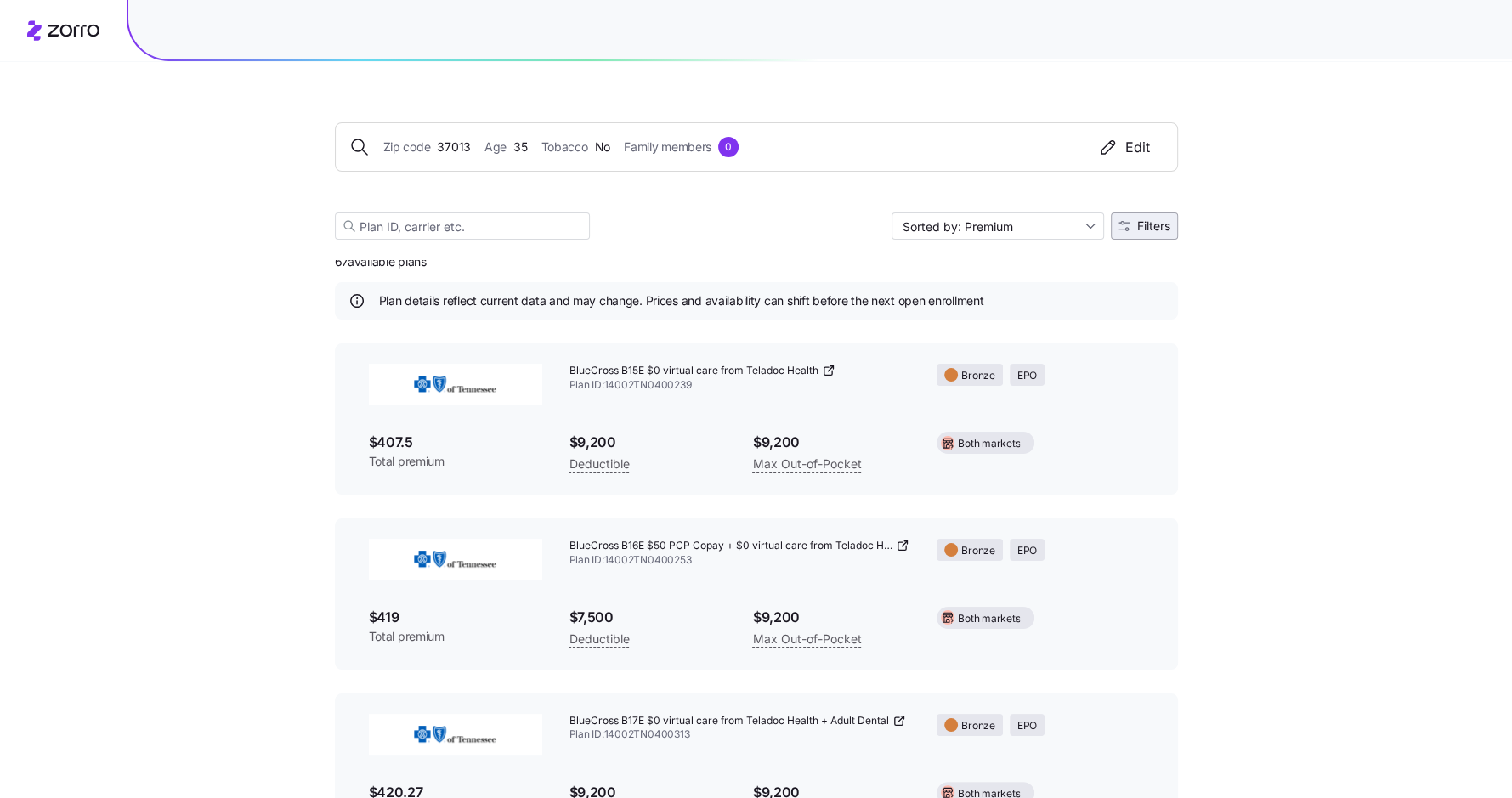
click at [1136, 225] on span "Filters" at bounding box center [1153, 225] width 33 height 12
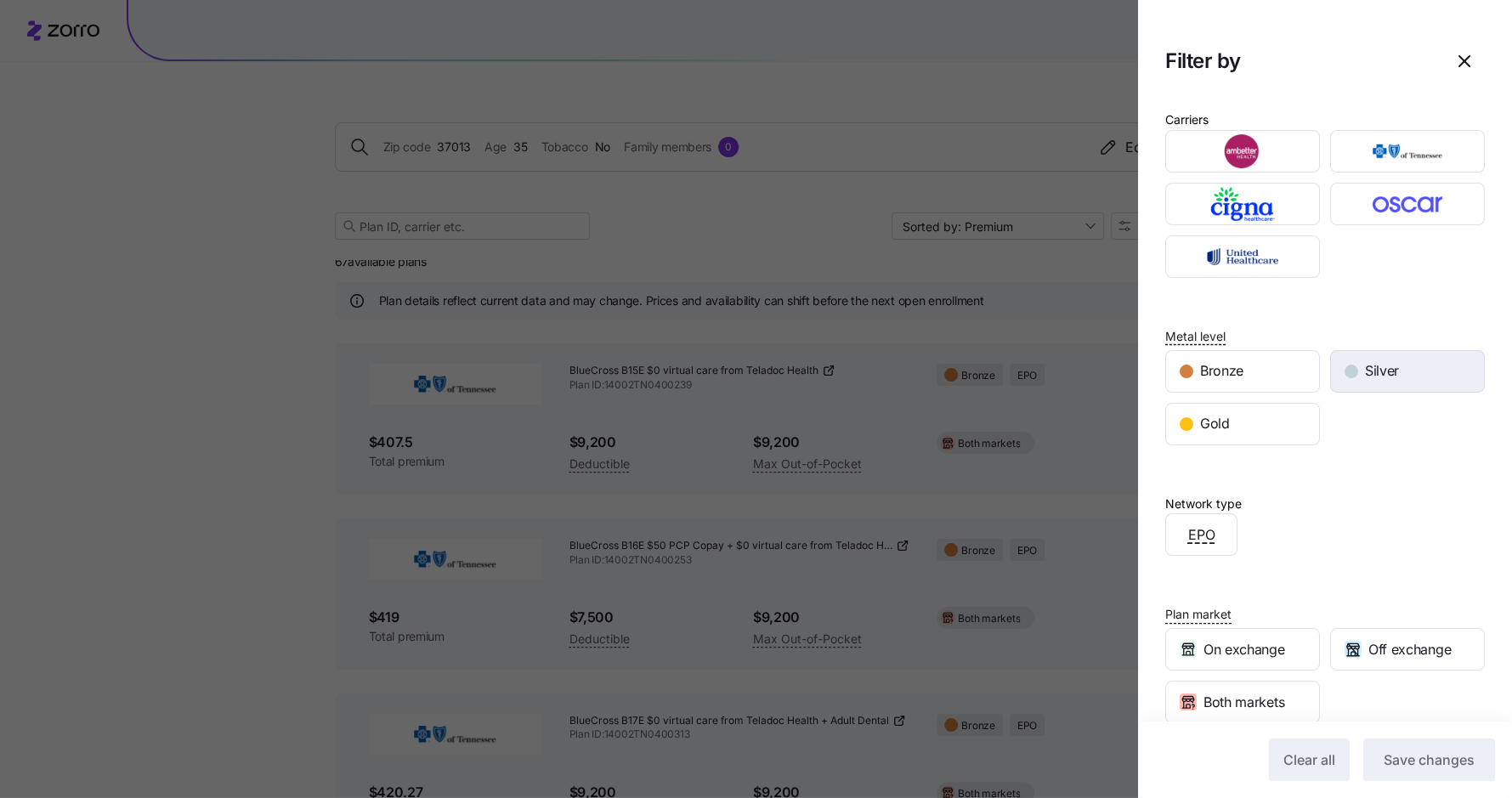
click at [1359, 360] on div "Silver" at bounding box center [1407, 371] width 153 height 41
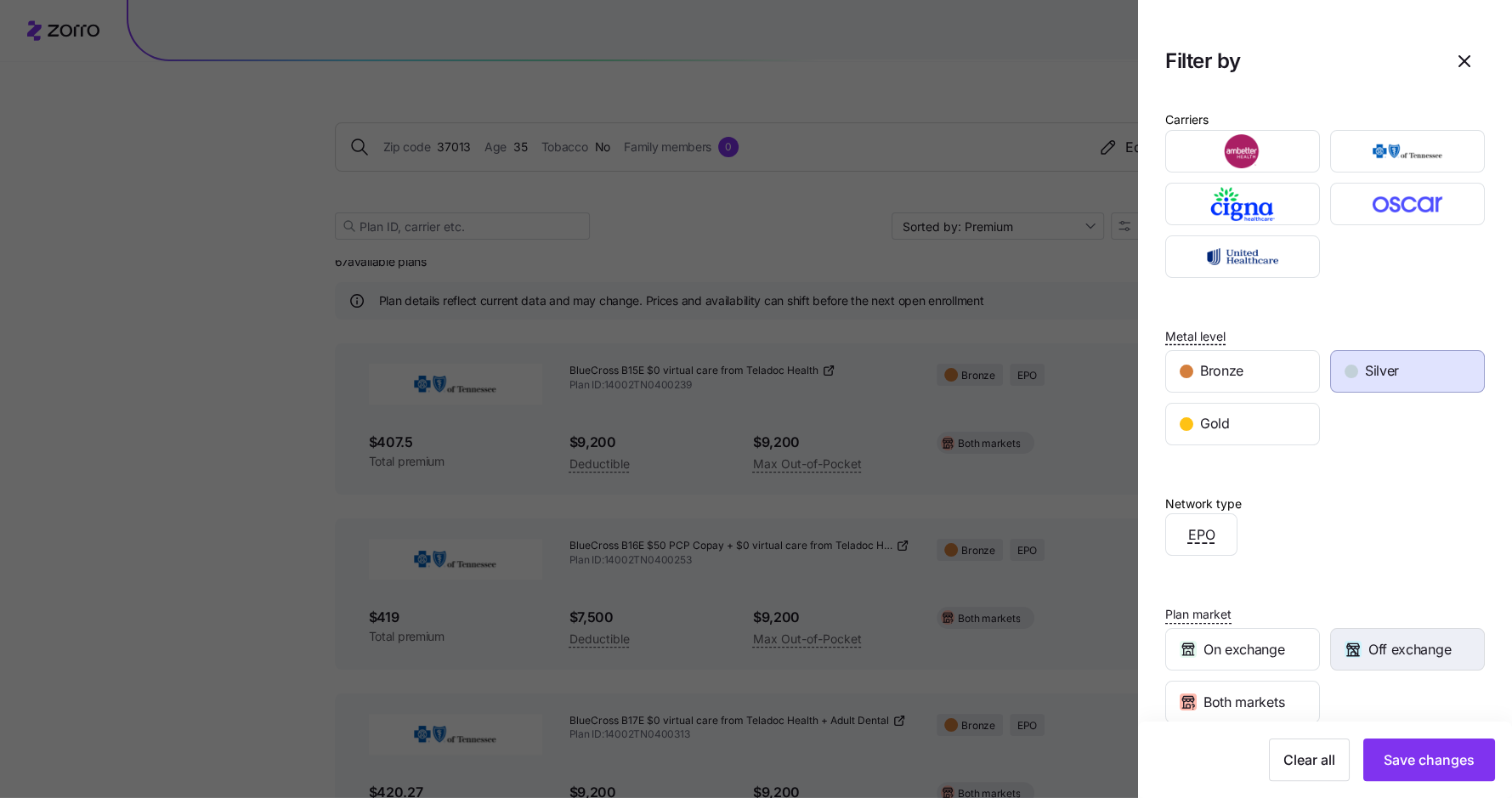
click at [1412, 648] on span "Off exchange" at bounding box center [1409, 649] width 82 height 21
click at [1293, 699] on div "Both markets" at bounding box center [1241, 701] width 153 height 41
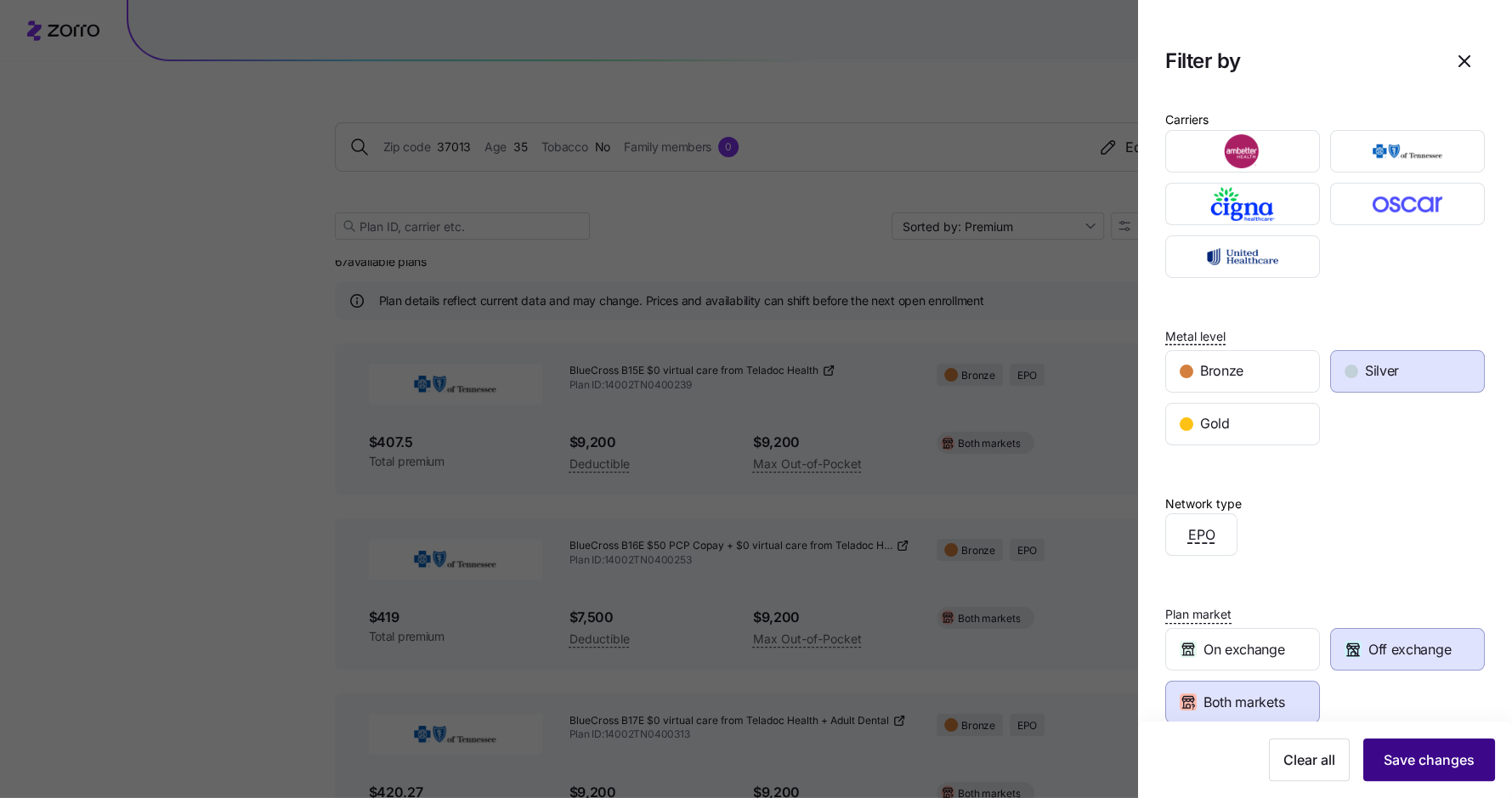
click at [1428, 774] on button "Save changes" at bounding box center [1429, 759] width 132 height 43
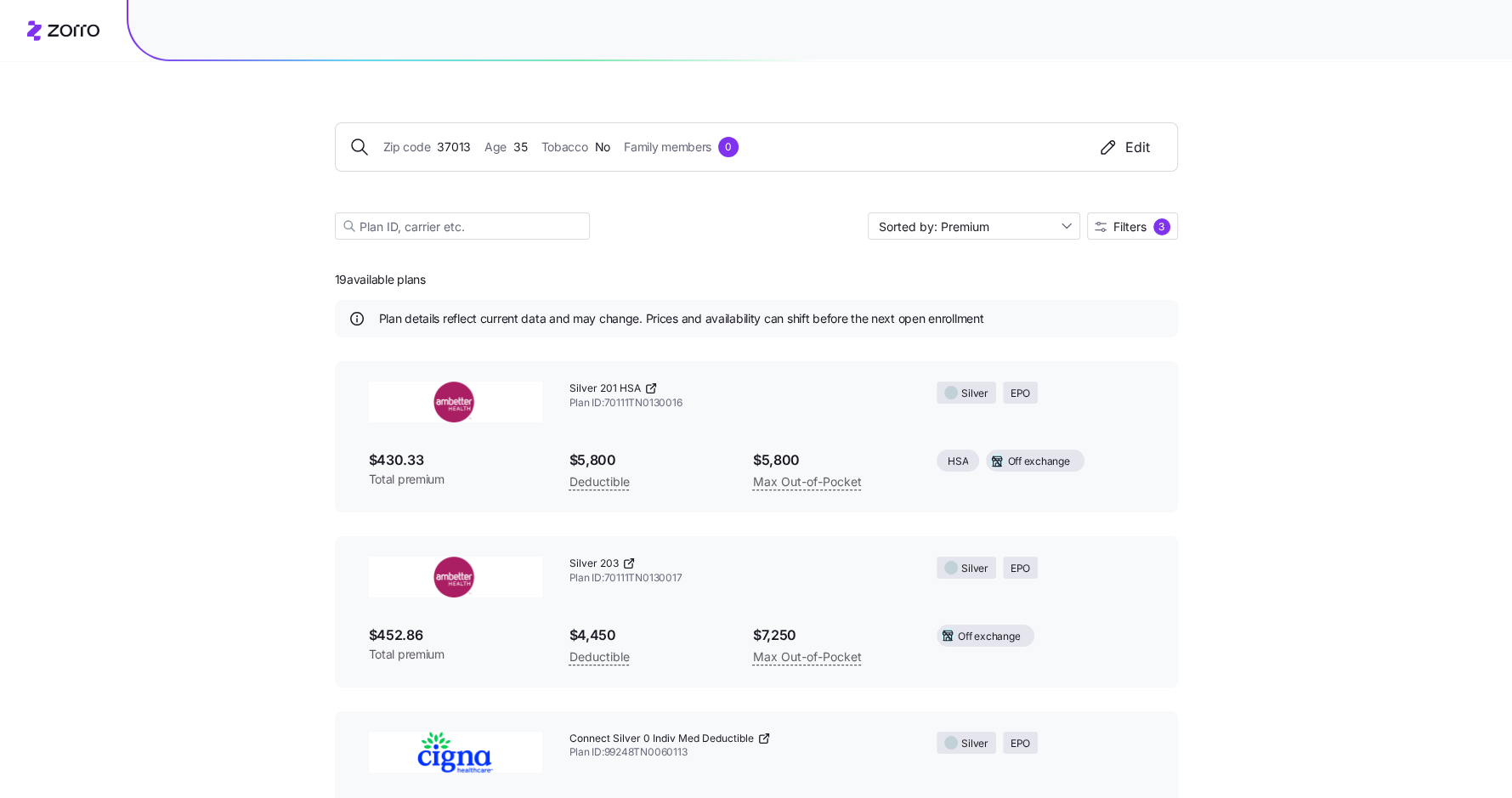
scroll to position [0, 0]
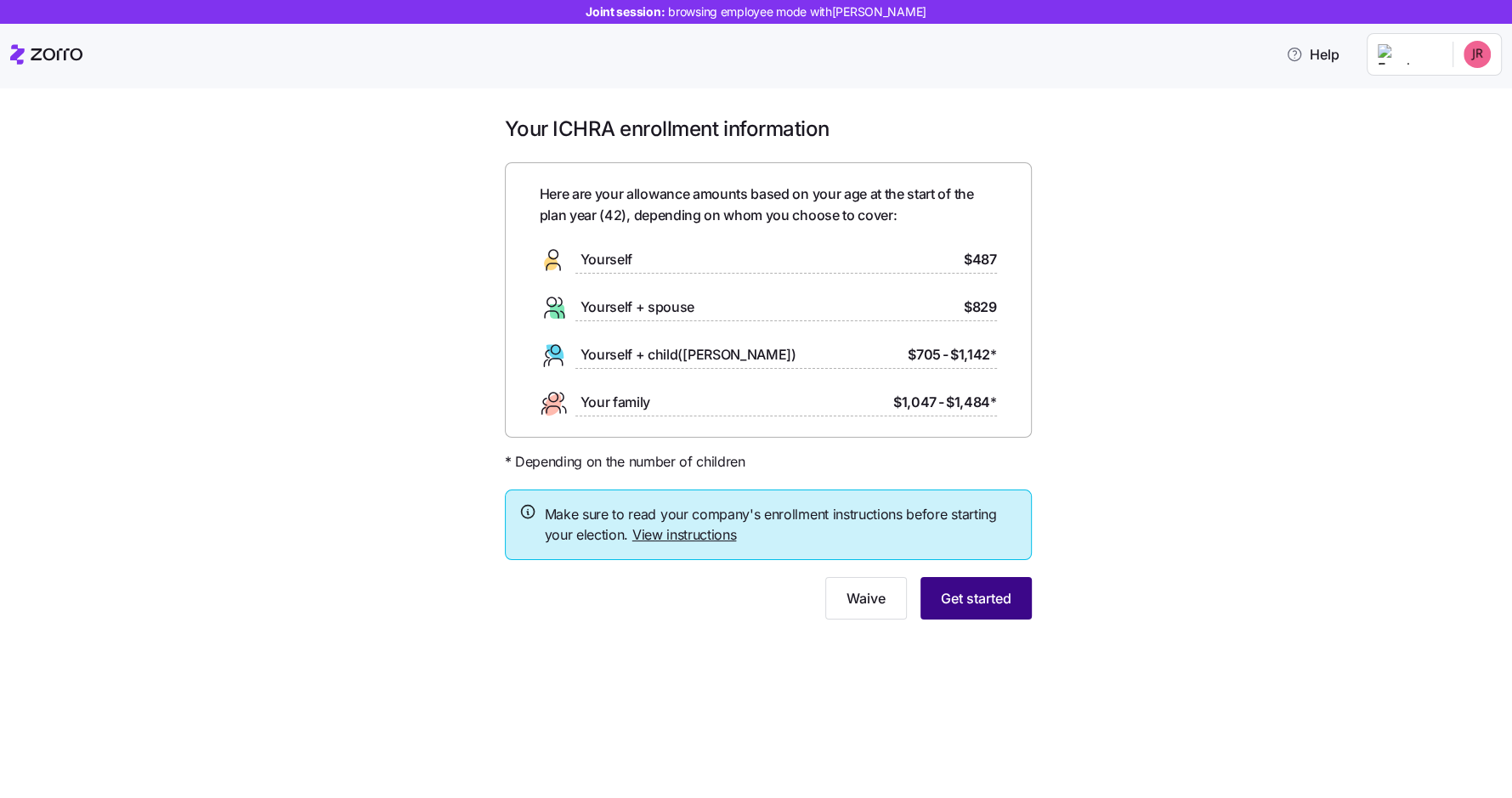
click at [1009, 595] on span "Get started" at bounding box center [976, 598] width 71 height 21
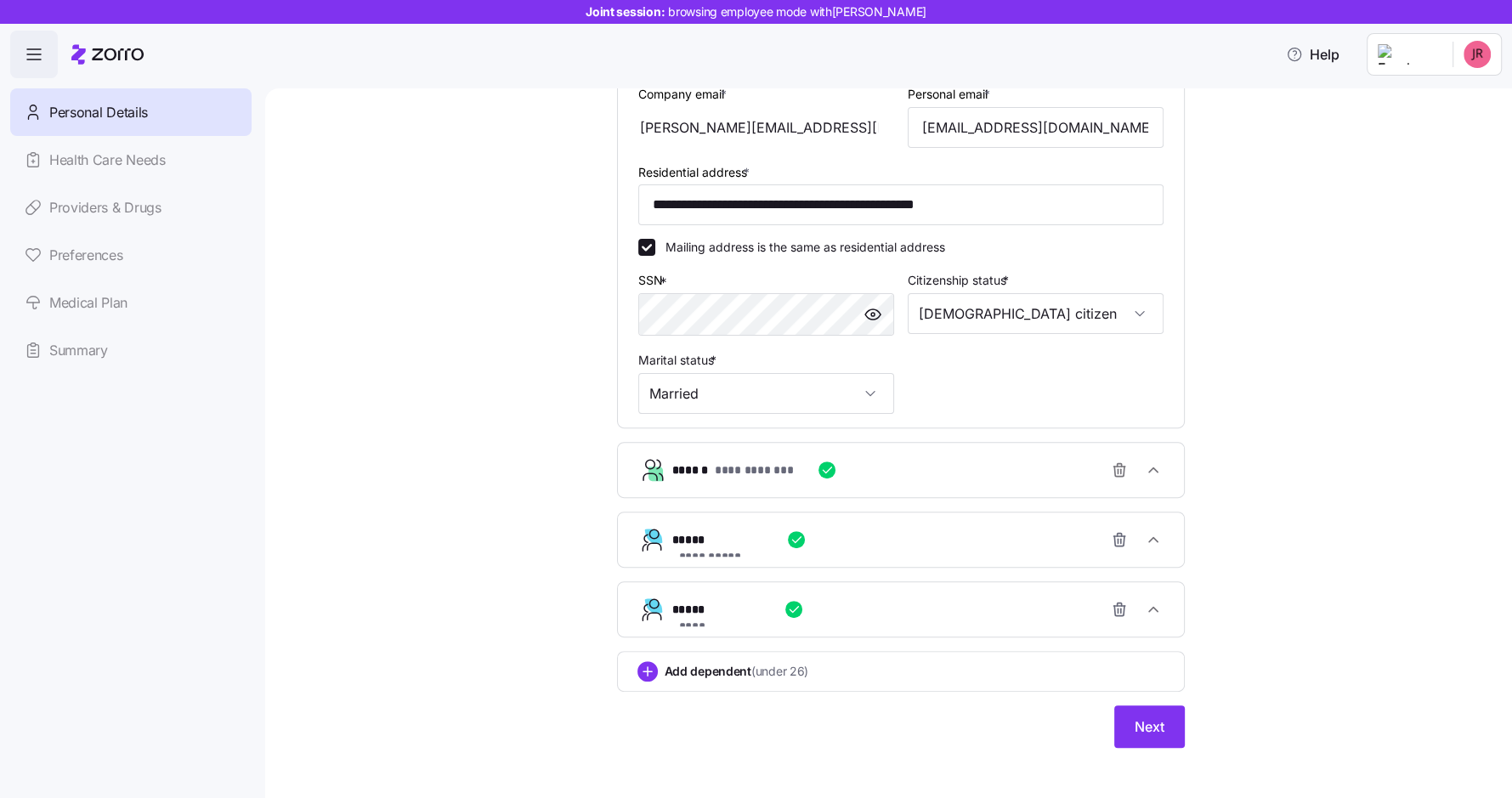
scroll to position [431, 0]
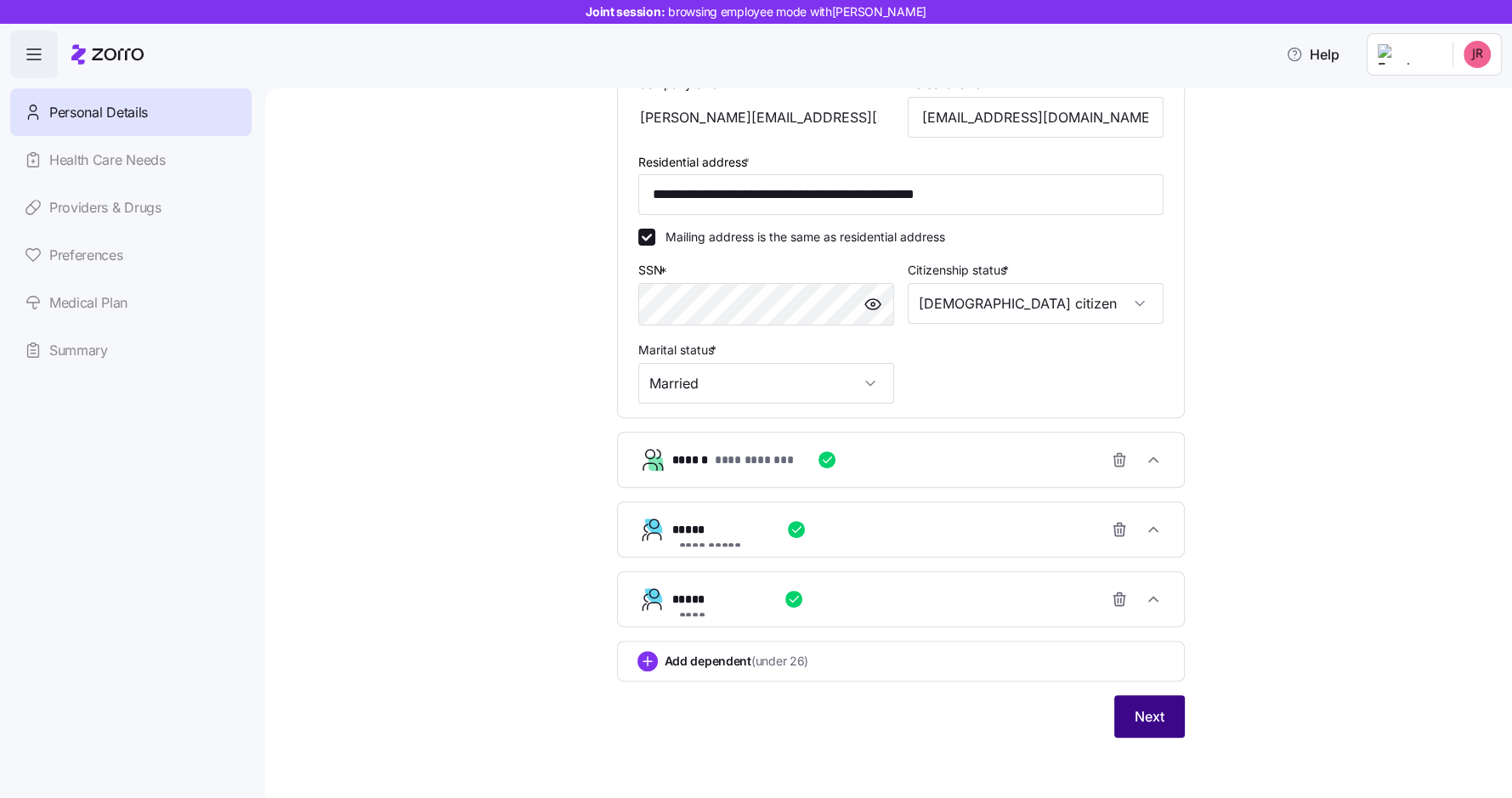
click at [1154, 732] on button "Next" at bounding box center [1149, 716] width 71 height 43
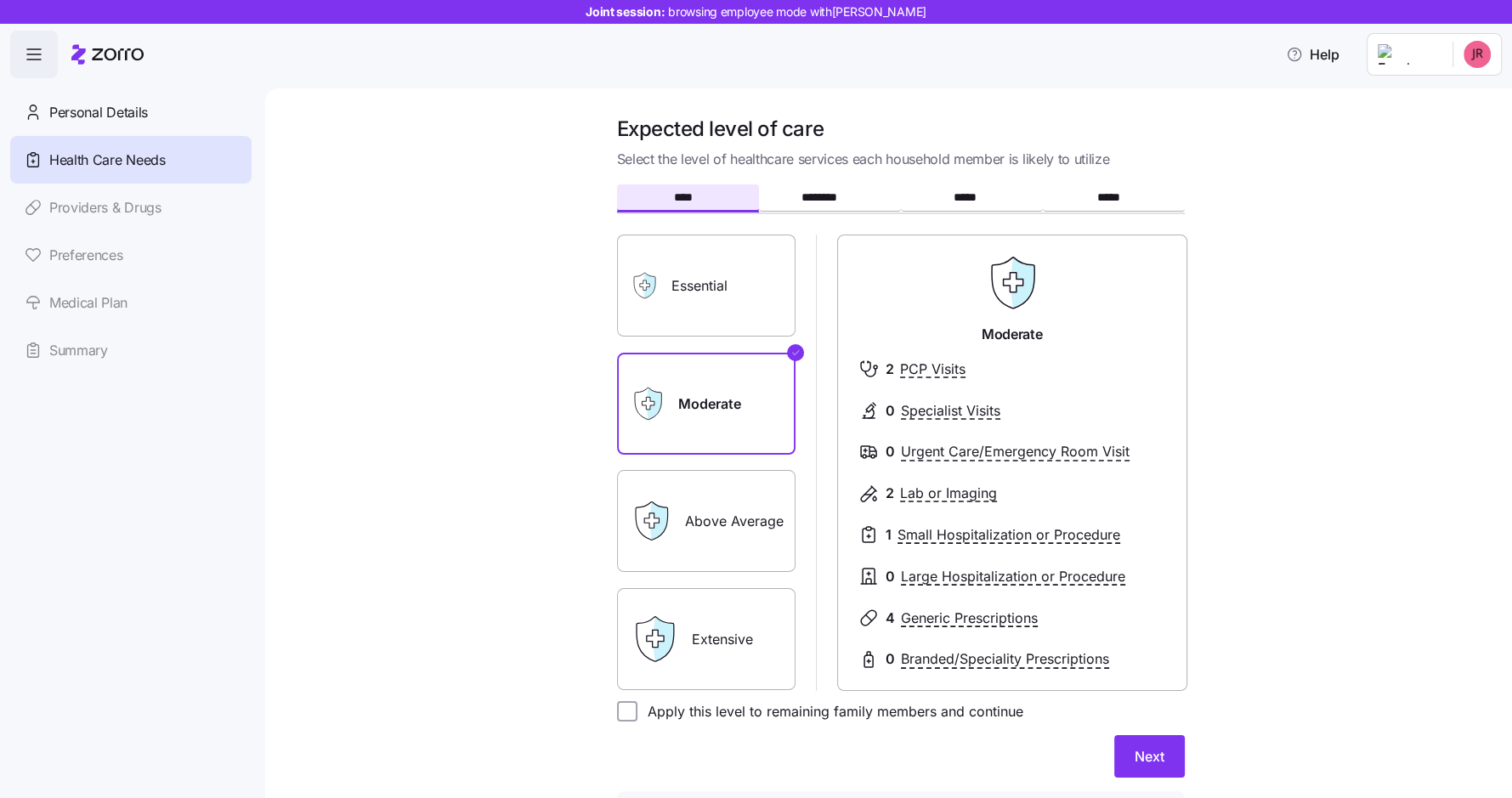
click at [727, 517] on label "Above Average" at bounding box center [706, 520] width 178 height 102
click at [0, 0] on input "Above Average" at bounding box center [0, 0] width 0 height 0
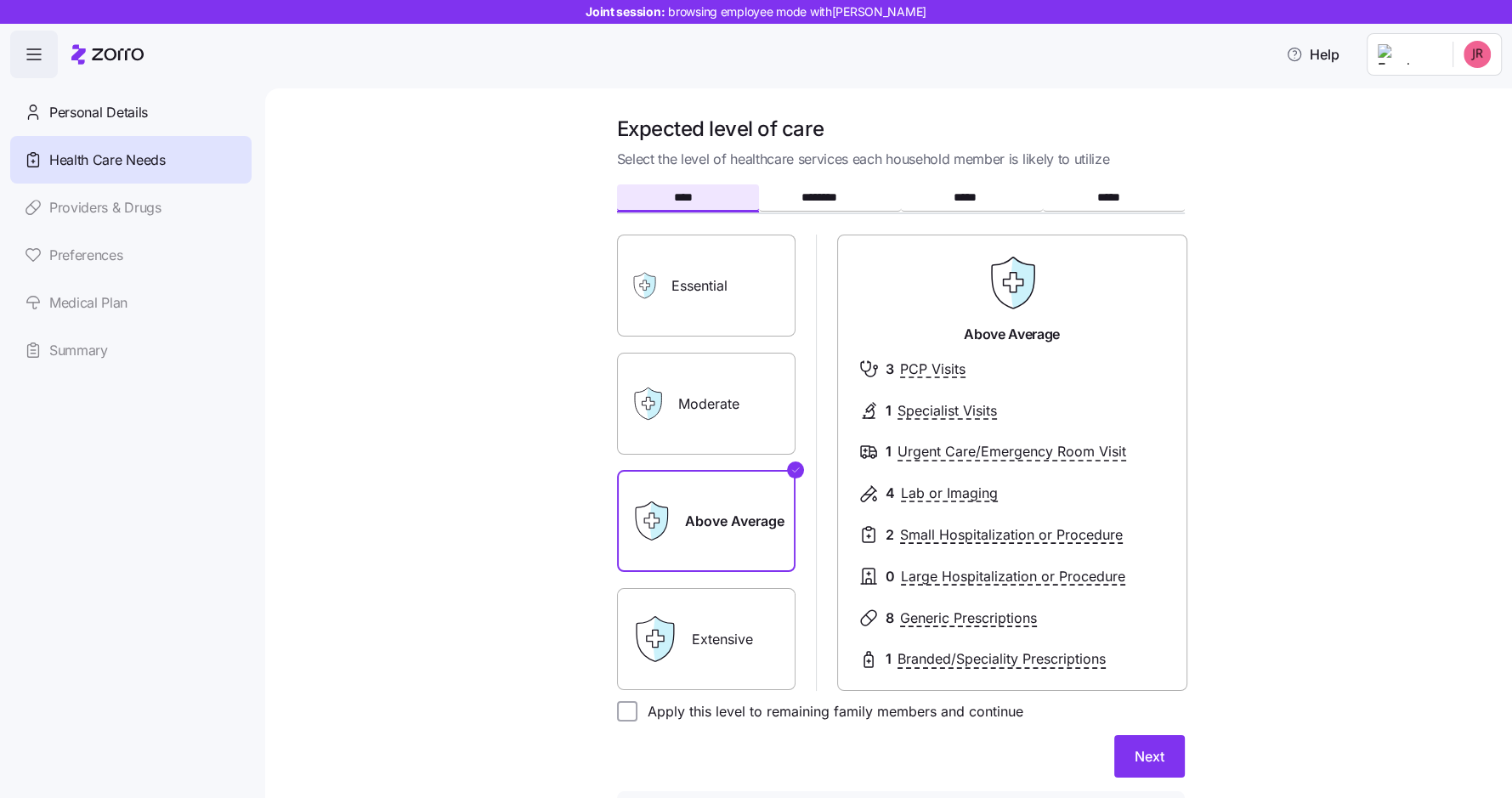
click at [726, 629] on label "Extensive" at bounding box center [706, 639] width 178 height 102
click at [0, 0] on input "Extensive" at bounding box center [0, 0] width 0 height 0
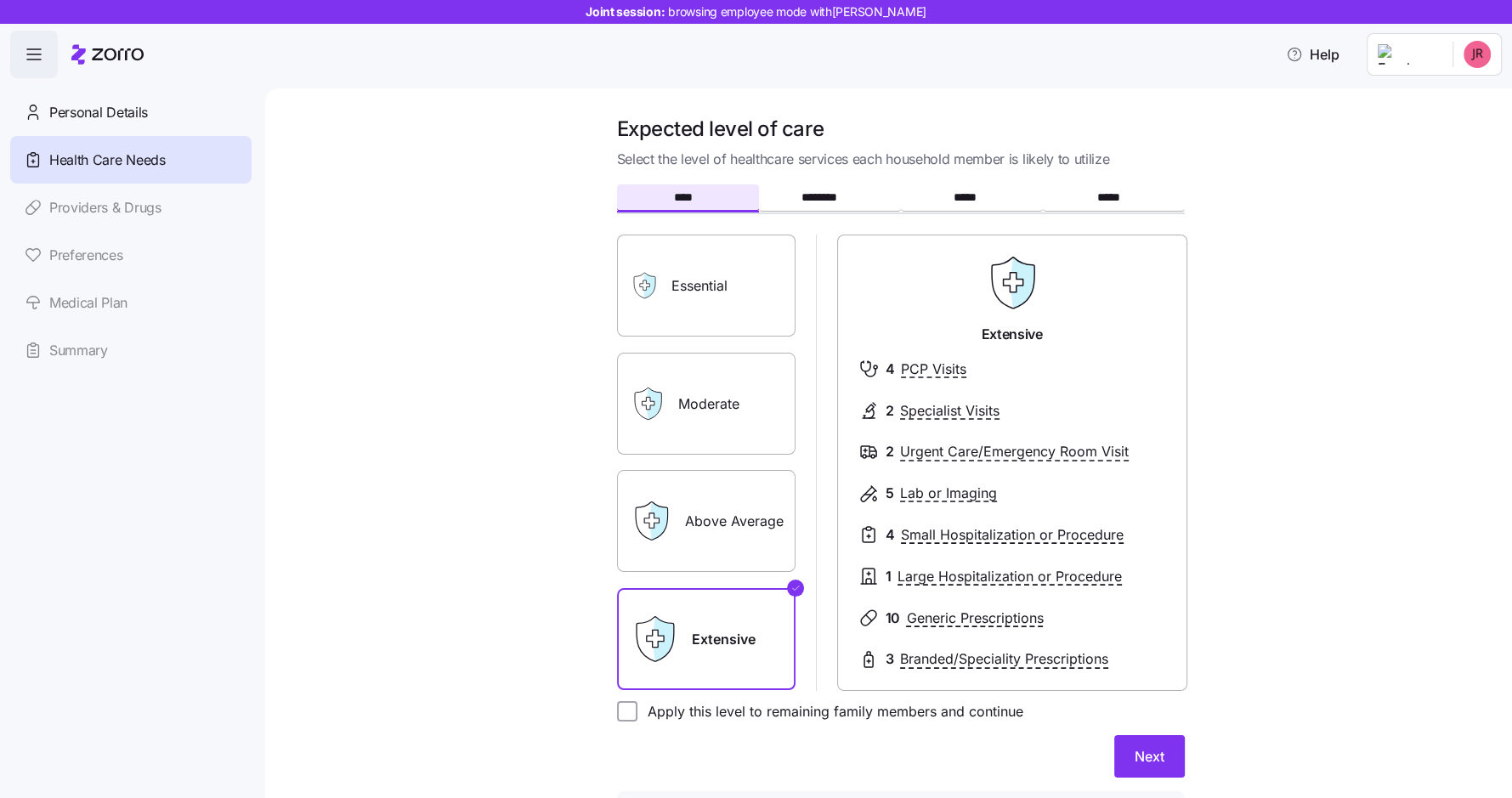
click at [743, 409] on label "Moderate" at bounding box center [706, 404] width 178 height 102
click at [0, 0] on input "Moderate" at bounding box center [0, 0] width 0 height 0
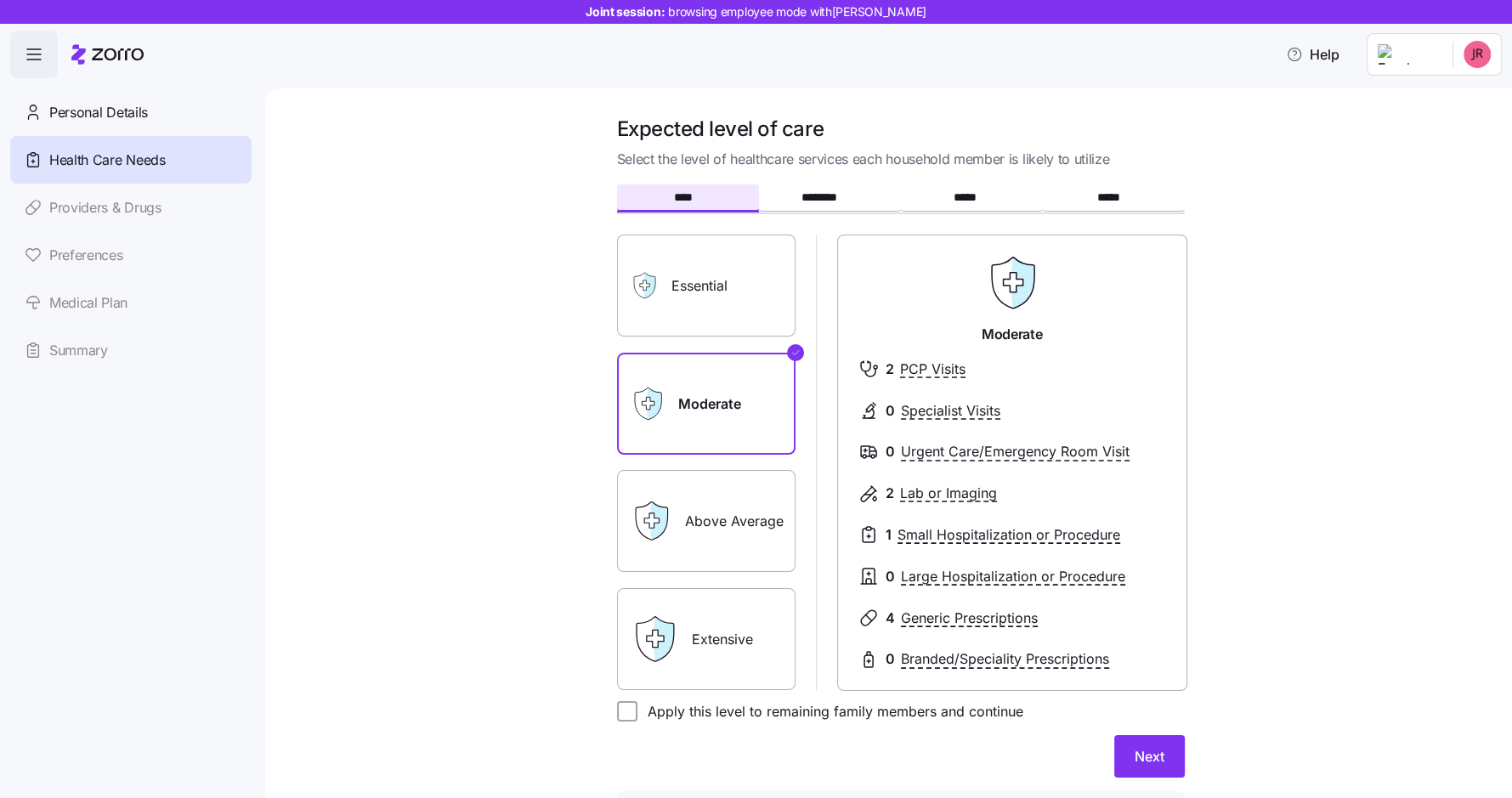
click at [741, 303] on label "Essential" at bounding box center [706, 285] width 178 height 102
click at [0, 0] on input "Essential" at bounding box center [0, 0] width 0 height 0
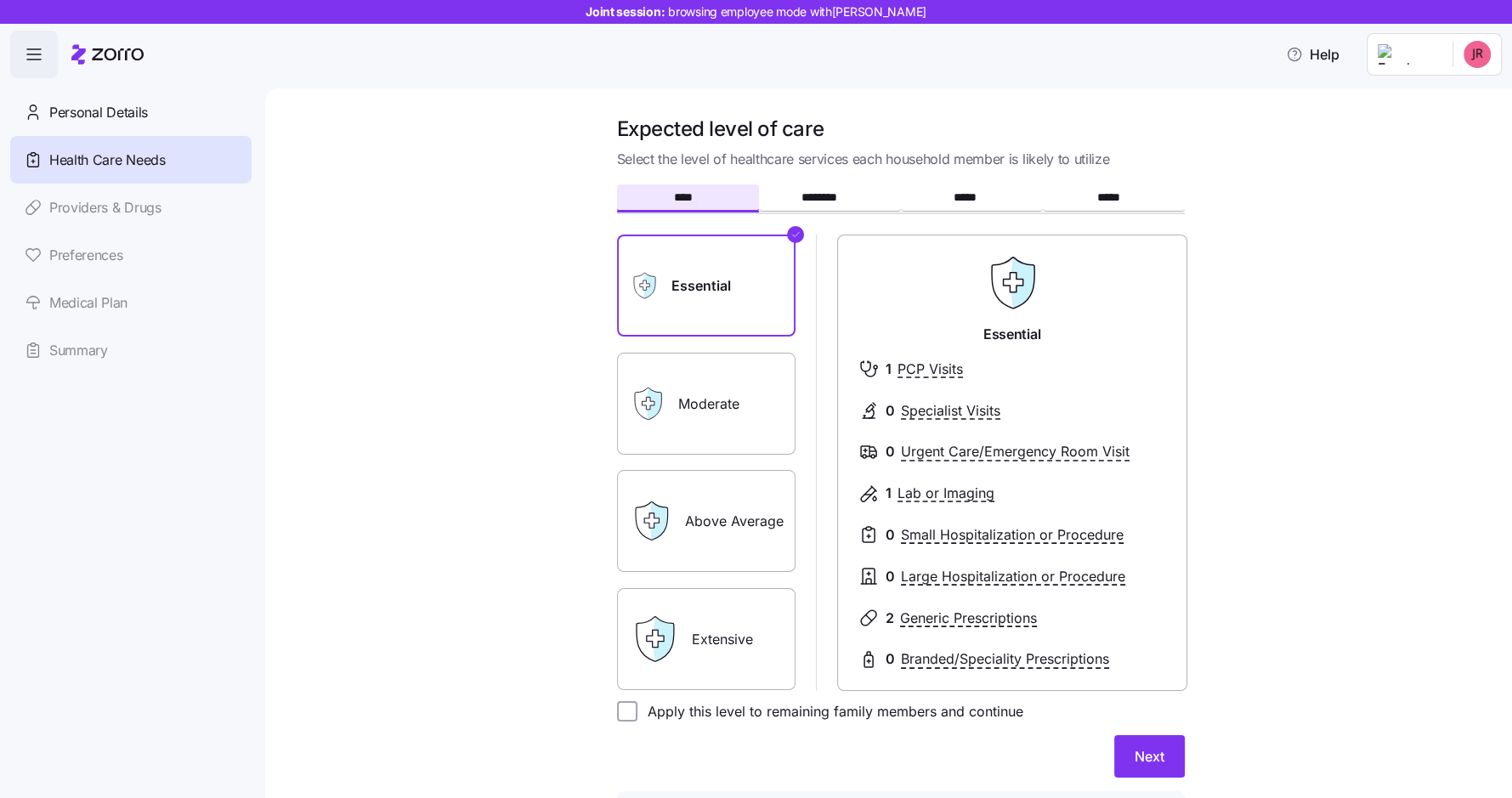
click at [752, 400] on label "Moderate" at bounding box center [706, 404] width 178 height 102
click at [0, 0] on input "Moderate" at bounding box center [0, 0] width 0 height 0
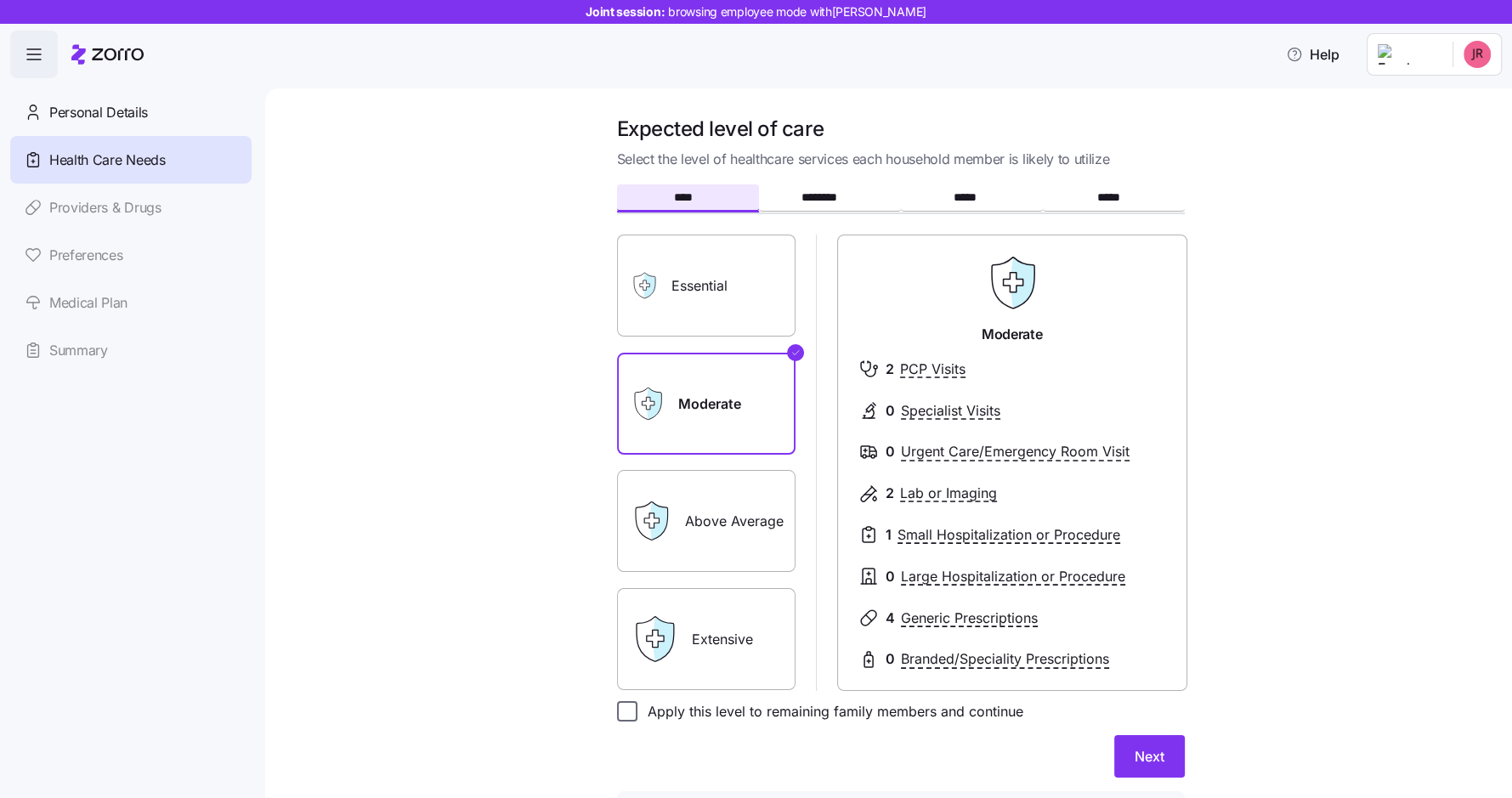
click at [628, 711] on input "Apply this level to remaining family members and continue" at bounding box center [627, 711] width 21 height 21
checkbox input "true"
click at [1168, 763] on button "Next" at bounding box center [1149, 755] width 71 height 43
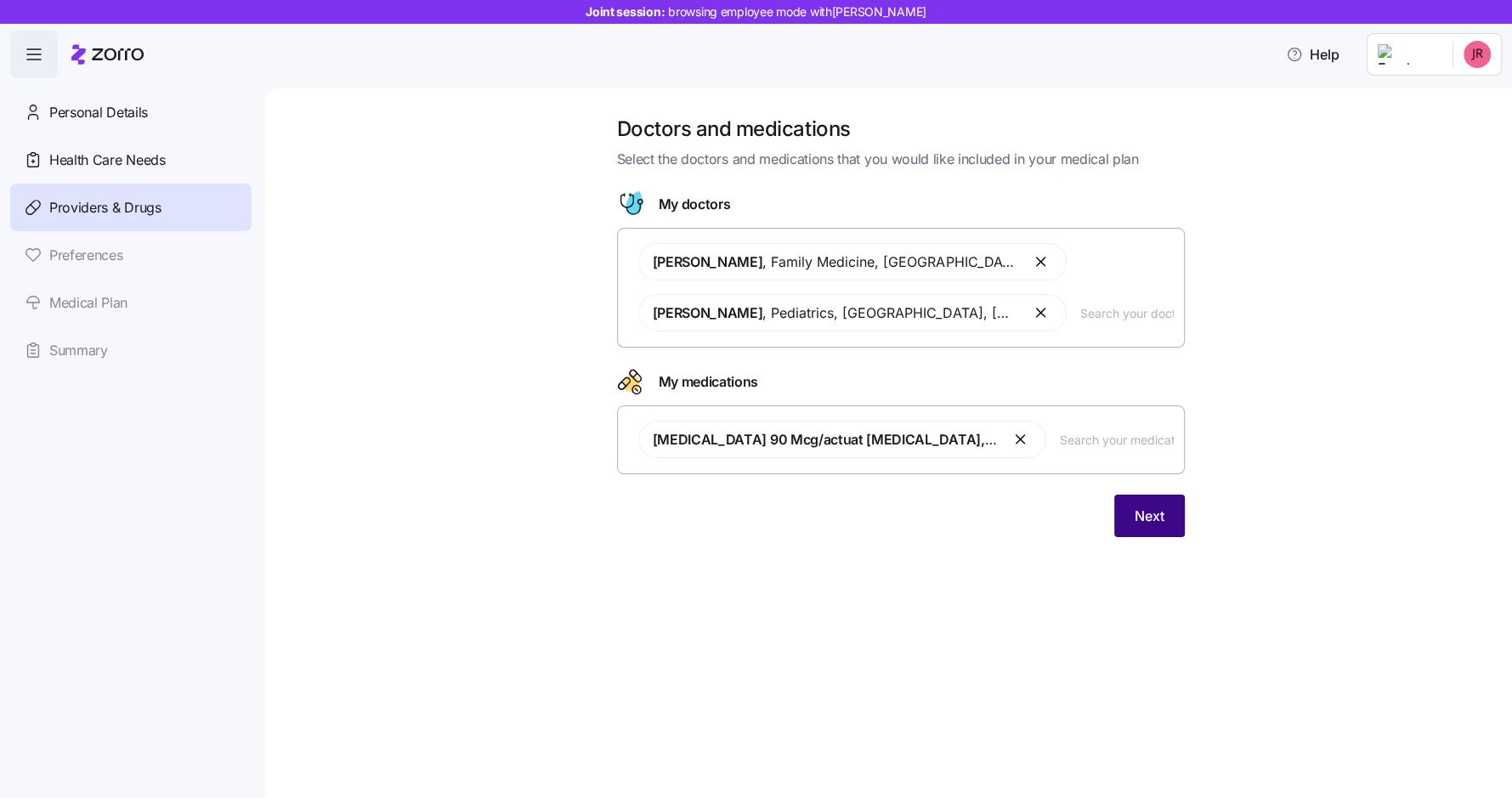
click at [1152, 513] on span "Next" at bounding box center [1149, 516] width 30 height 21
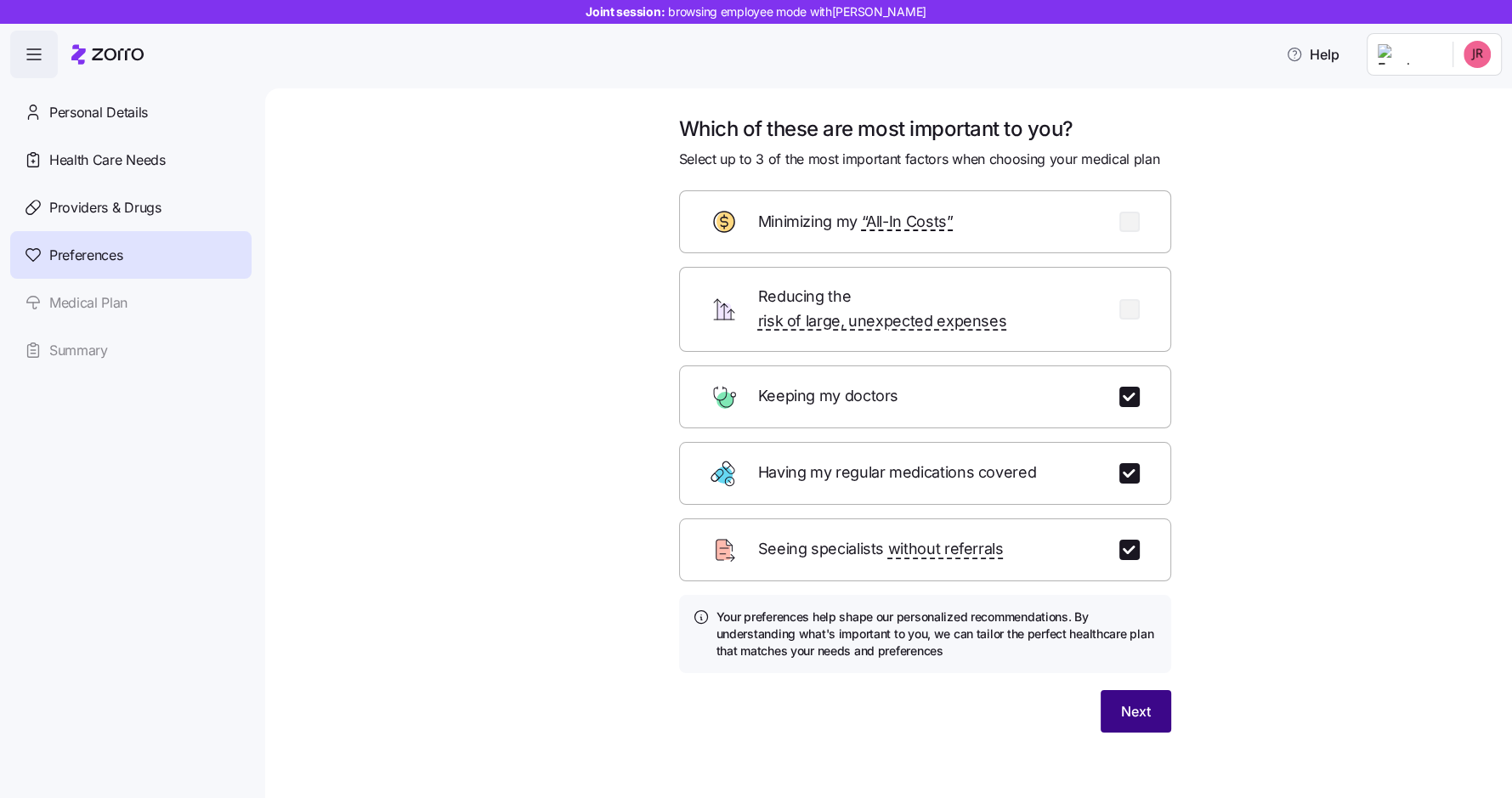
click at [1131, 701] on span "Next" at bounding box center [1136, 711] width 30 height 21
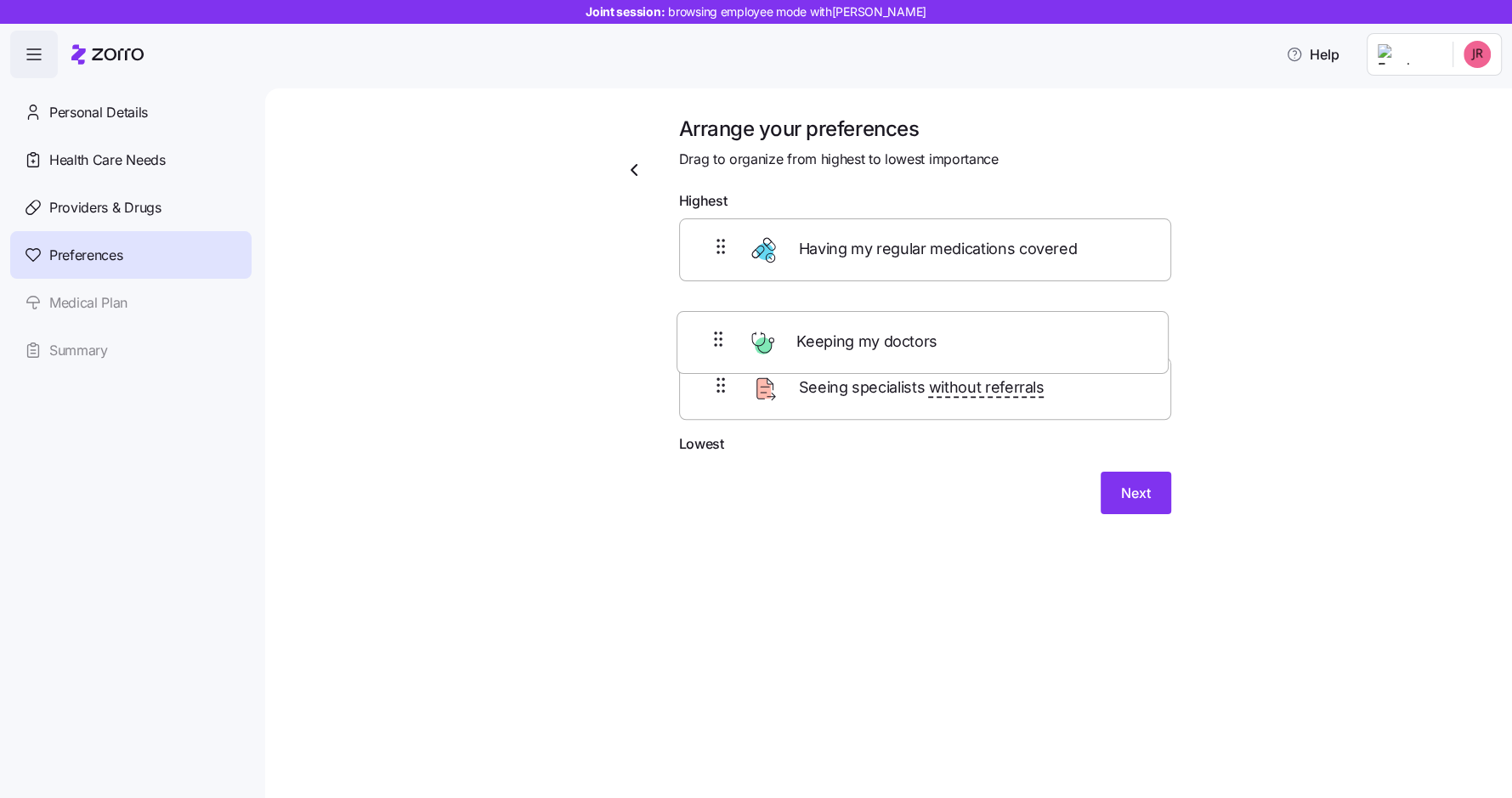
drag, startPoint x: 861, startPoint y: 264, endPoint x: 860, endPoint y: 366, distance: 102.0
click at [860, 366] on div "Keeping my doctors Having my regular medications covered Seeing specialists wit…" at bounding box center [925, 326] width 492 height 215
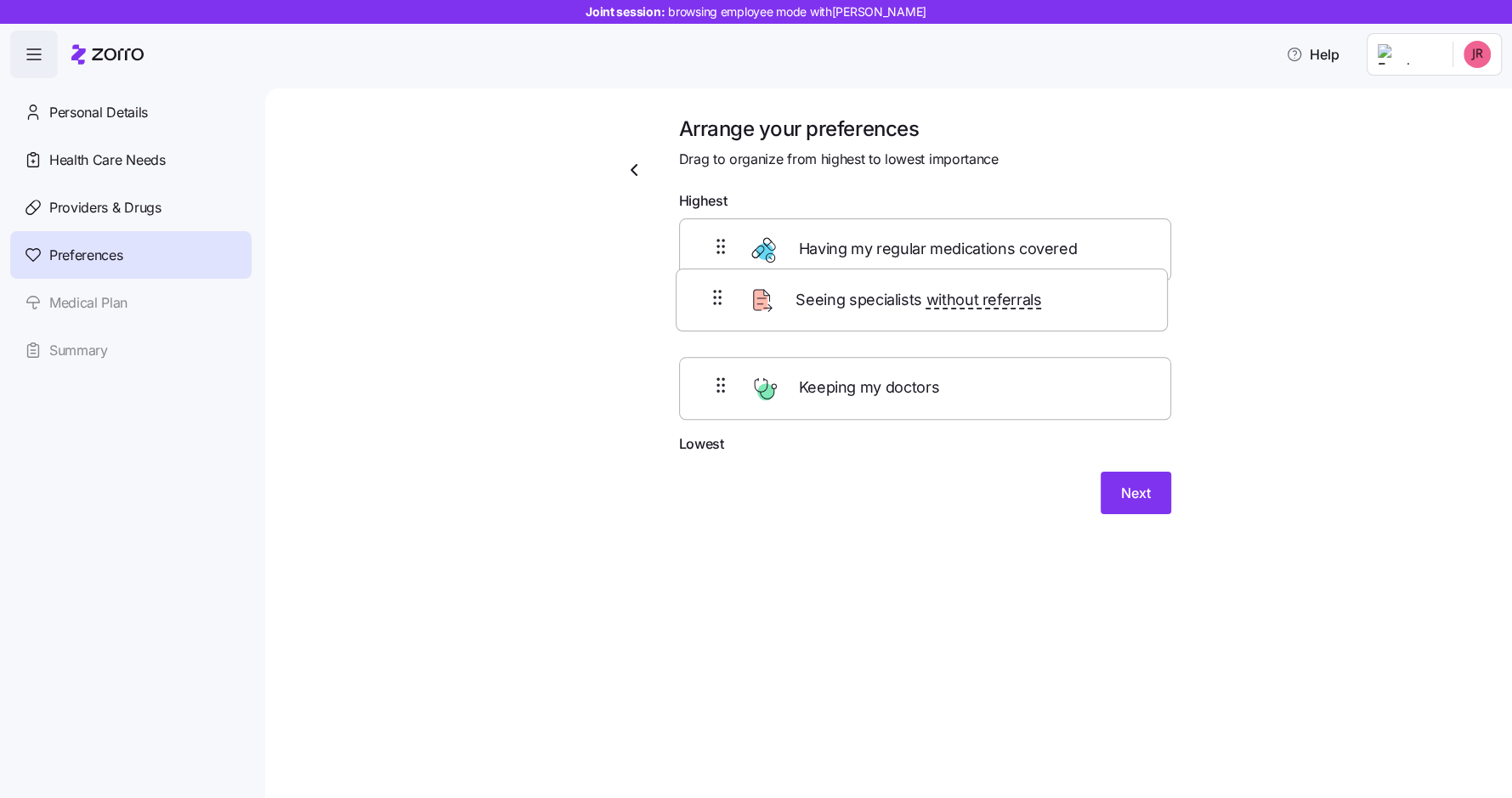
drag, startPoint x: 859, startPoint y: 411, endPoint x: 857, endPoint y: 302, distance: 109.0
click at [857, 302] on div "Having my regular medications covered Keeping my doctors Seeing specialists wit…" at bounding box center [925, 326] width 492 height 215
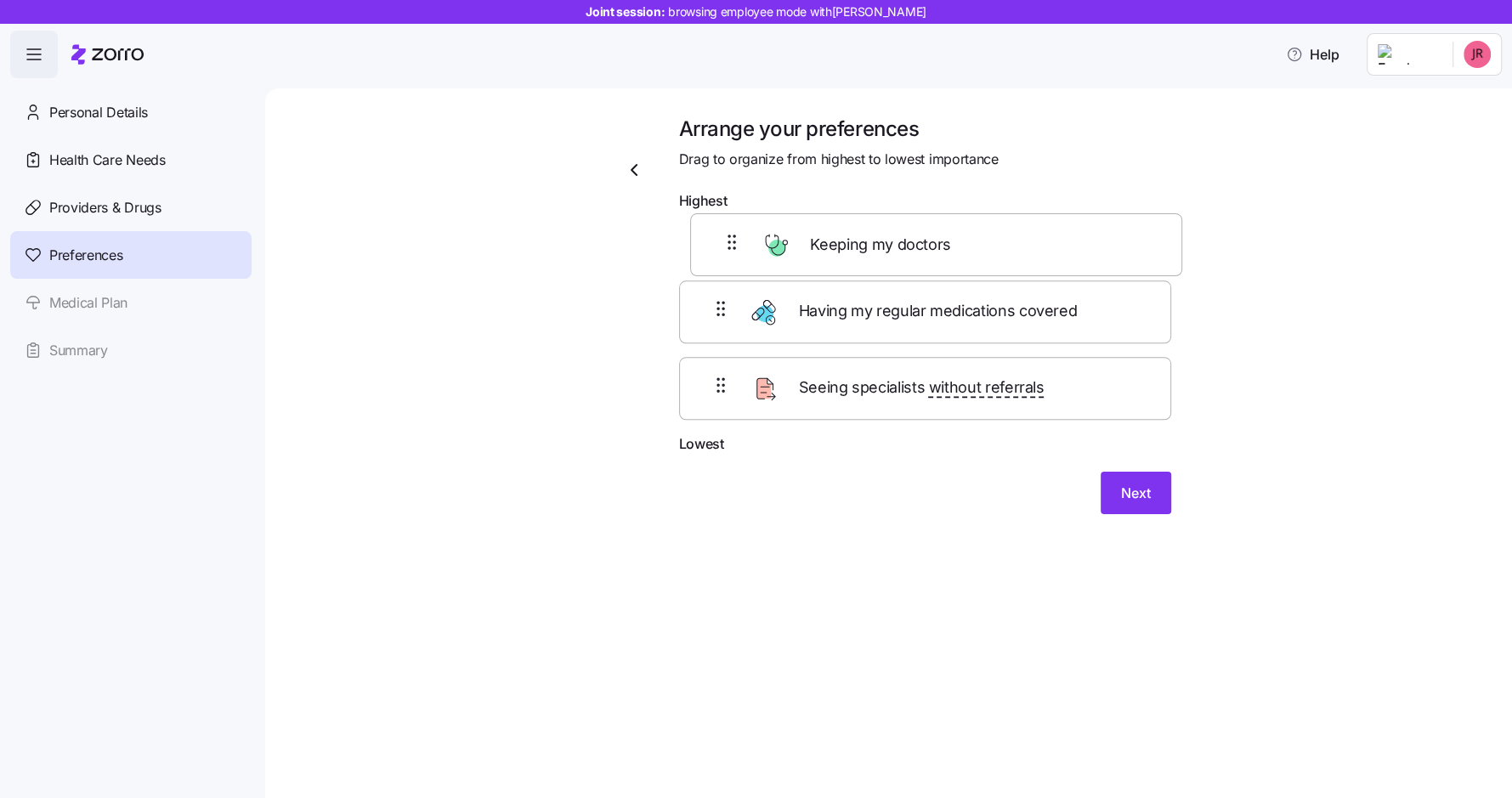
drag, startPoint x: 839, startPoint y: 403, endPoint x: 851, endPoint y: 242, distance: 161.4
click at [851, 242] on div "Having my regular medications covered Seeing specialists without referrals Keep…" at bounding box center [925, 326] width 492 height 215
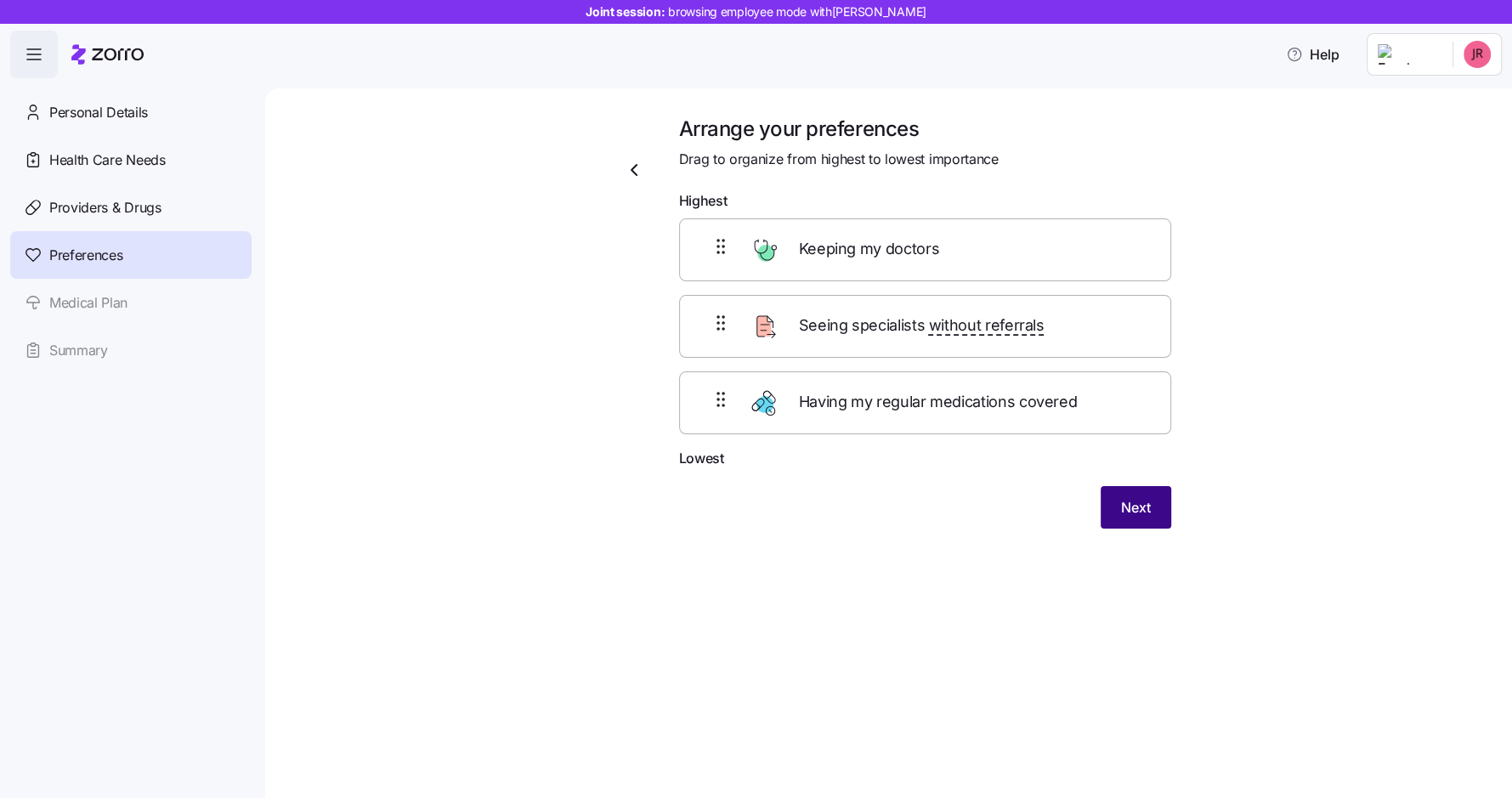
click at [1123, 506] on span "Next" at bounding box center [1136, 507] width 30 height 21
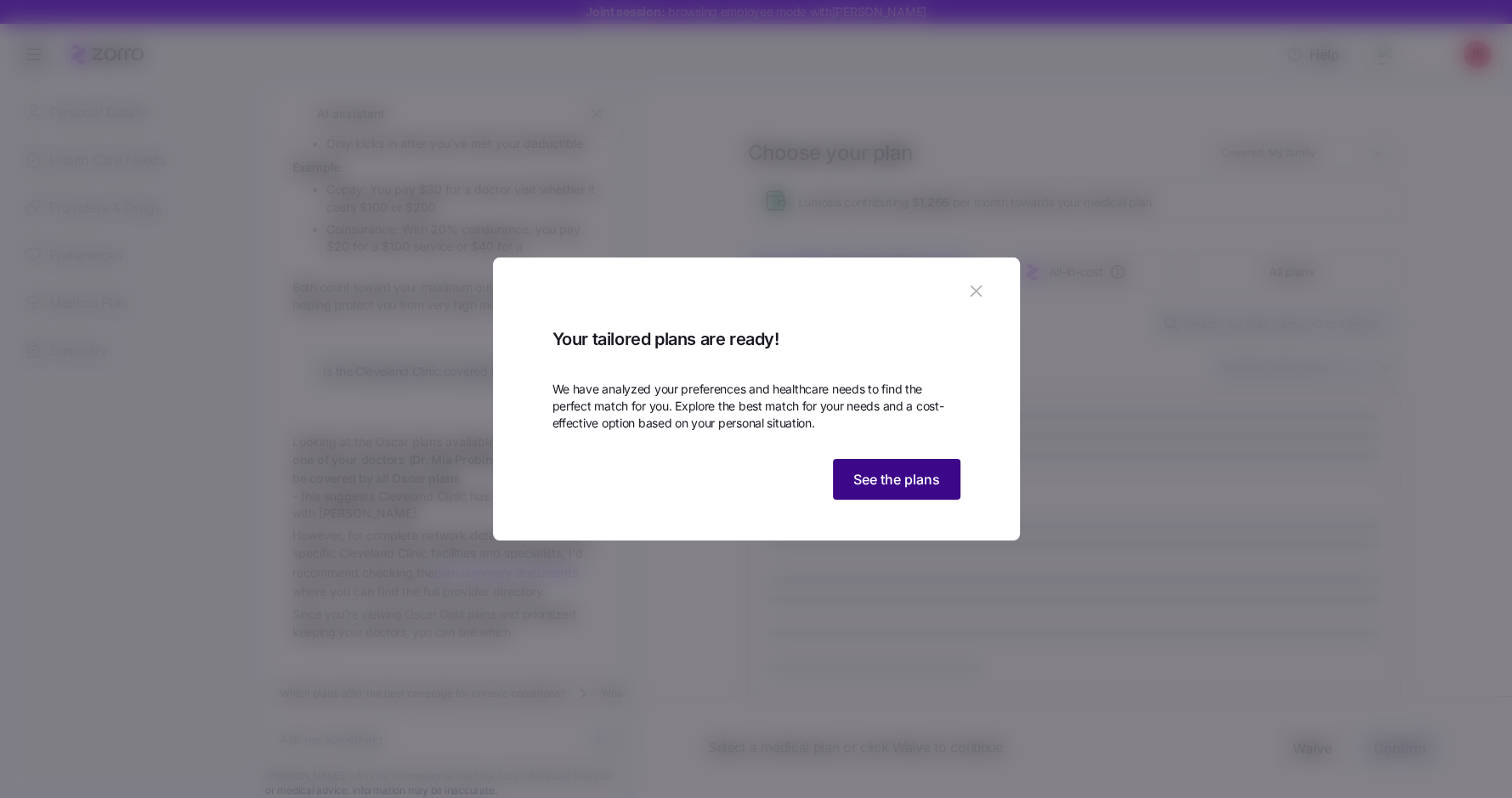
scroll to position [1470, 0]
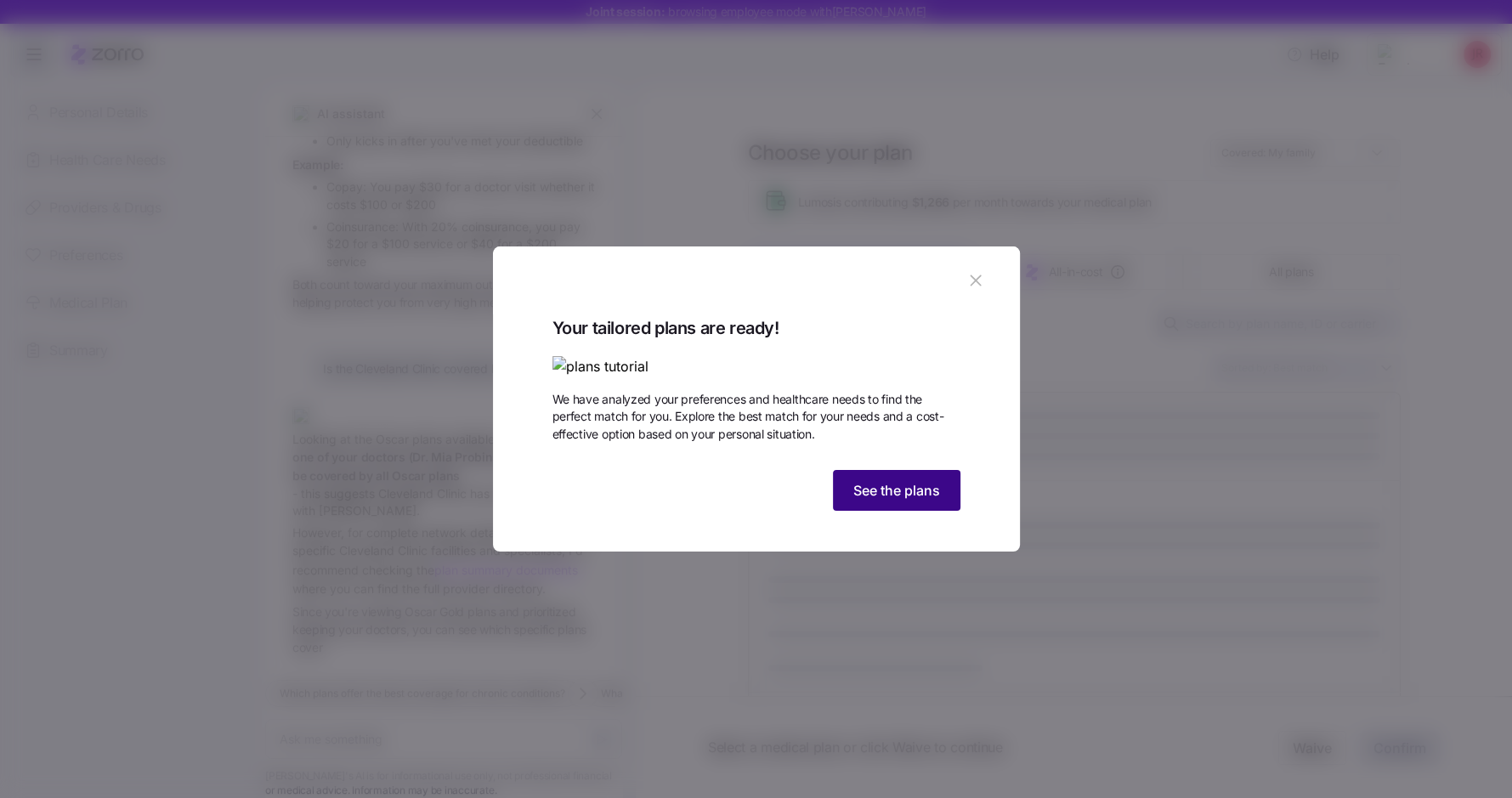
click at [892, 500] on span "See the plans" at bounding box center [897, 490] width 87 height 21
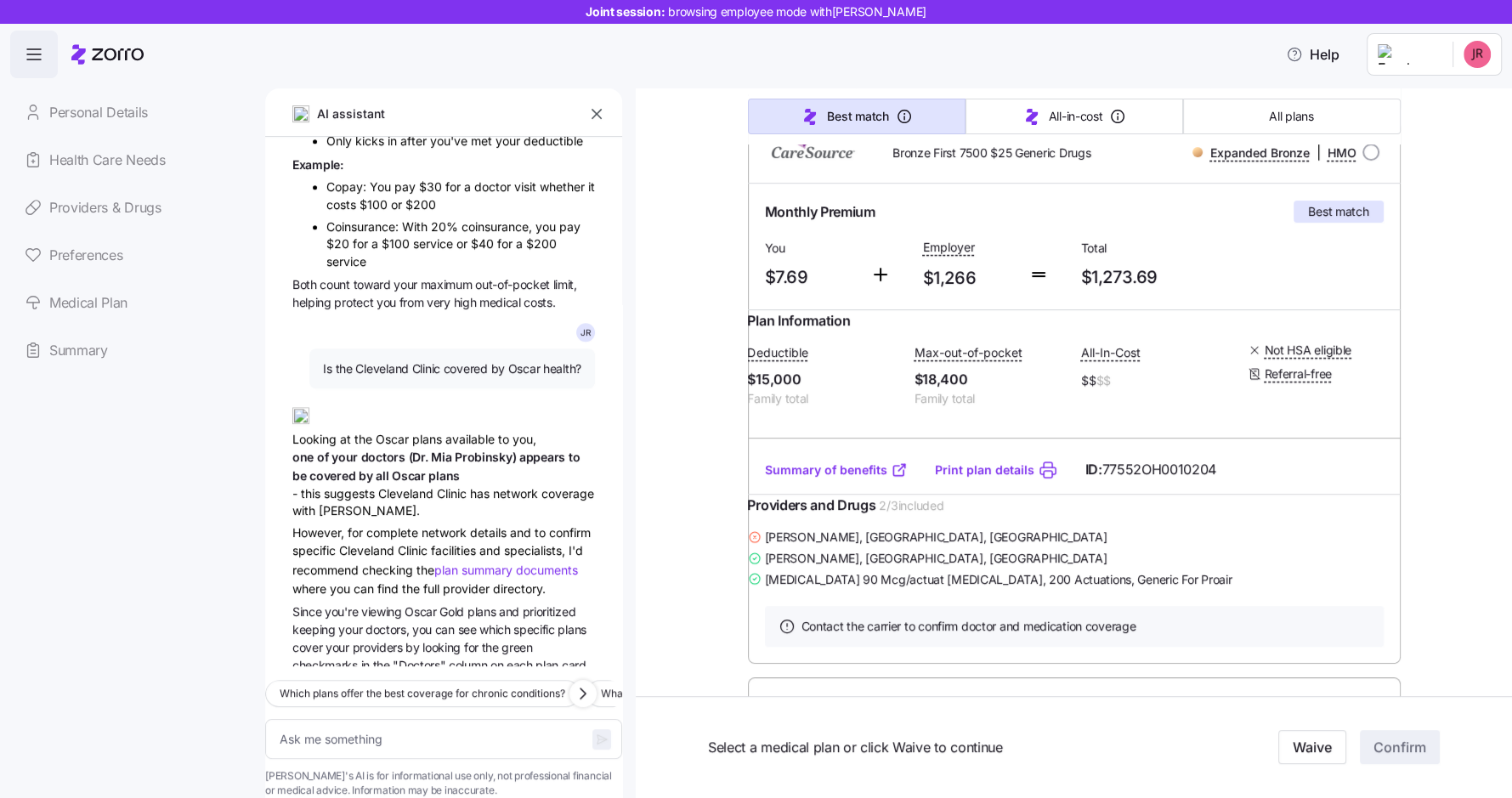
scroll to position [0, 0]
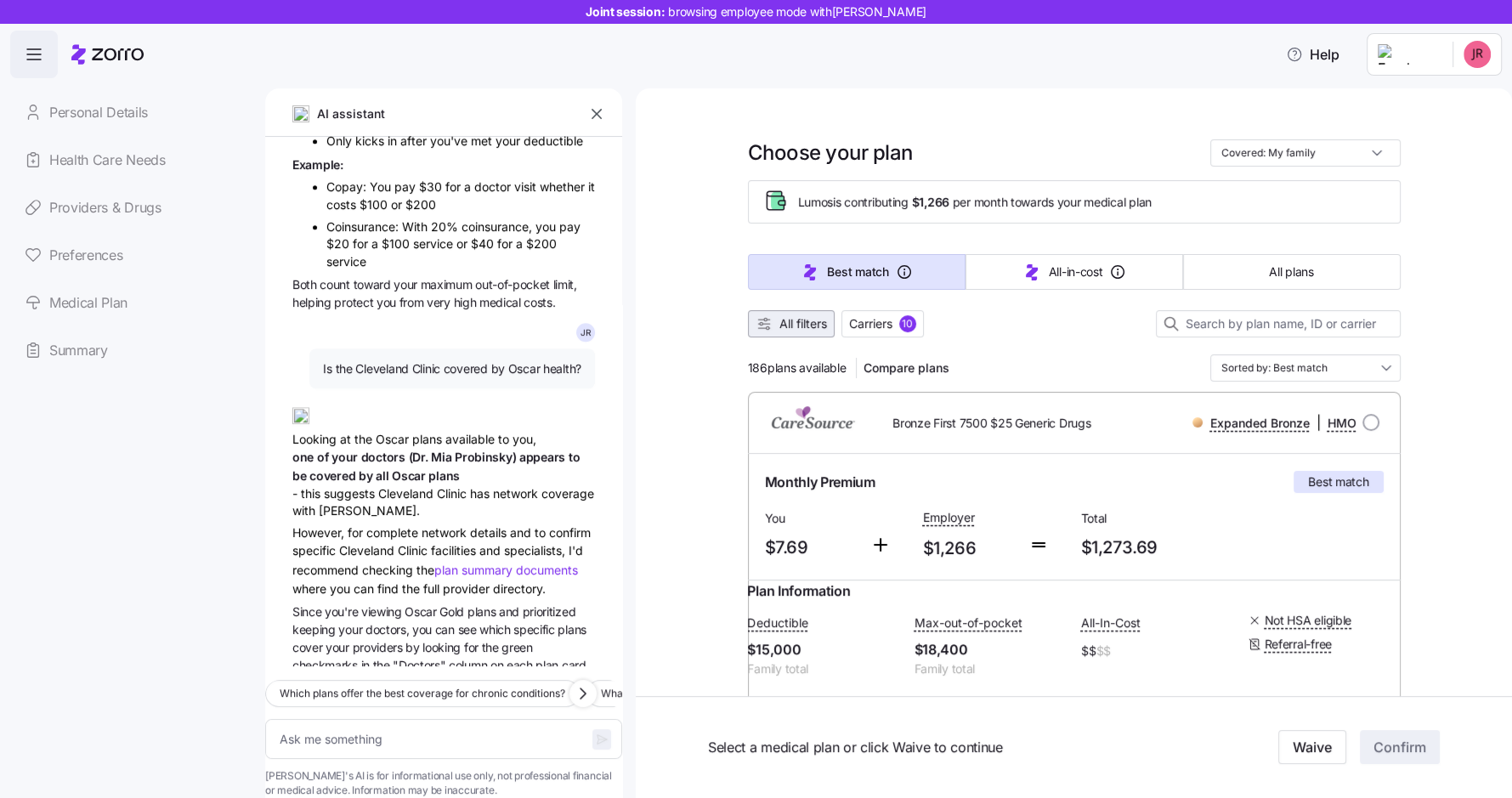
click at [802, 320] on span "All filters" at bounding box center [803, 323] width 48 height 17
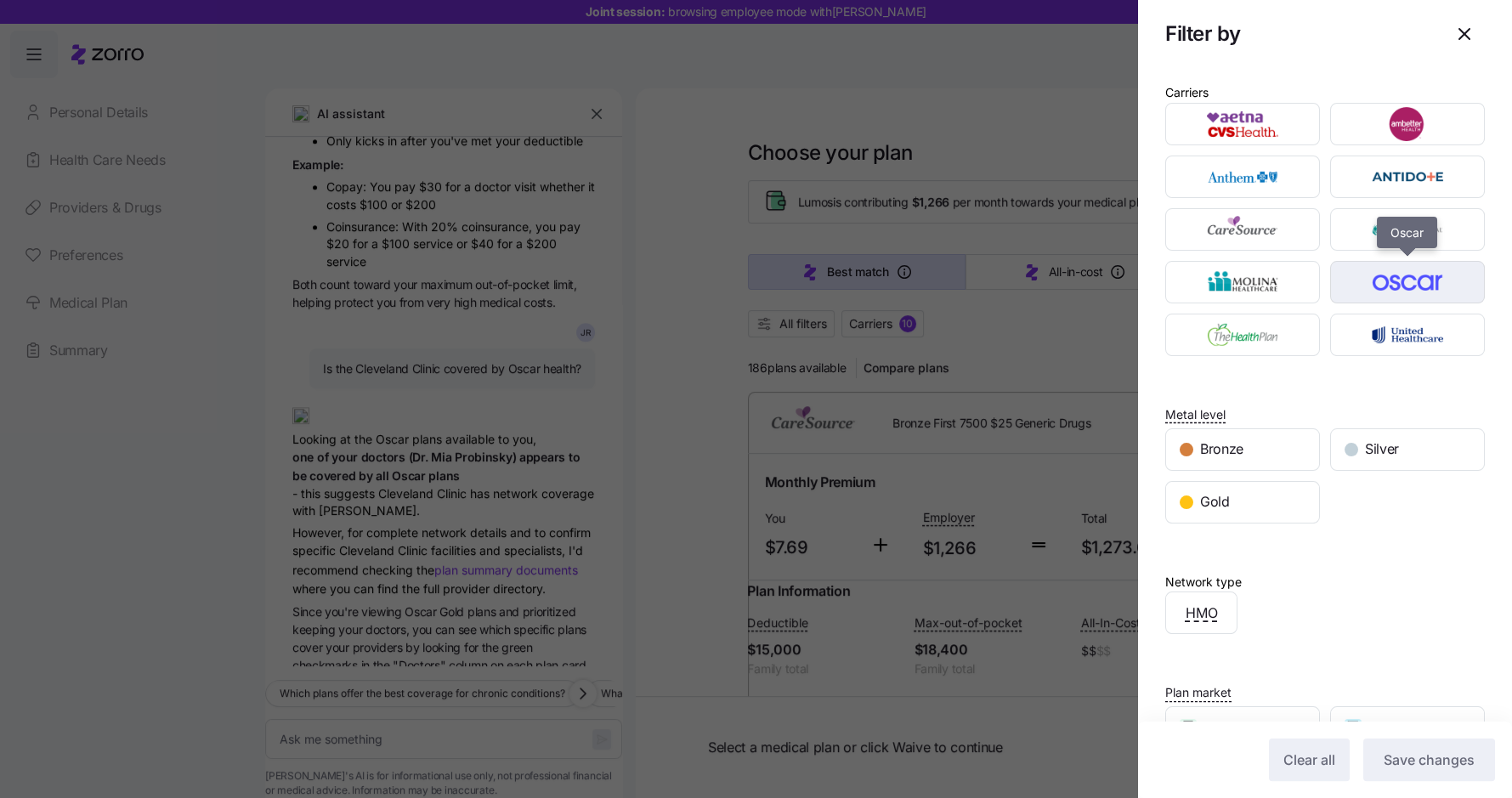
click at [1402, 276] on img "button" at bounding box center [1408, 282] width 125 height 34
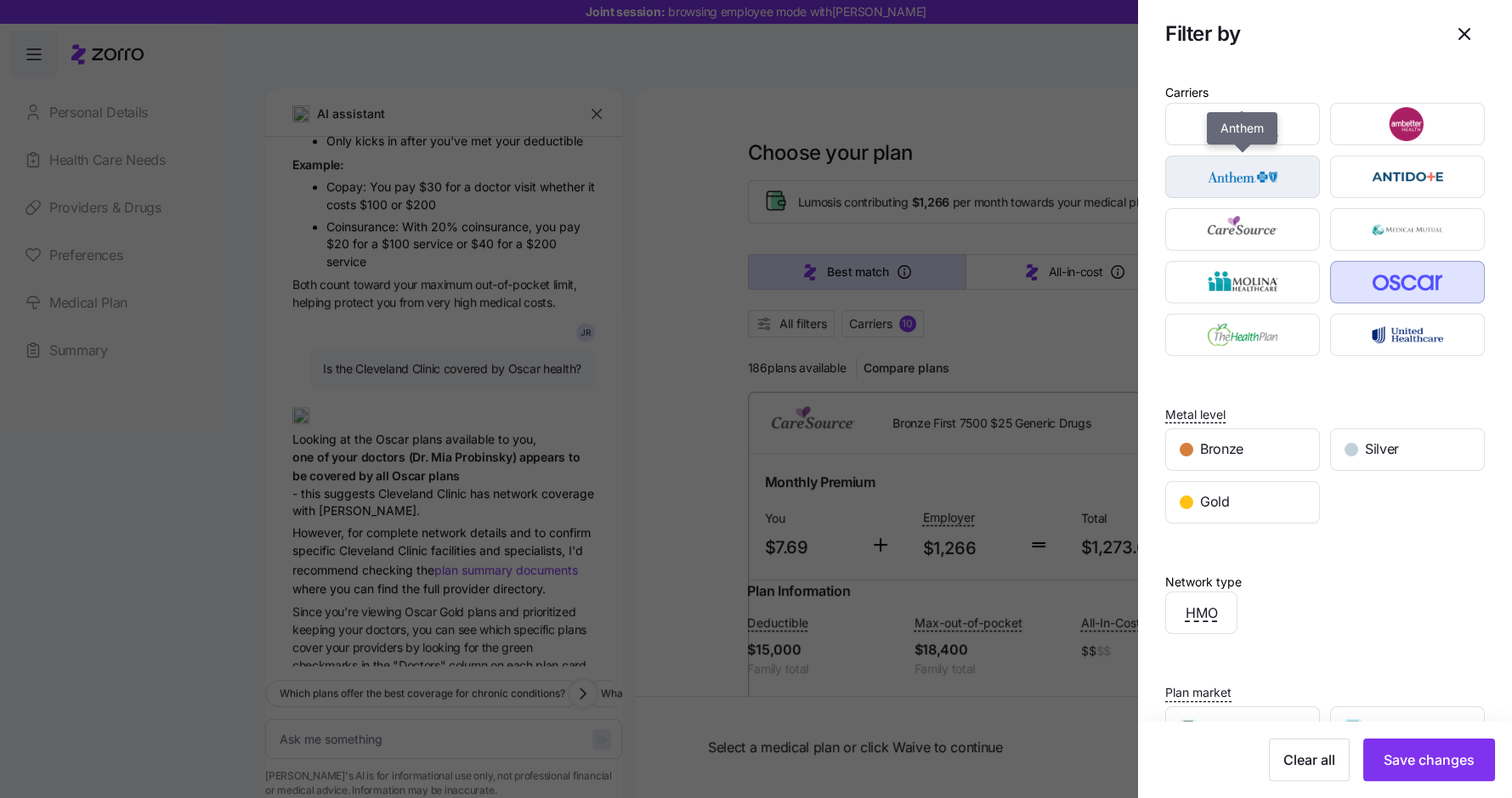
click at [1291, 179] on img "button" at bounding box center [1242, 177] width 125 height 34
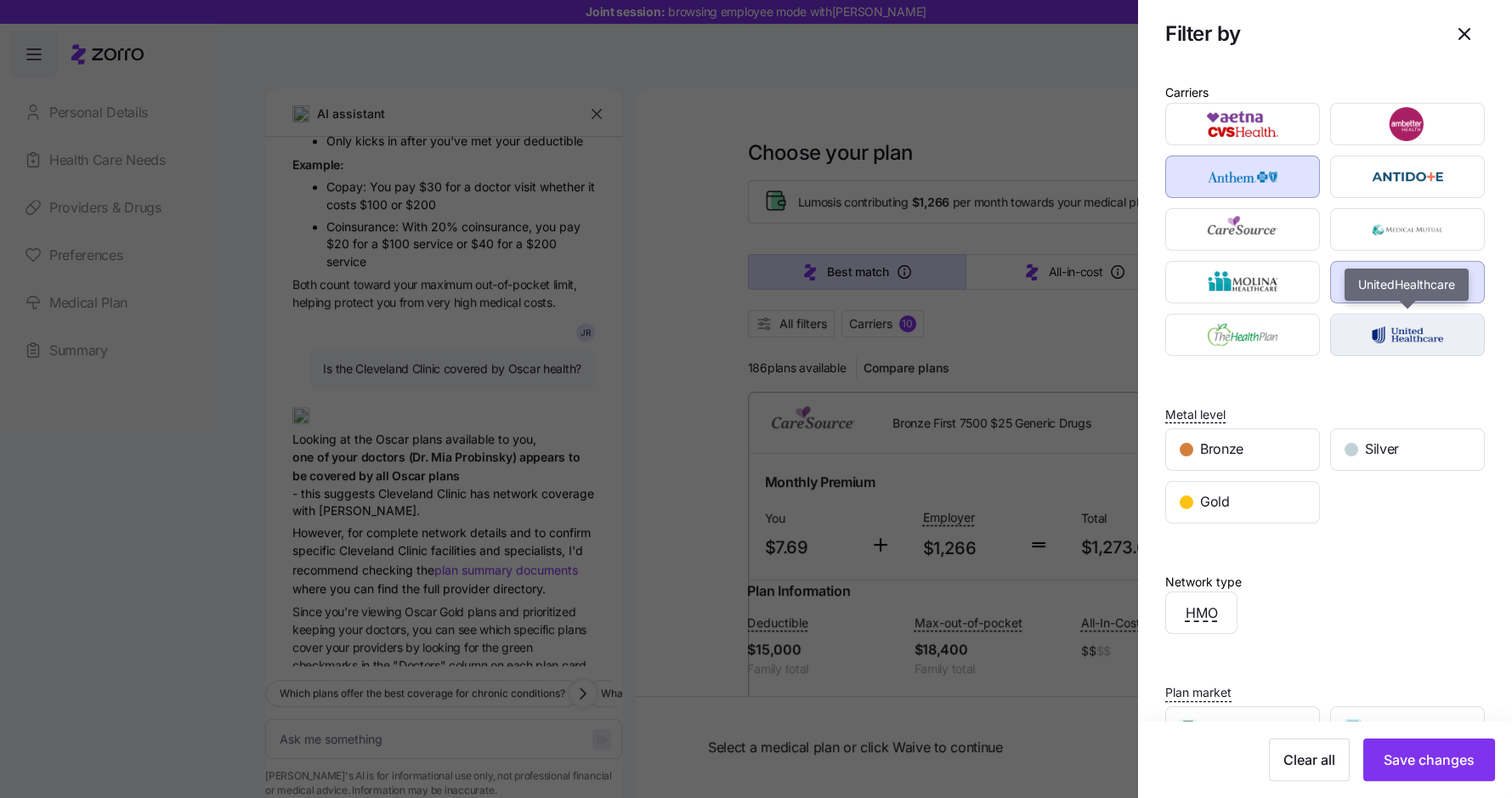
click at [1392, 325] on img "button" at bounding box center [1408, 335] width 125 height 34
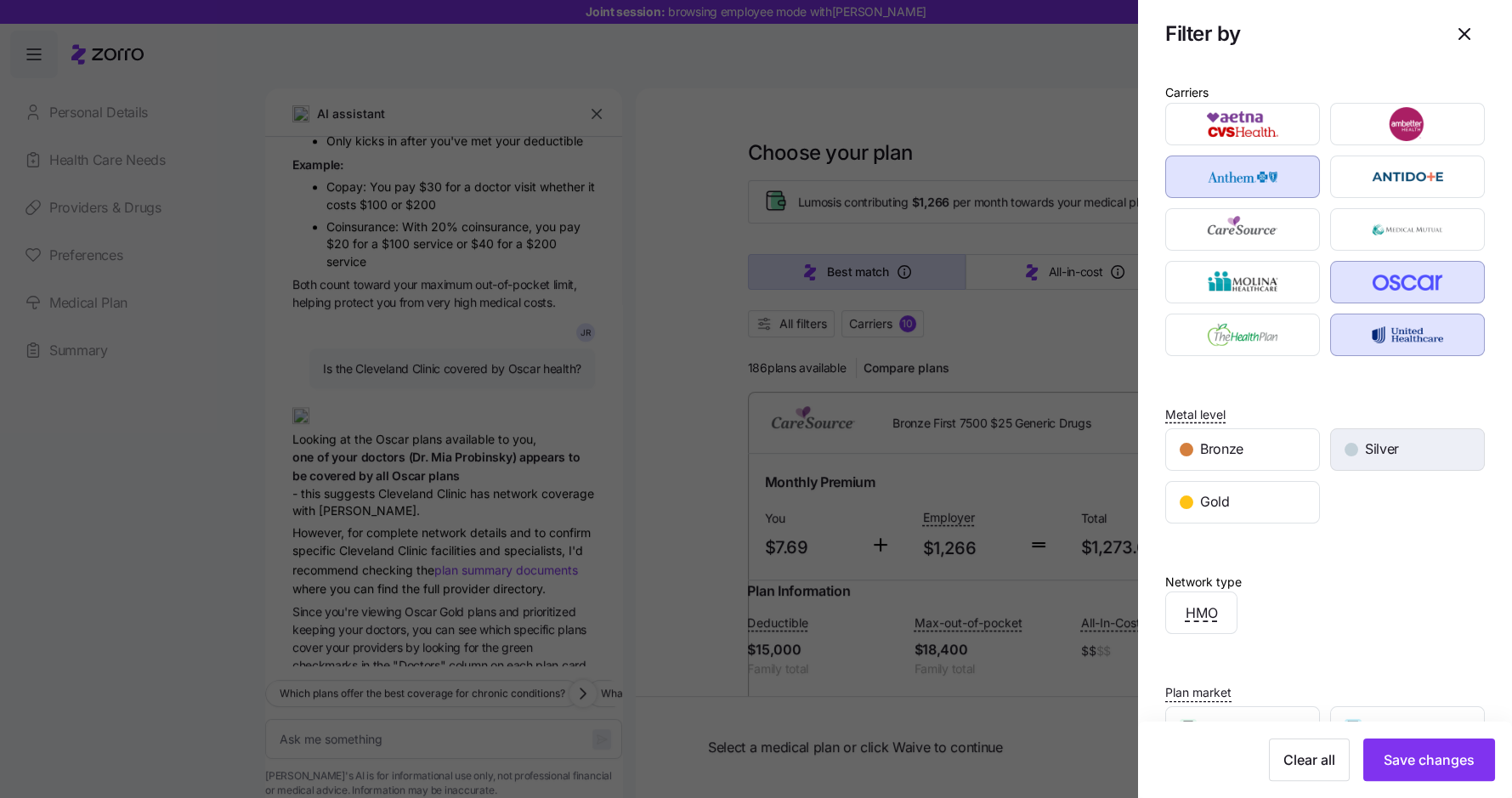
click at [1387, 442] on span "Silver" at bounding box center [1382, 449] width 34 height 21
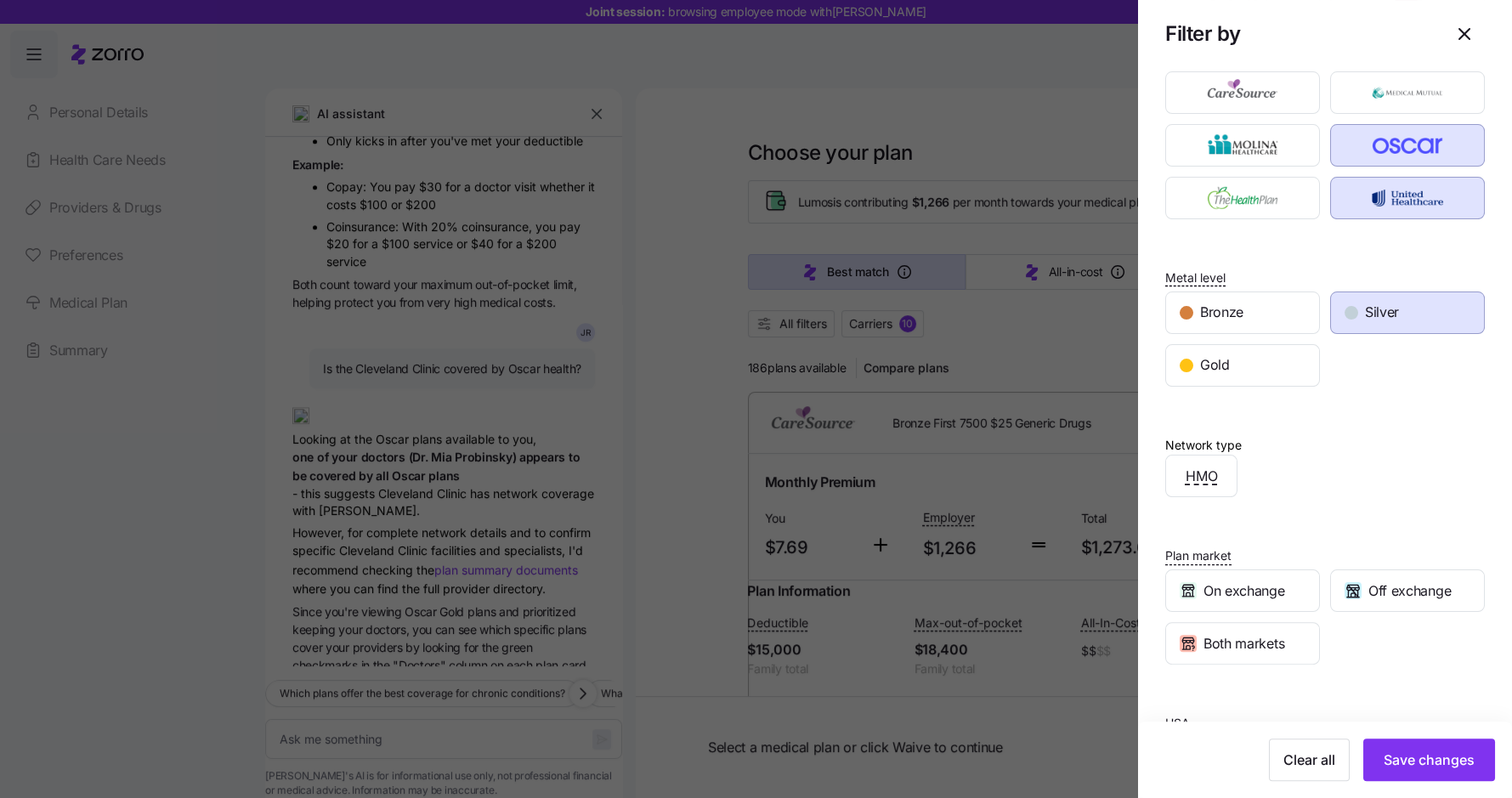
scroll to position [214, 0]
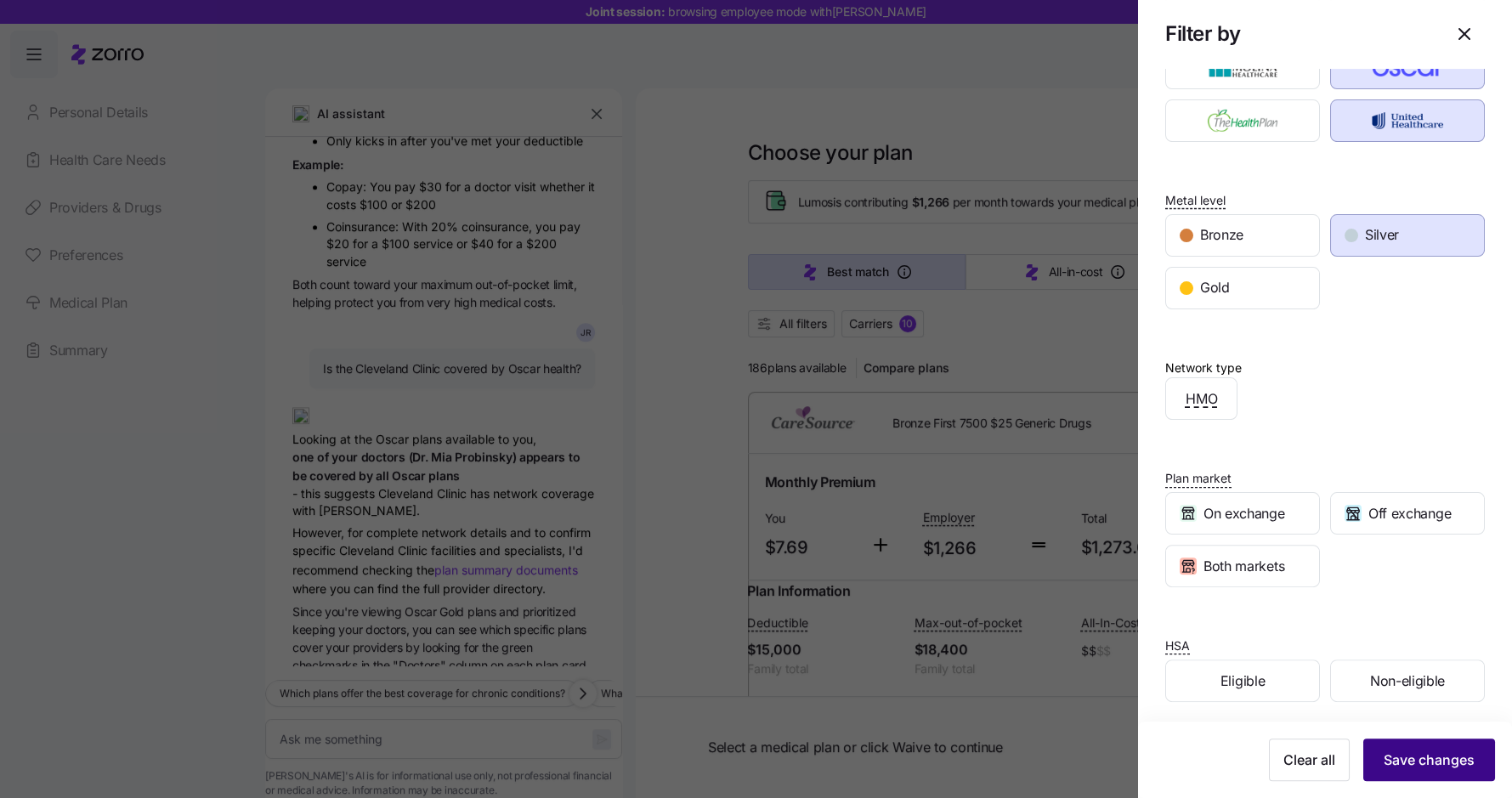
click at [1412, 755] on span "Save changes" at bounding box center [1429, 759] width 90 height 21
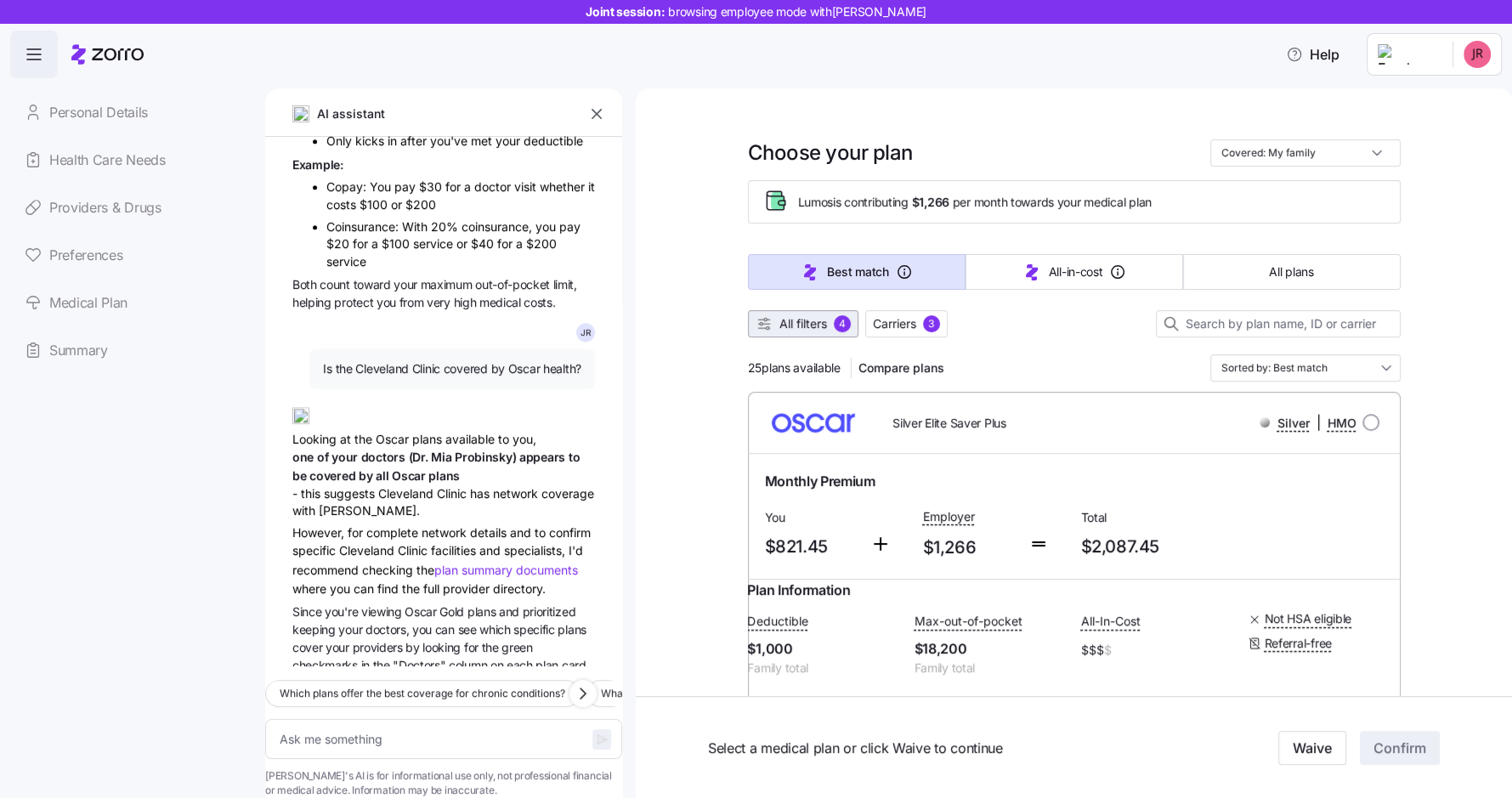
click at [809, 328] on span "All filters" at bounding box center [803, 323] width 48 height 17
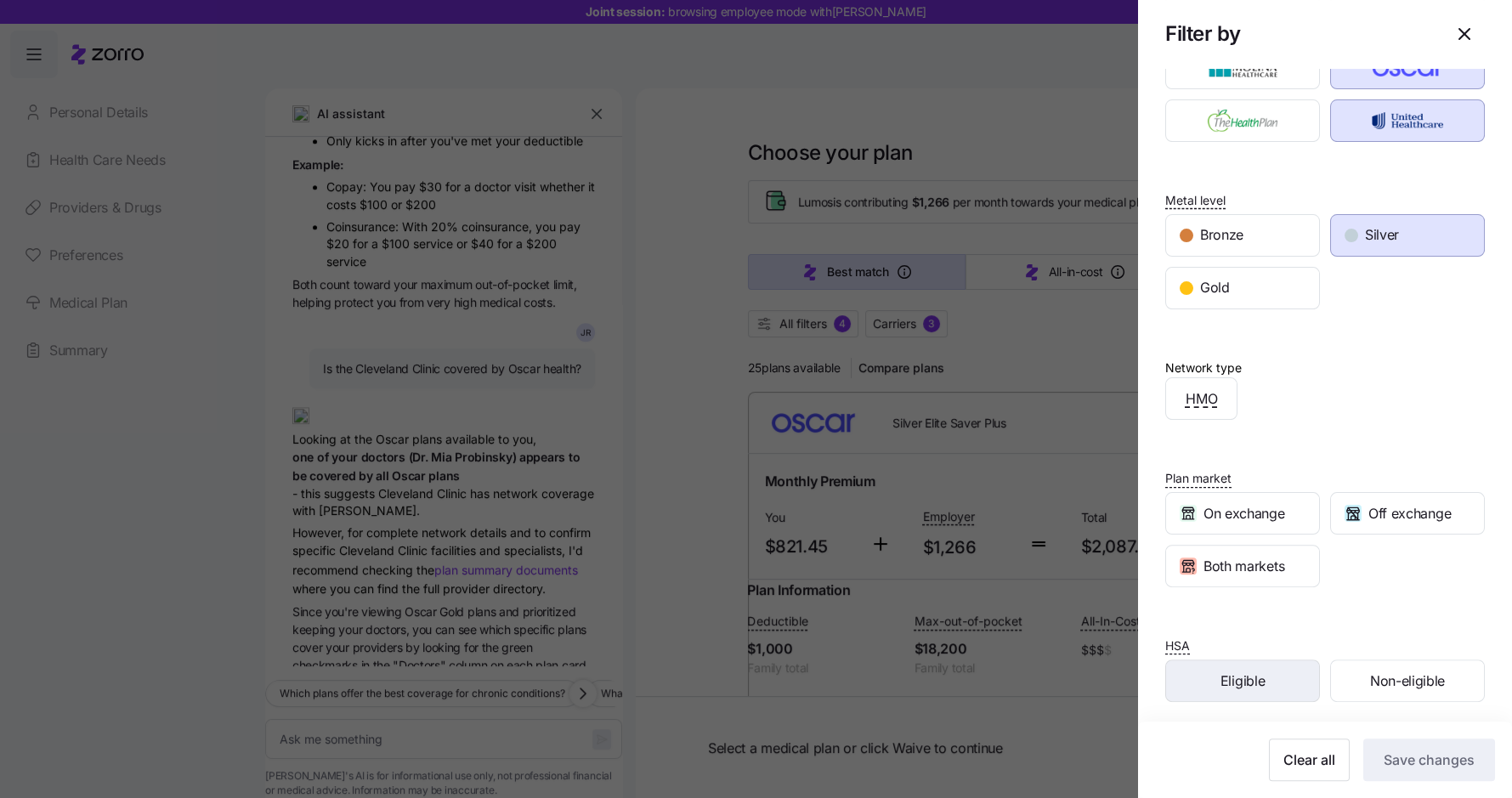
click at [1269, 676] on div "Eligible" at bounding box center [1241, 680] width 153 height 41
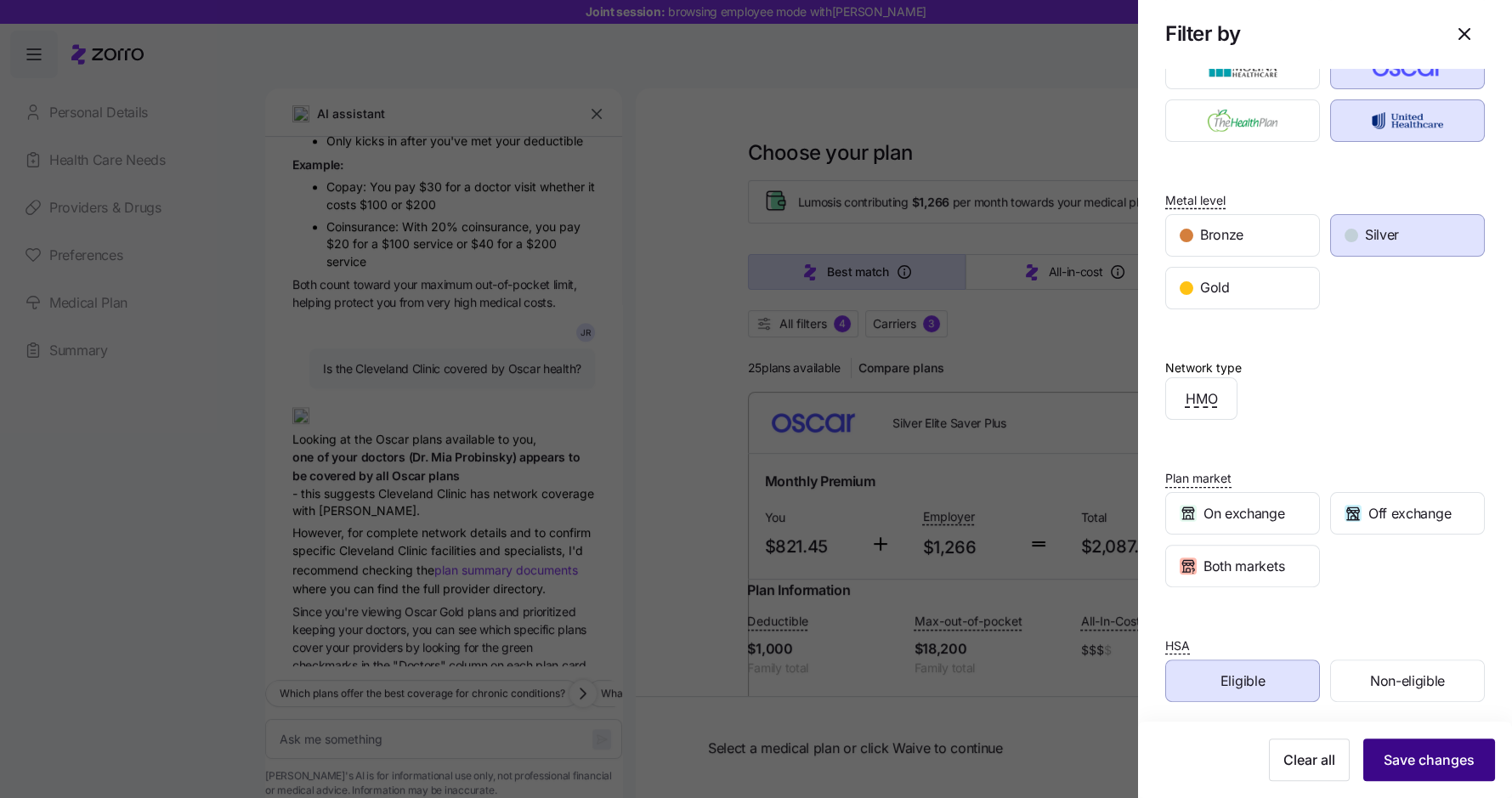
click at [1440, 762] on span "Save changes" at bounding box center [1429, 759] width 90 height 21
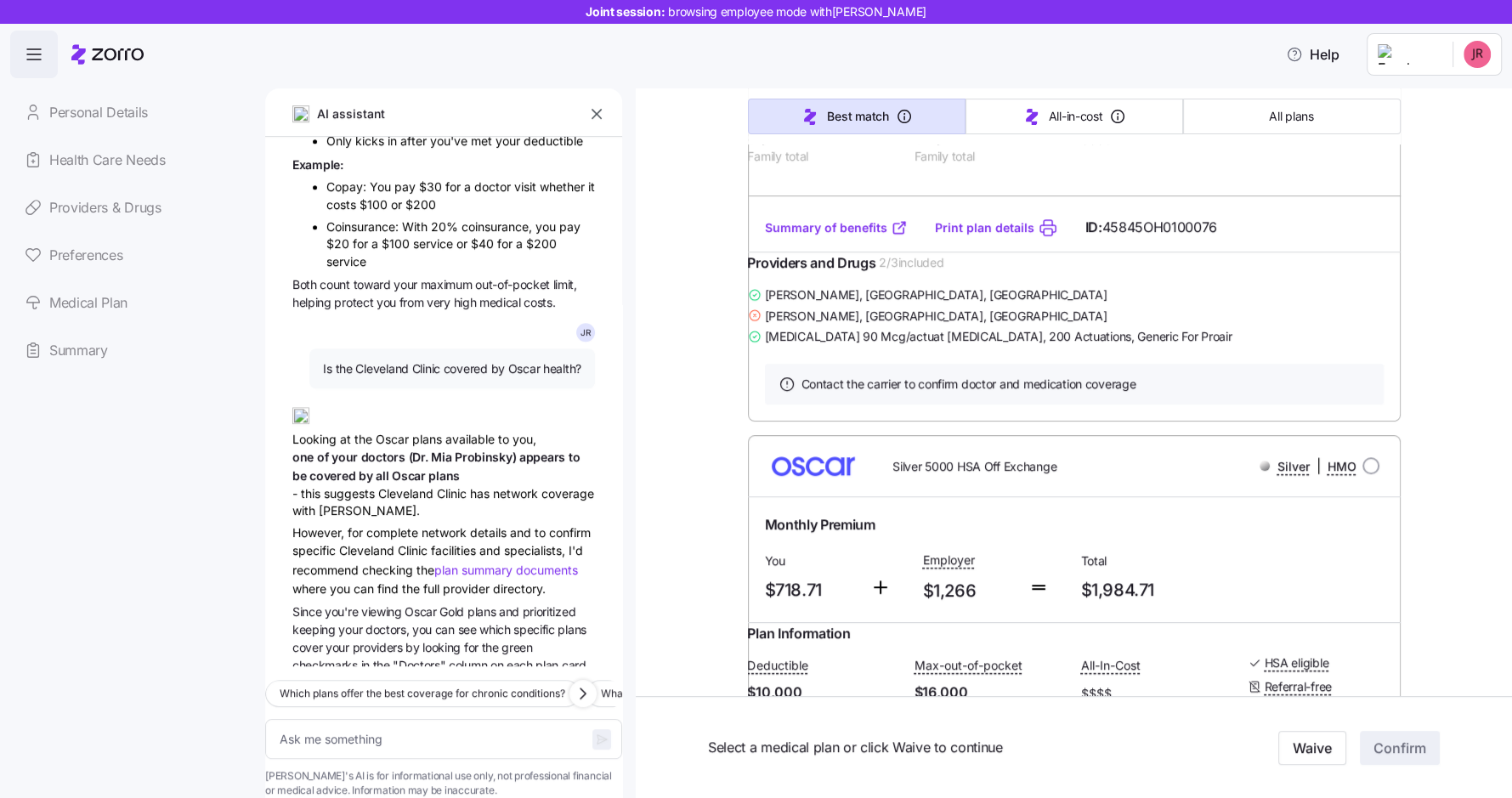
scroll to position [0, 0]
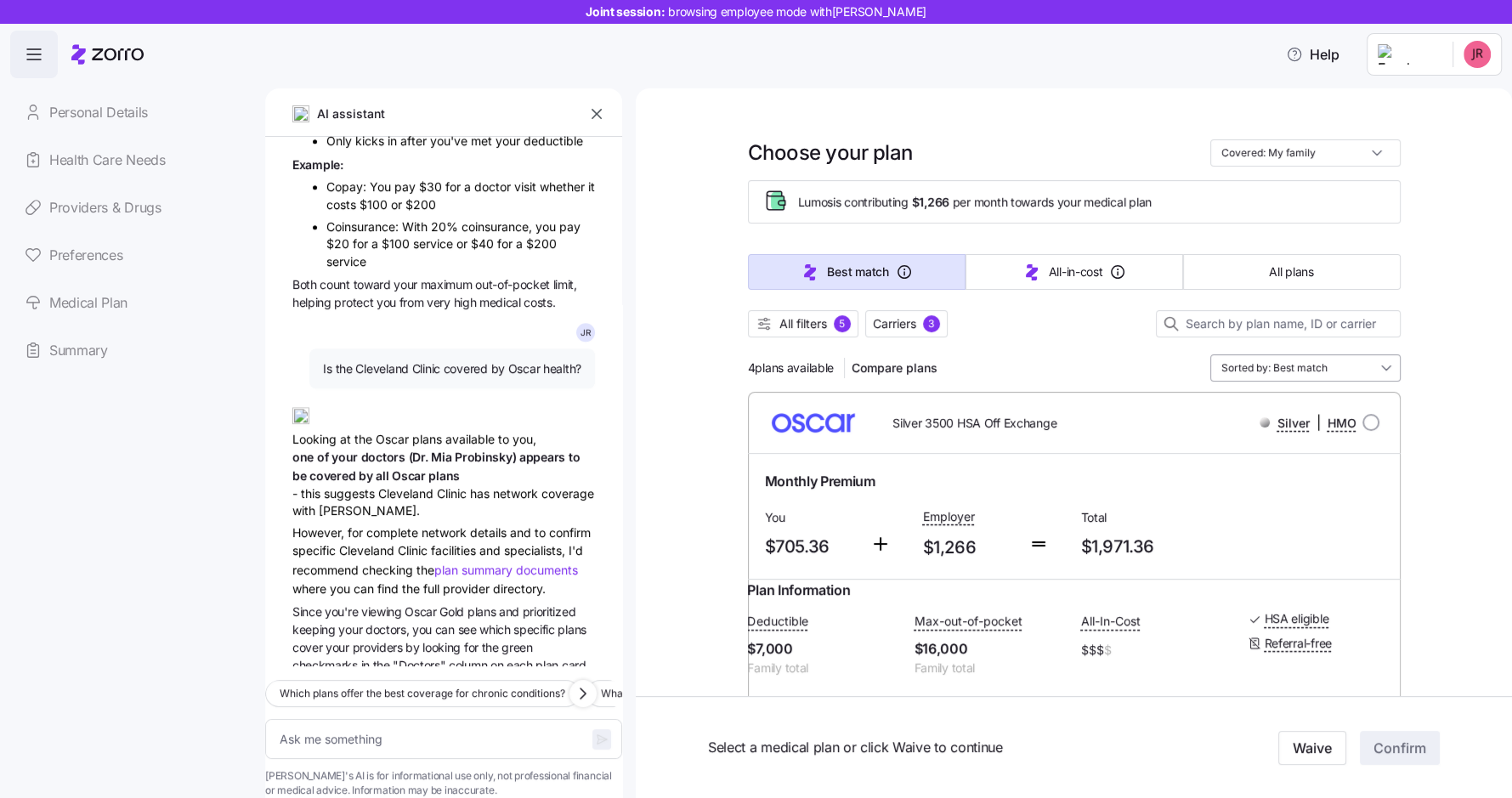
click at [1327, 368] on input "Sorted by: Best match" at bounding box center [1305, 368] width 190 height 27
click at [1291, 149] on input "Covered: My family" at bounding box center [1305, 153] width 190 height 27
click at [1298, 197] on div "Just me" at bounding box center [1304, 195] width 176 height 29
type textarea "x"
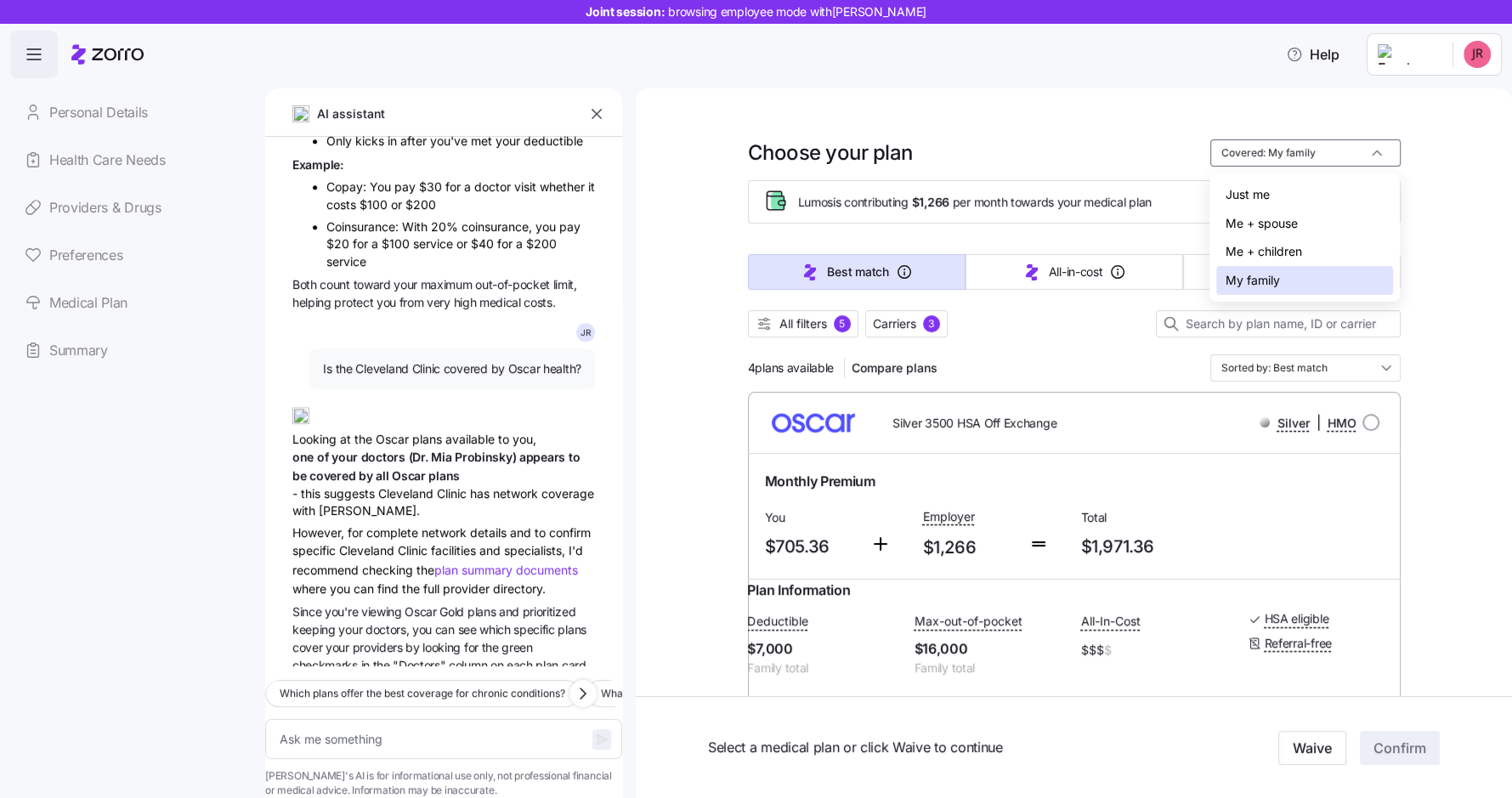
type input "Covered: Just me"
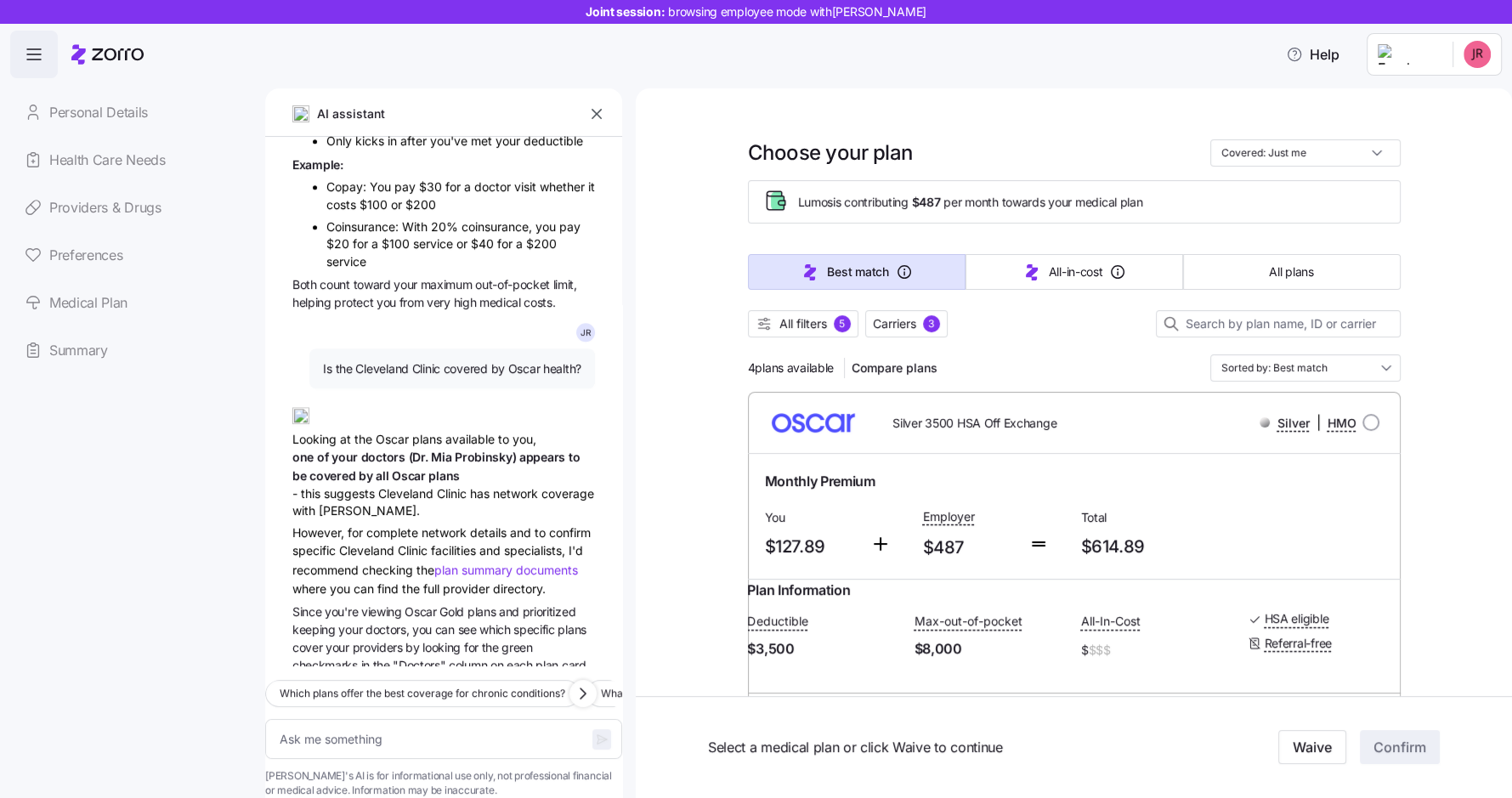
type textarea "x"
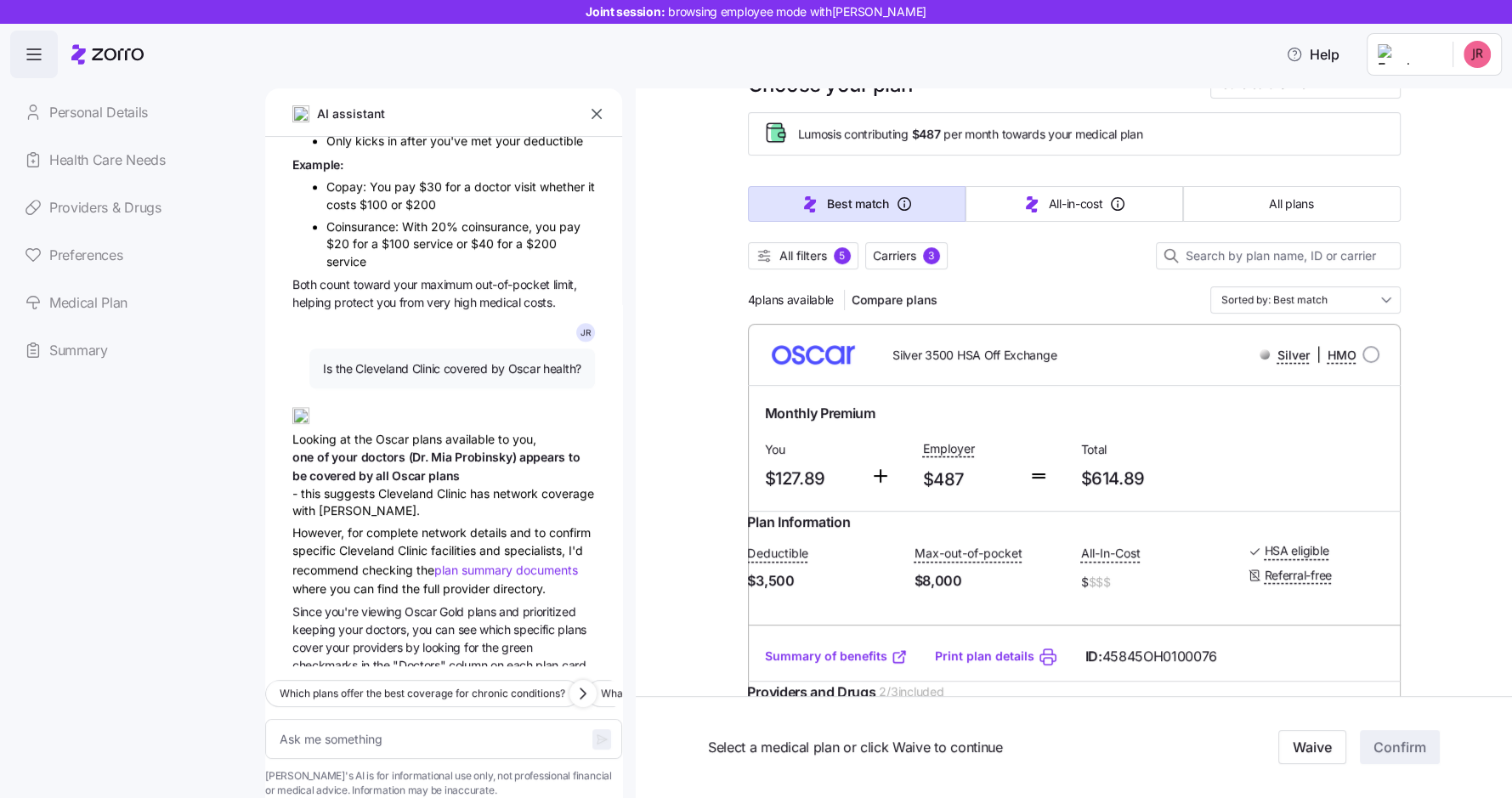
scroll to position [41, 0]
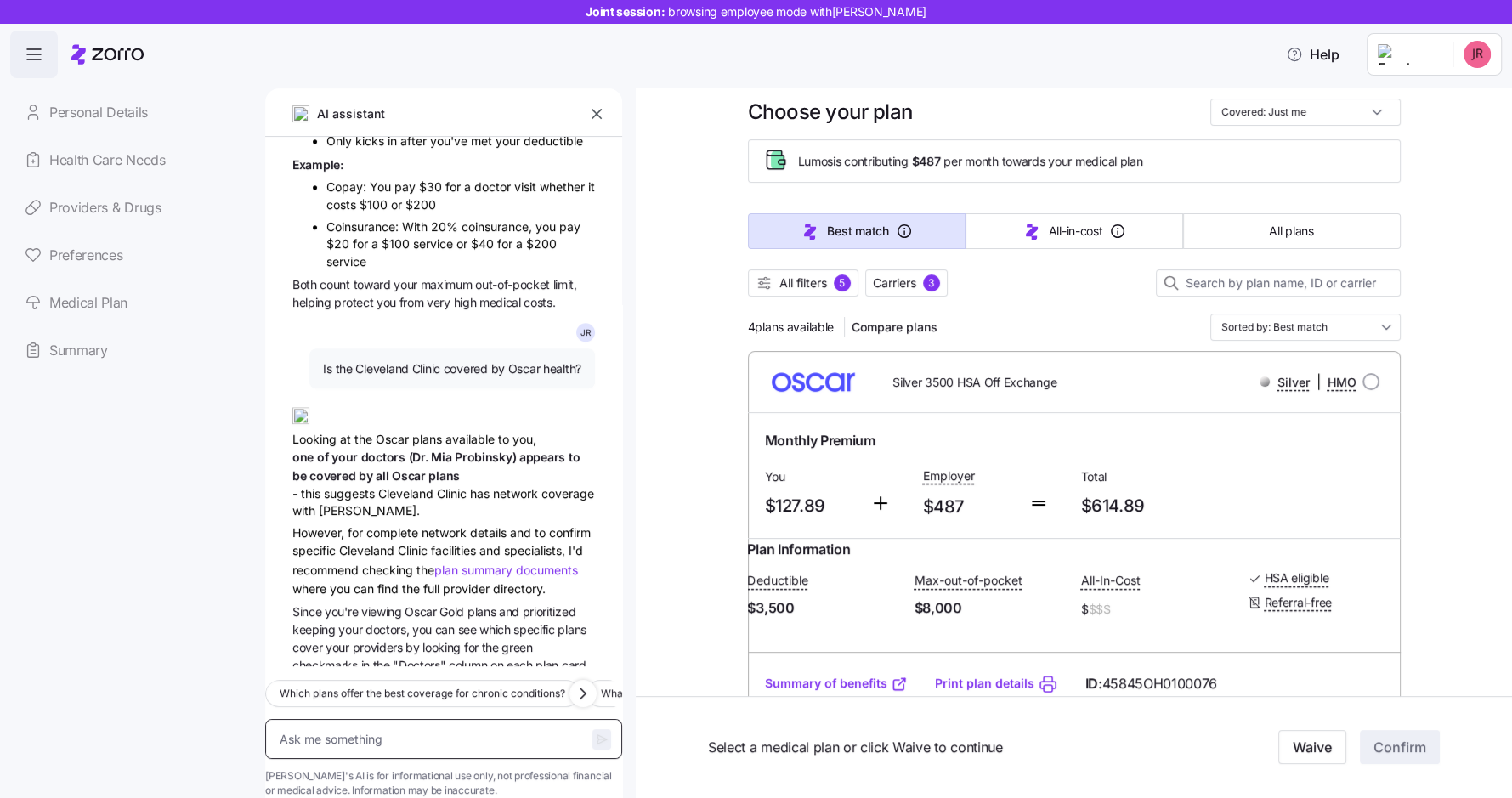
click at [418, 718] on textarea at bounding box center [443, 738] width 357 height 40
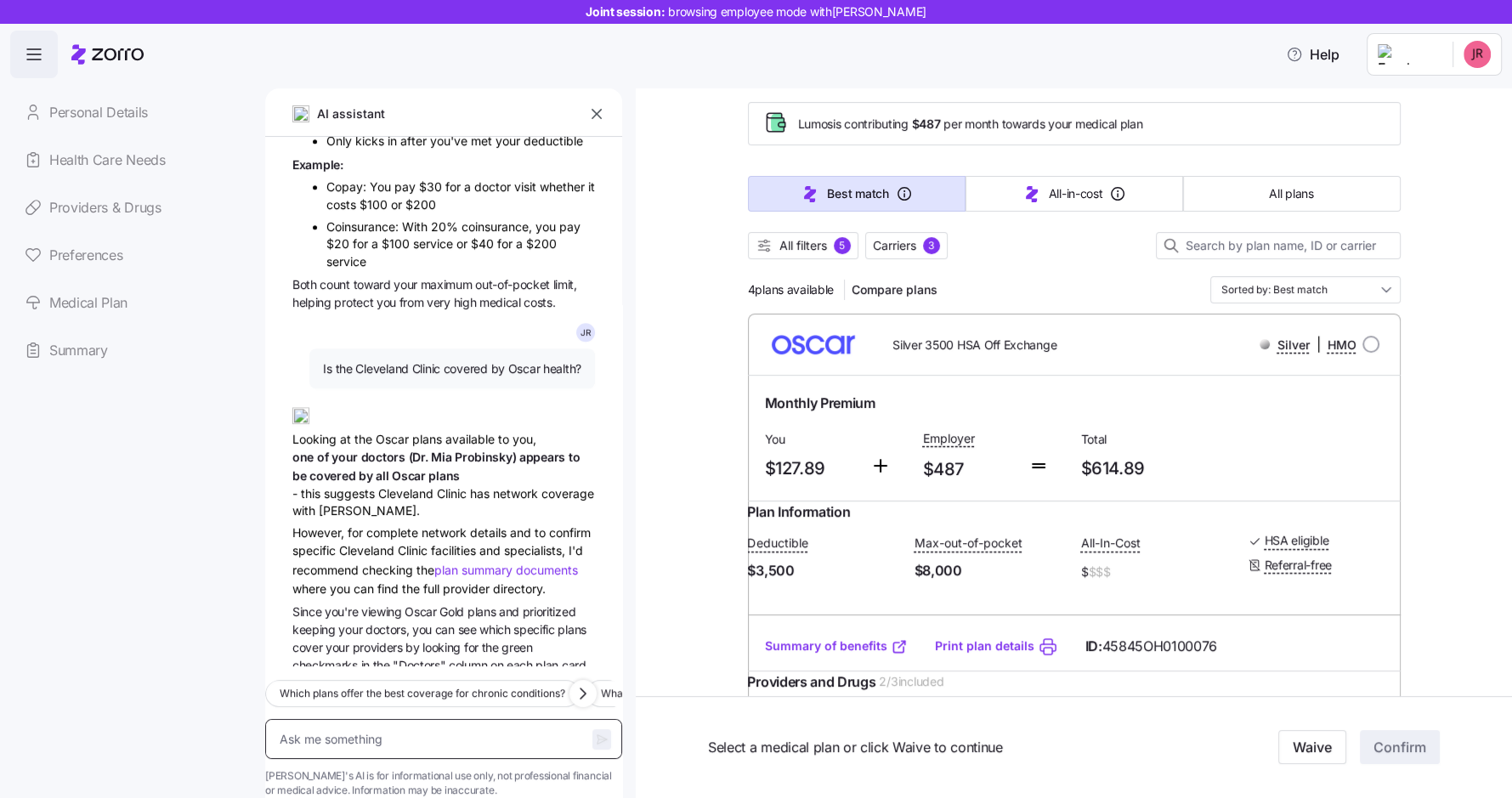
scroll to position [79, 0]
